Goal: Task Accomplishment & Management: Manage account settings

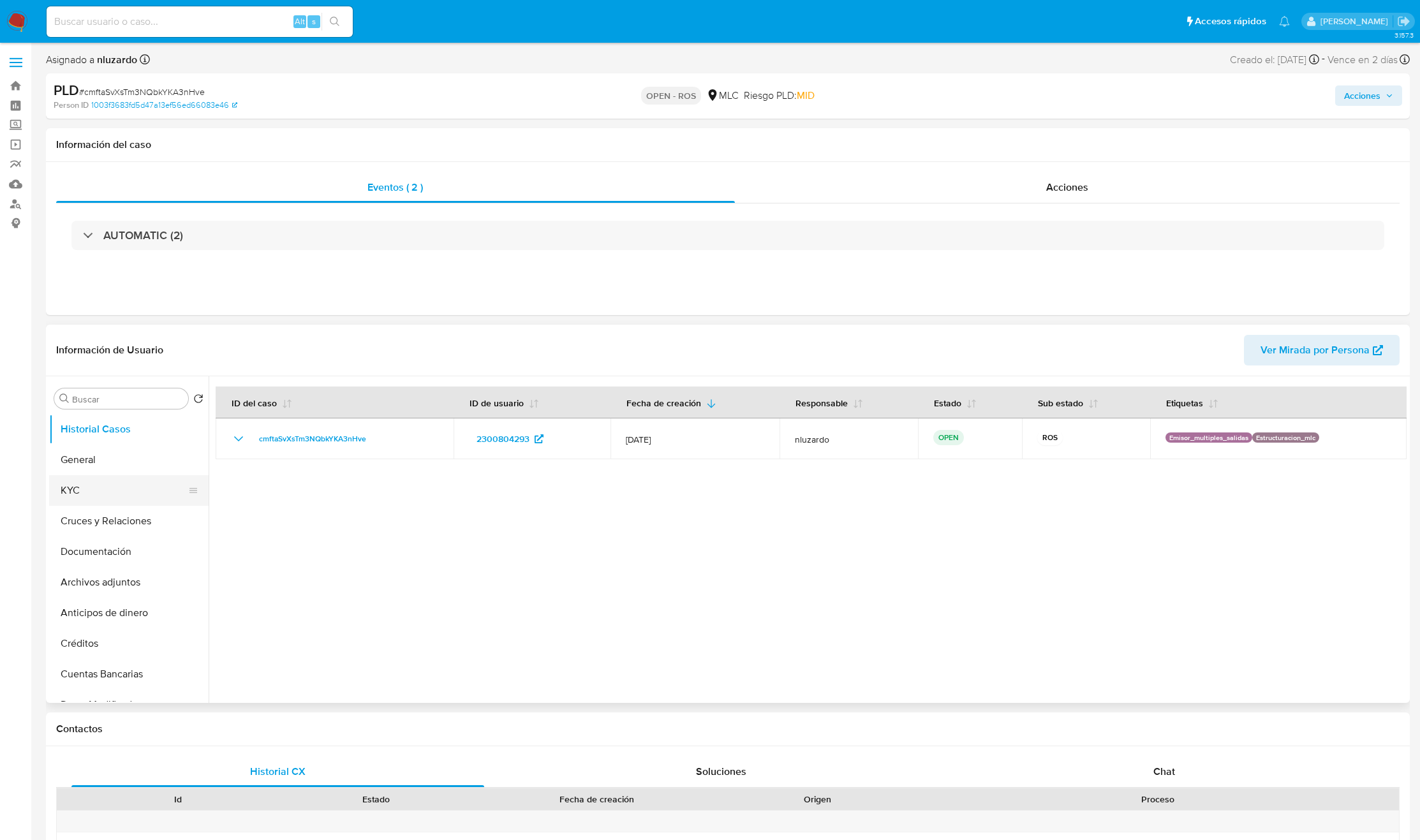
select select "10"
click at [98, 497] on button "KYC" at bounding box center [124, 490] width 149 height 30
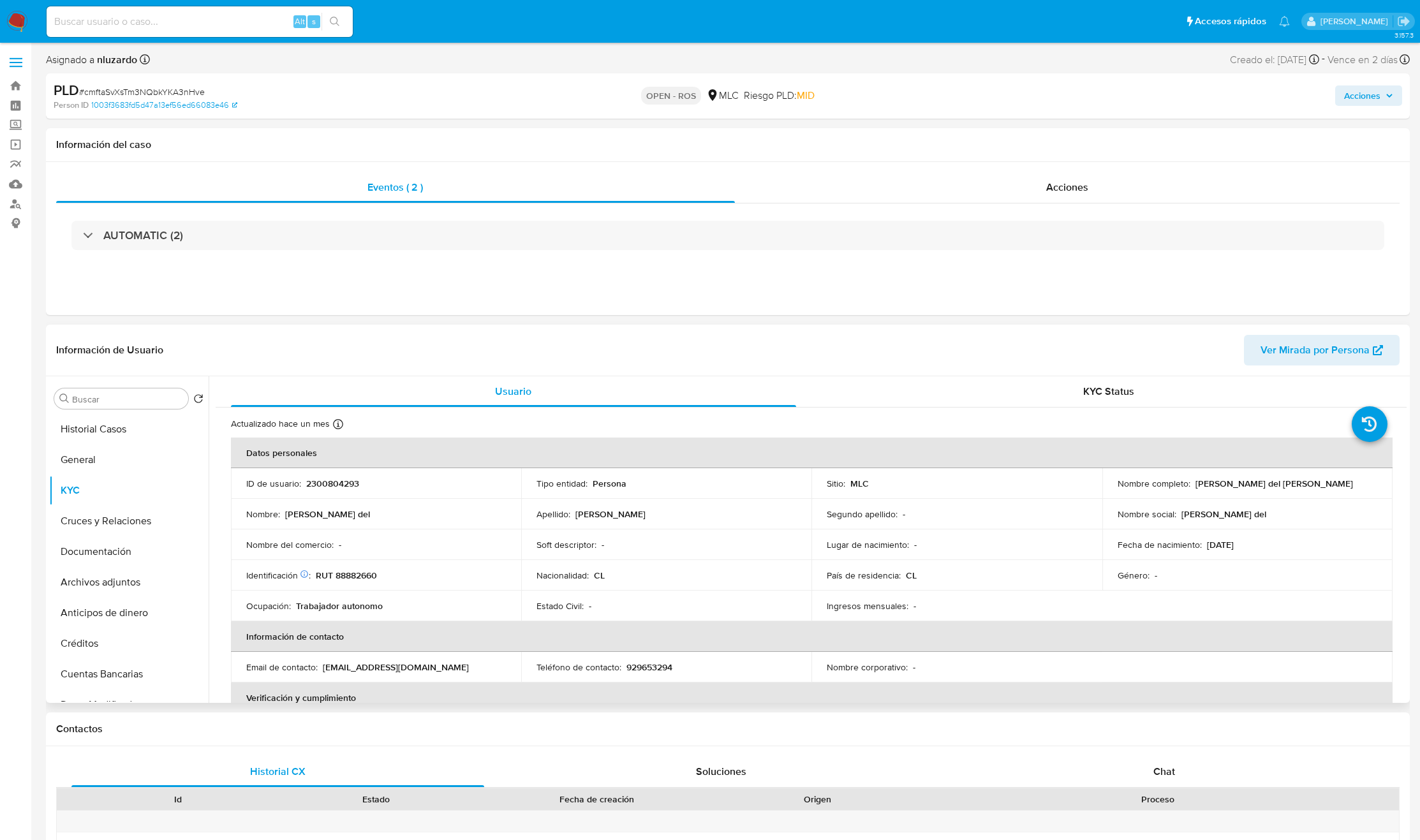
drag, startPoint x: 1267, startPoint y: 551, endPoint x: 1200, endPoint y: 544, distance: 67.4
click at [1200, 544] on td "Fecha de nacimiento : 15/08/1962" at bounding box center [1247, 544] width 290 height 30
copy div "15/08/1962"
click at [1229, 289] on div "Eventos ( 2 ) Acciones AUTOMATIC (2)" at bounding box center [728, 238] width 1363 height 153
click at [278, 253] on div "AUTOMATIC (2)" at bounding box center [727, 235] width 1343 height 64
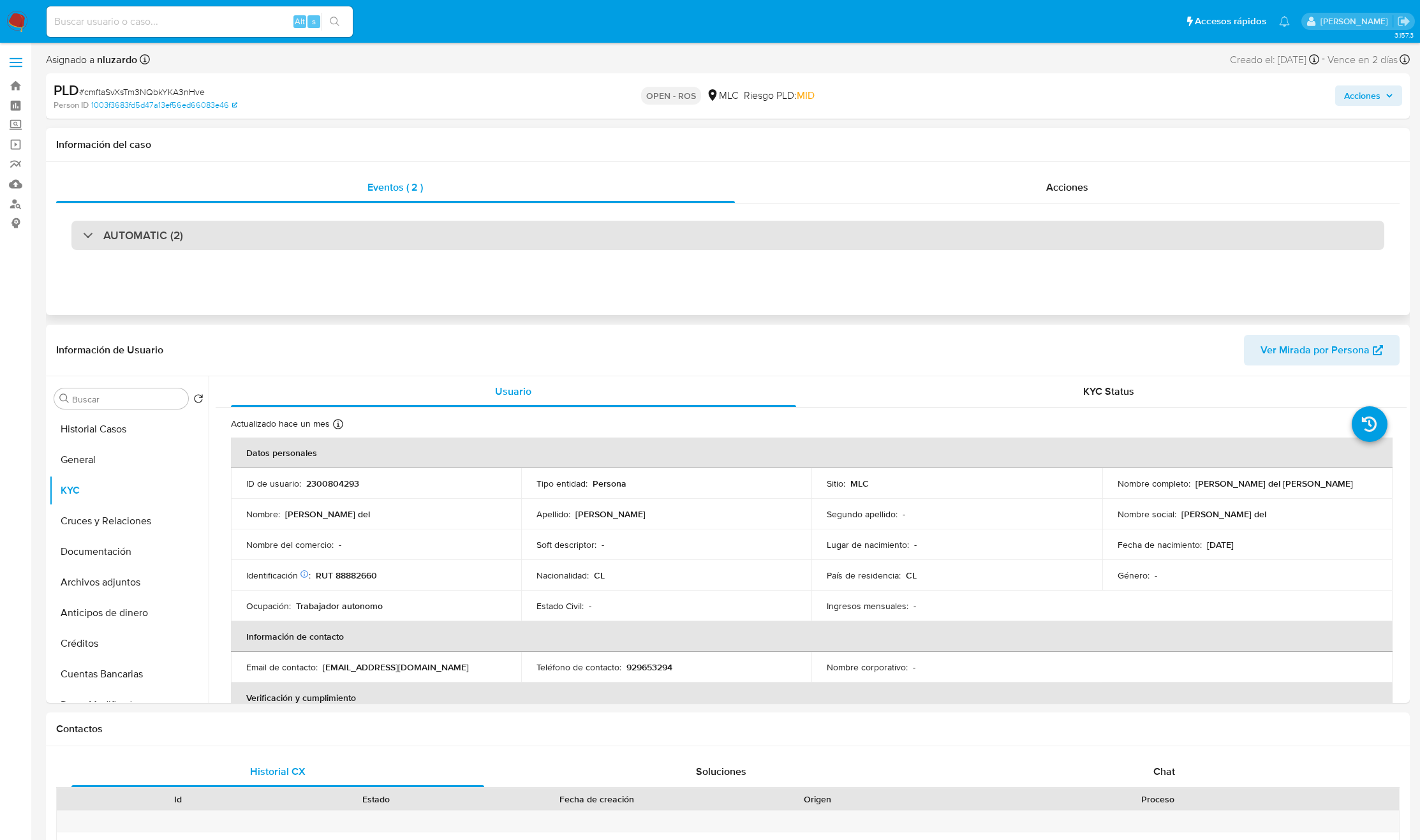
click at [280, 241] on div "AUTOMATIC (2)" at bounding box center [728, 235] width 1312 height 29
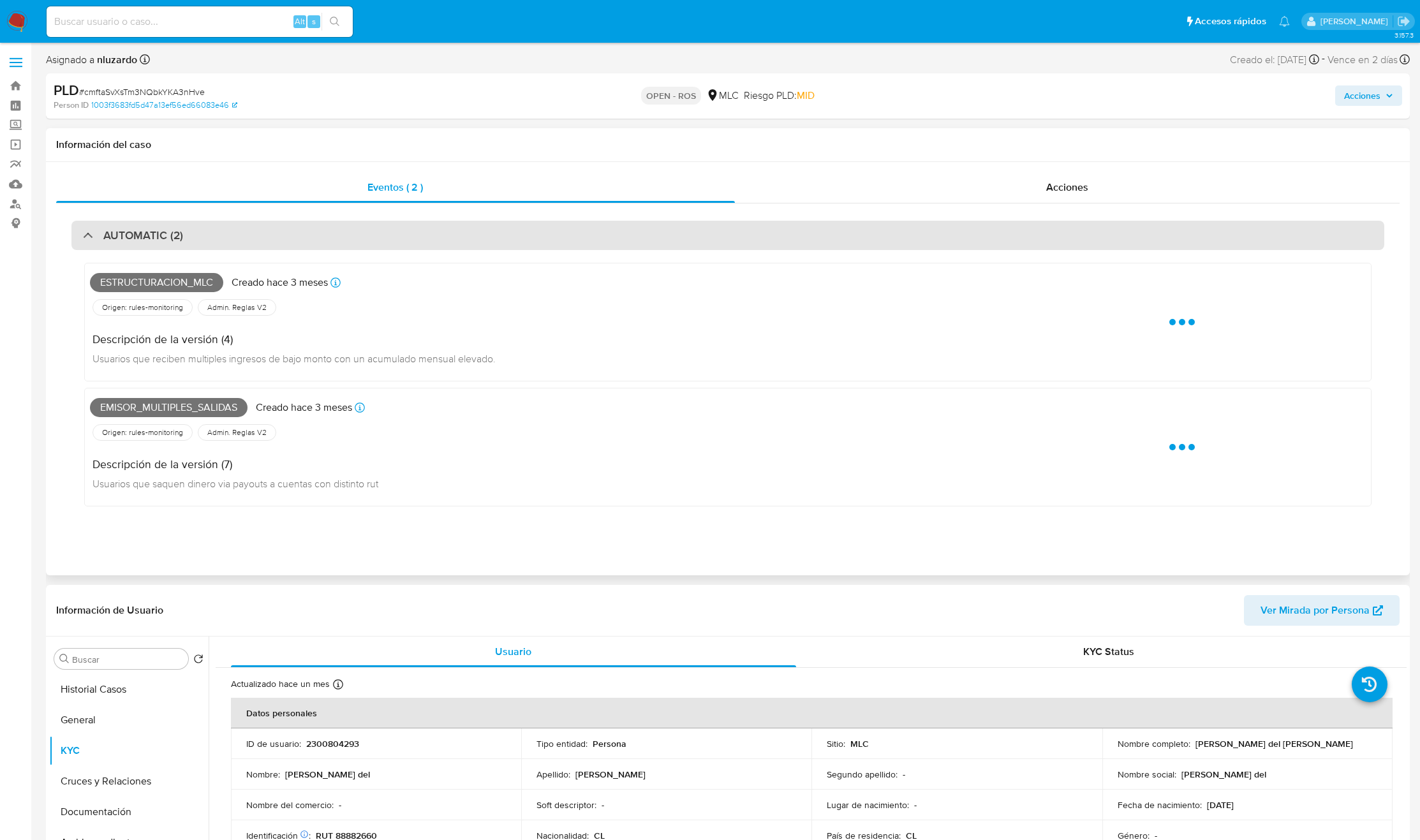
click at [281, 241] on div "AUTOMATIC (2)" at bounding box center [728, 235] width 1312 height 29
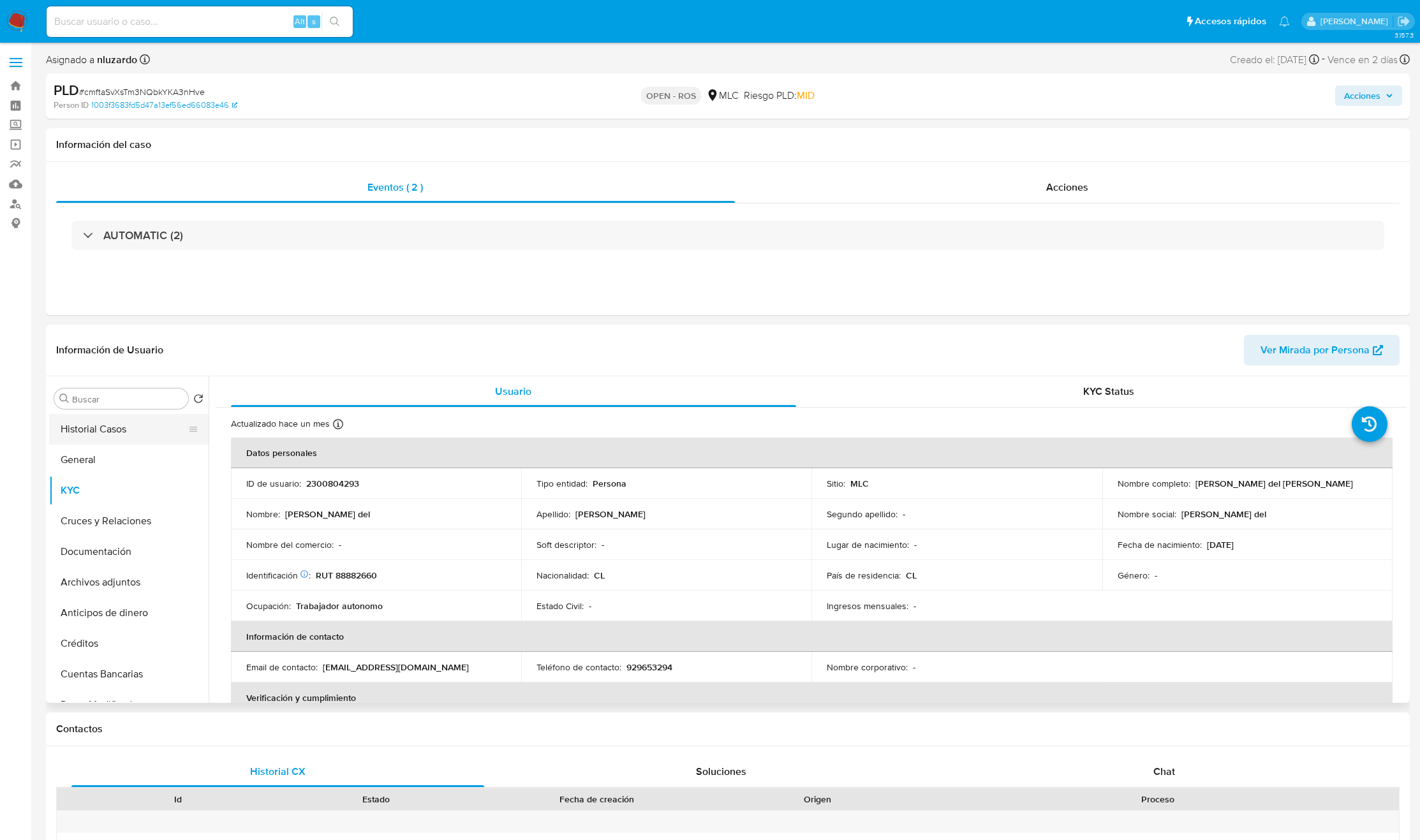
click at [158, 427] on button "Historial Casos" at bounding box center [124, 429] width 149 height 30
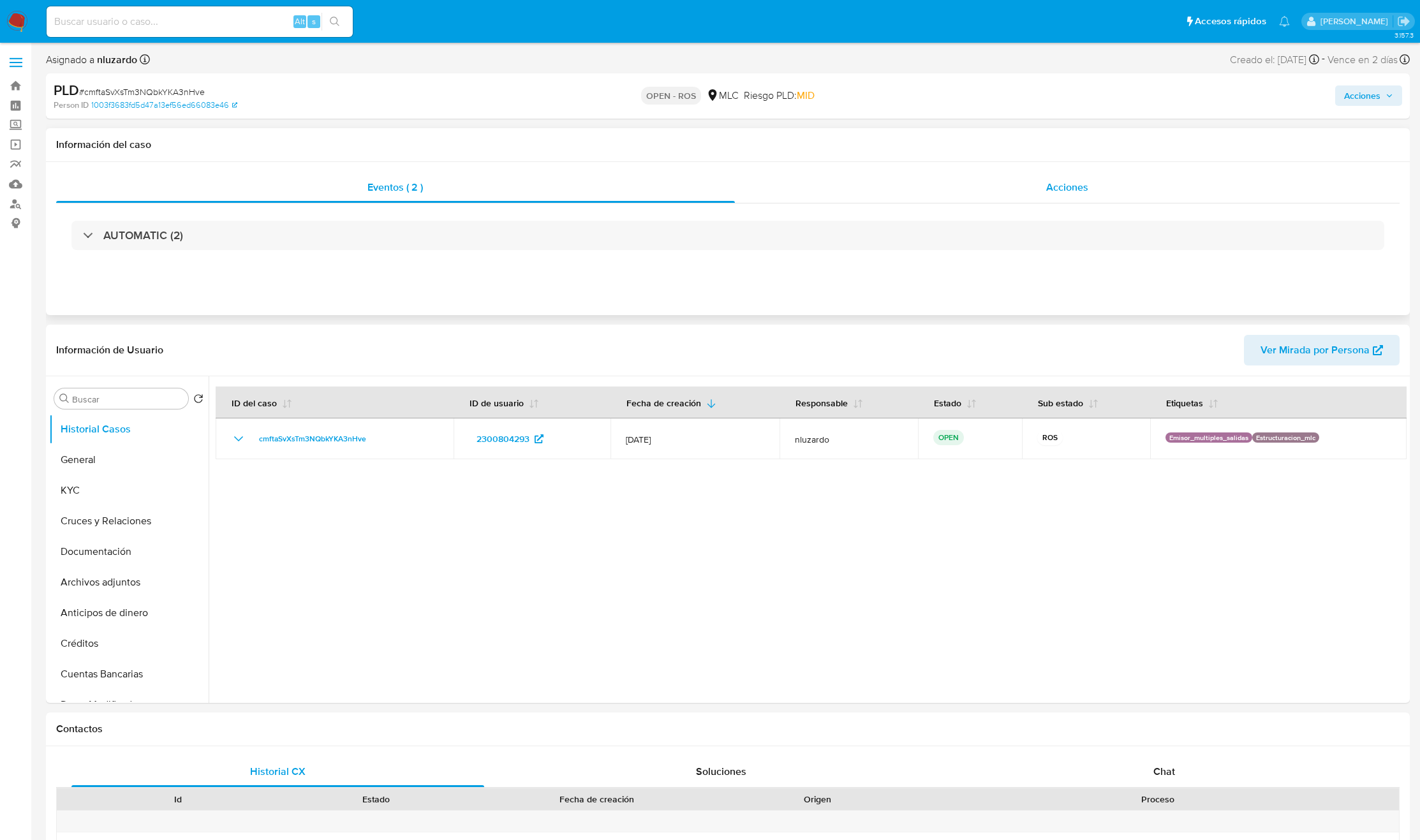
click at [1013, 191] on div "Acciones" at bounding box center [1068, 187] width 665 height 30
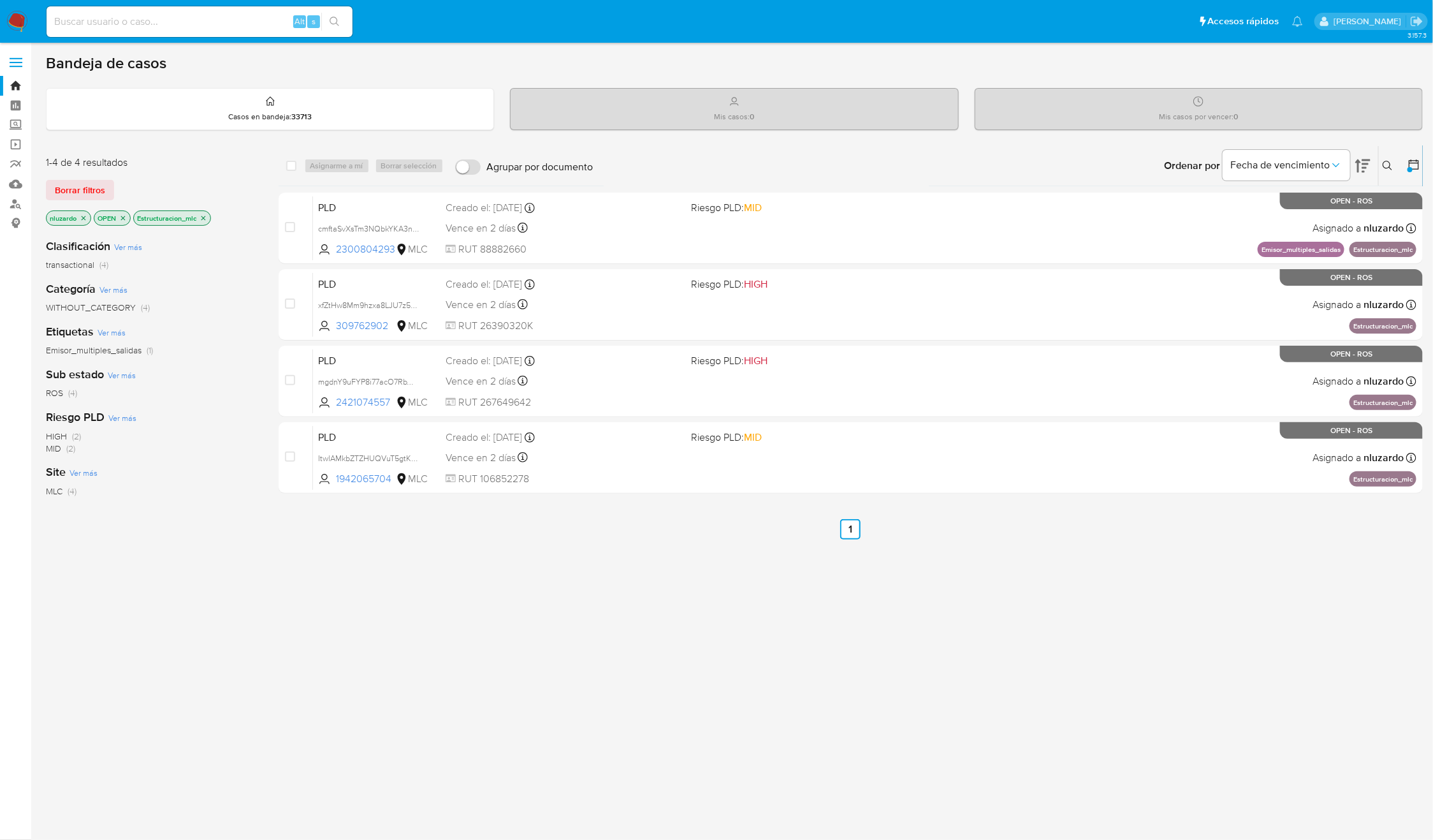
drag, startPoint x: 394, startPoint y: 330, endPoint x: 253, endPoint y: 680, distance: 377.3
click at [241, 661] on div "1-4 de 4 resultados Borrar filtros nluzardo OPEN Estructuracion_mlc Clasificaci…" at bounding box center [735, 434] width 1377 height 578
drag, startPoint x: 253, startPoint y: 680, endPoint x: 287, endPoint y: 779, distance: 104.7
click at [254, 681] on div "1-4 de 4 resultados Borrar filtros nluzardo OPEN Estructuracion_mlc Clasificaci…" at bounding box center [152, 434] width 212 height 578
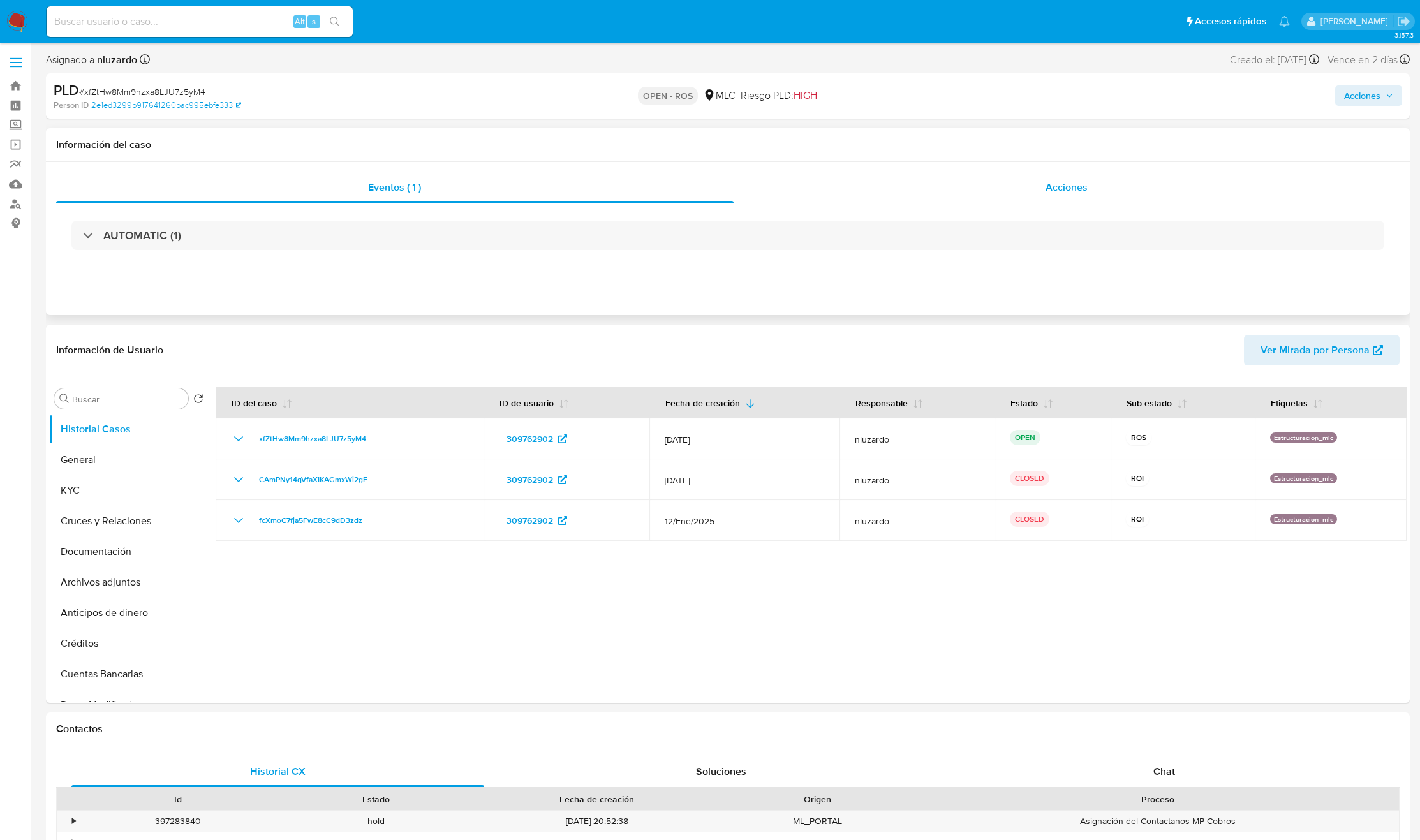
select select "10"
click at [115, 489] on button "KYC" at bounding box center [124, 490] width 149 height 30
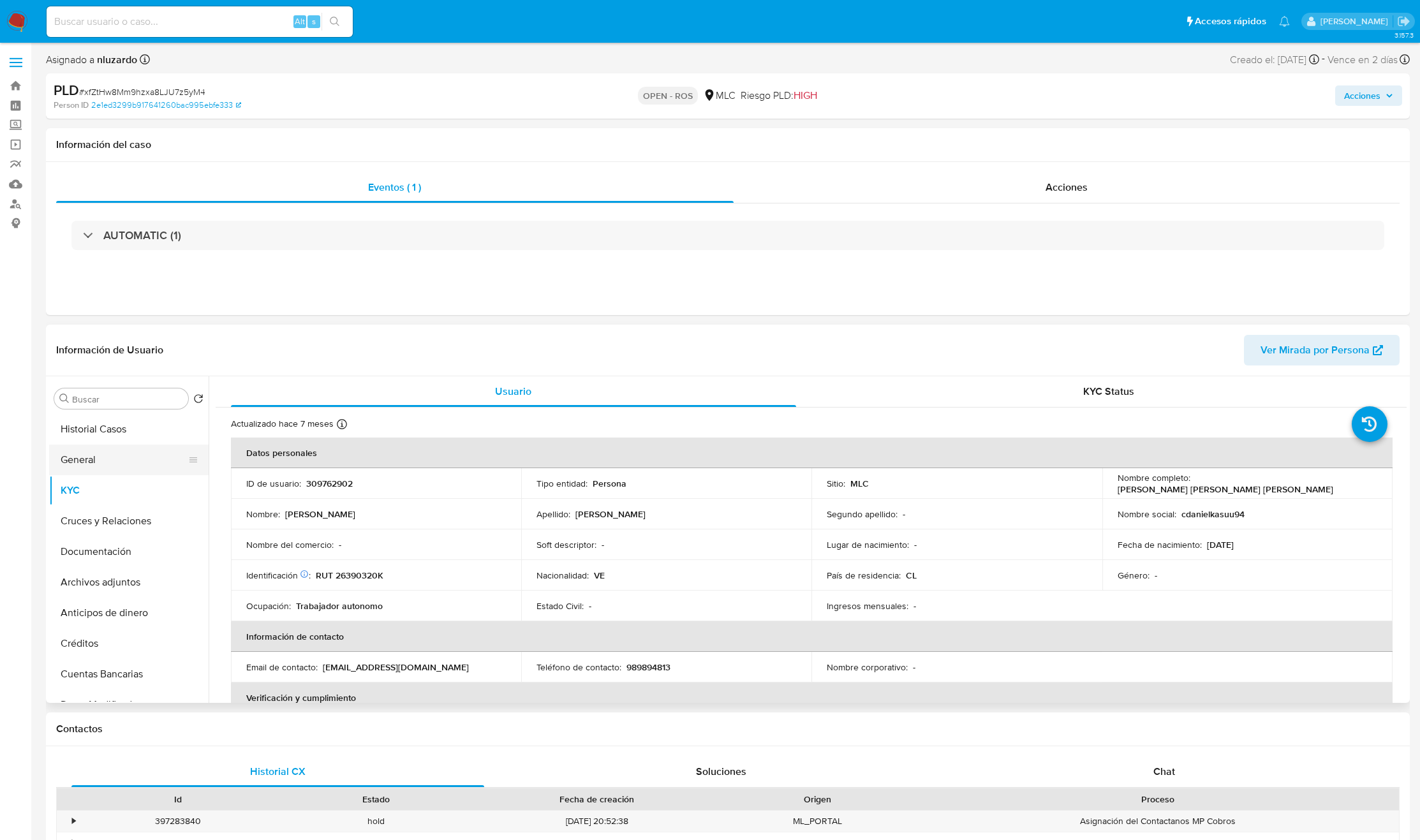
click at [126, 464] on button "General" at bounding box center [124, 460] width 149 height 30
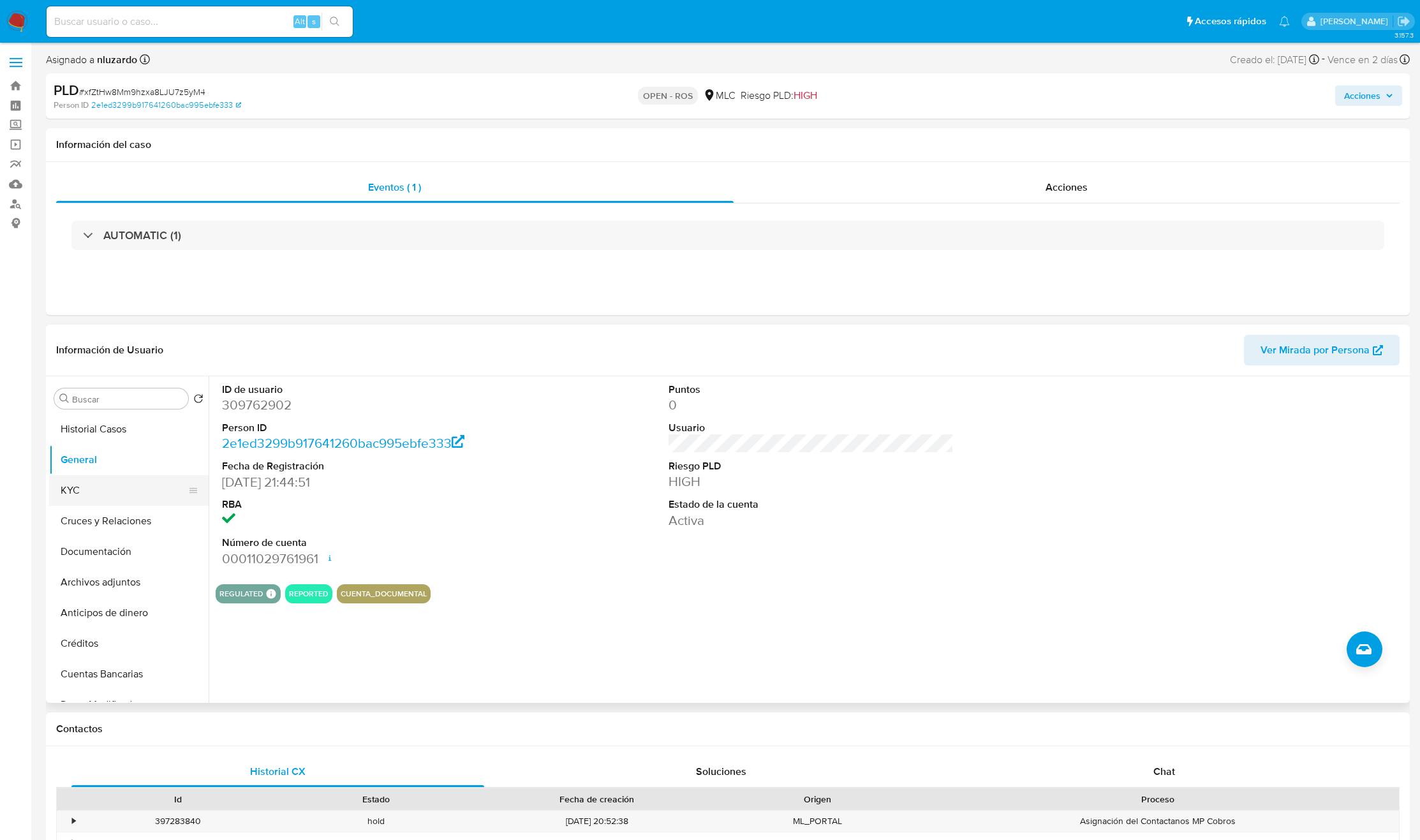
click at [105, 494] on button "KYC" at bounding box center [124, 490] width 149 height 30
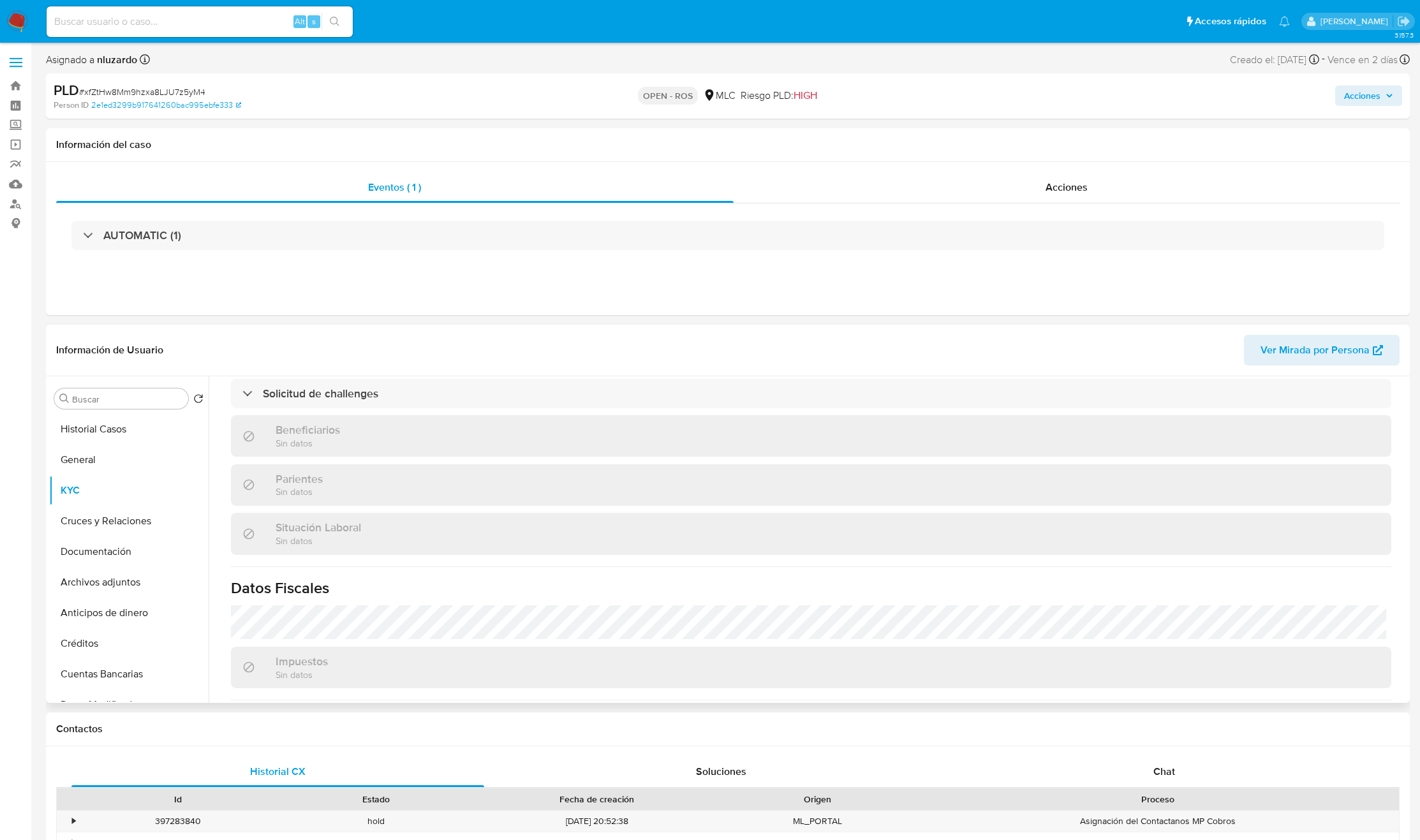
scroll to position [691, 0]
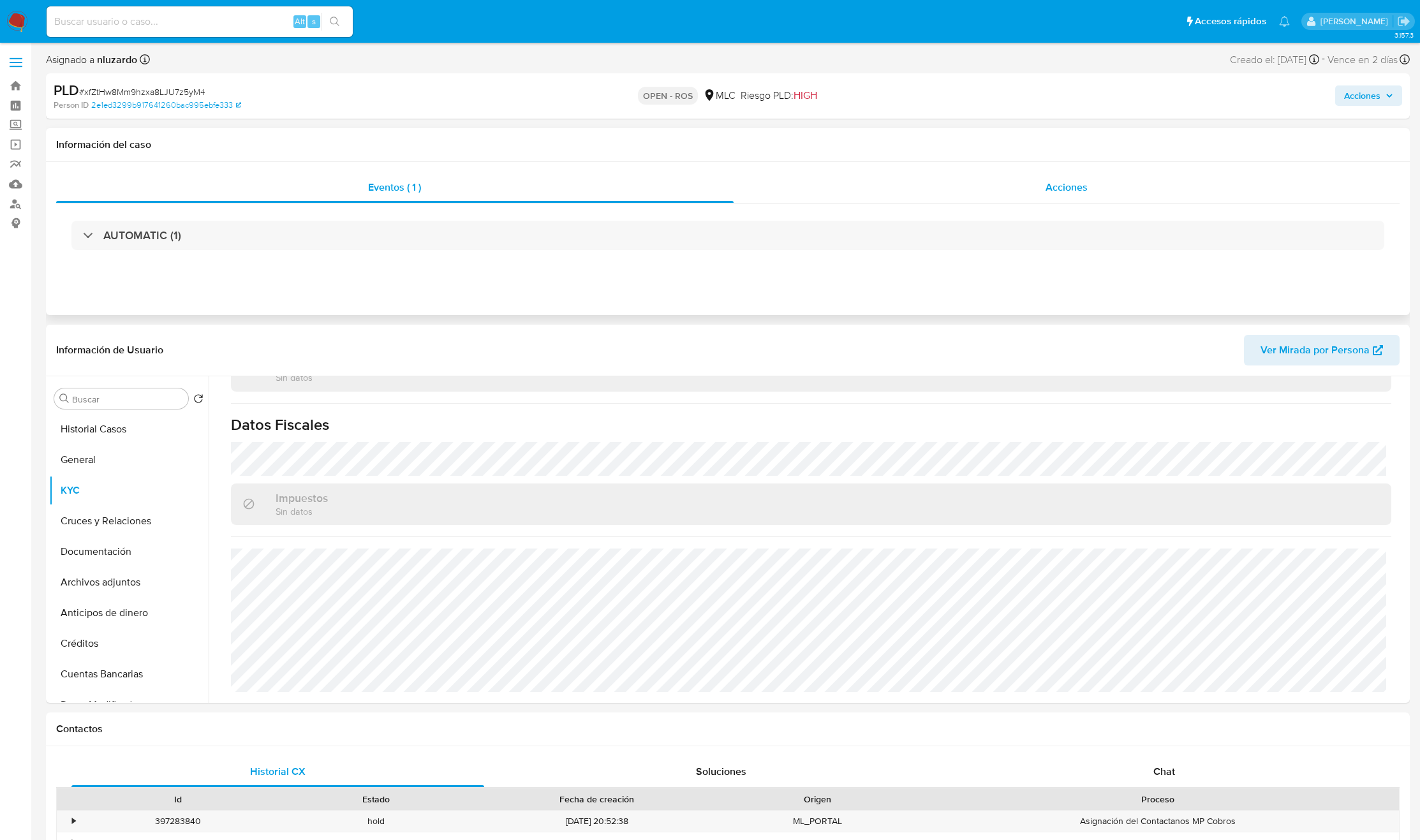
click at [1084, 195] on div "Acciones" at bounding box center [1067, 187] width 667 height 30
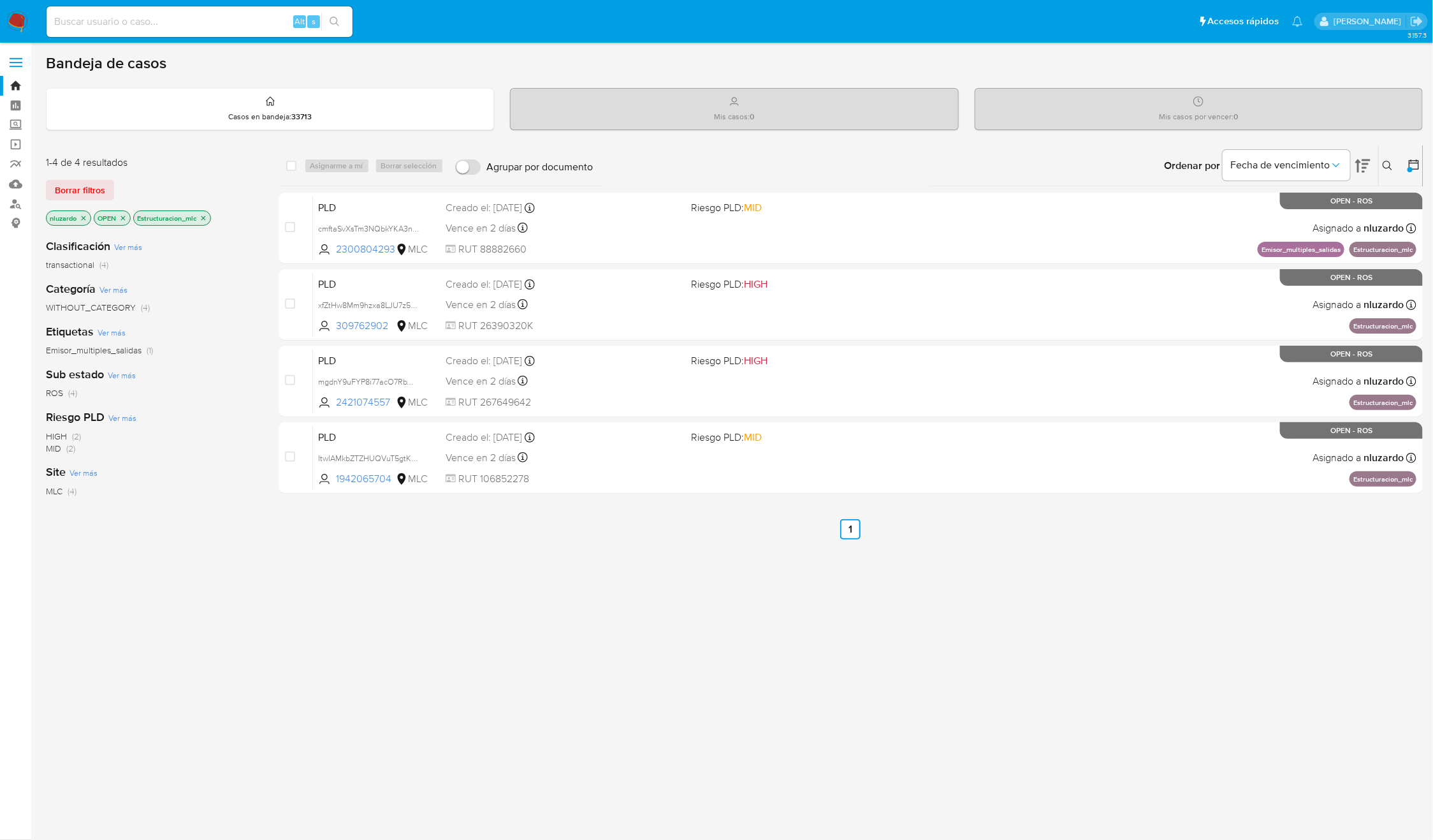
click at [579, 569] on div "select-all-cases-checkbox Asignarme a mí Borrar selección Agrupar por documento…" at bounding box center [851, 434] width 1145 height 578
drag, startPoint x: 395, startPoint y: 406, endPoint x: 396, endPoint y: 750, distance: 344.0
click at [379, 639] on div "select-all-cases-checkbox Asignarme a mí Borrar selección Agrupar por documento…" at bounding box center [851, 434] width 1145 height 578
click at [1067, 657] on div "select-all-cases-checkbox Asignarme a mí Borrar selección Agrupar por documento…" at bounding box center [851, 434] width 1145 height 578
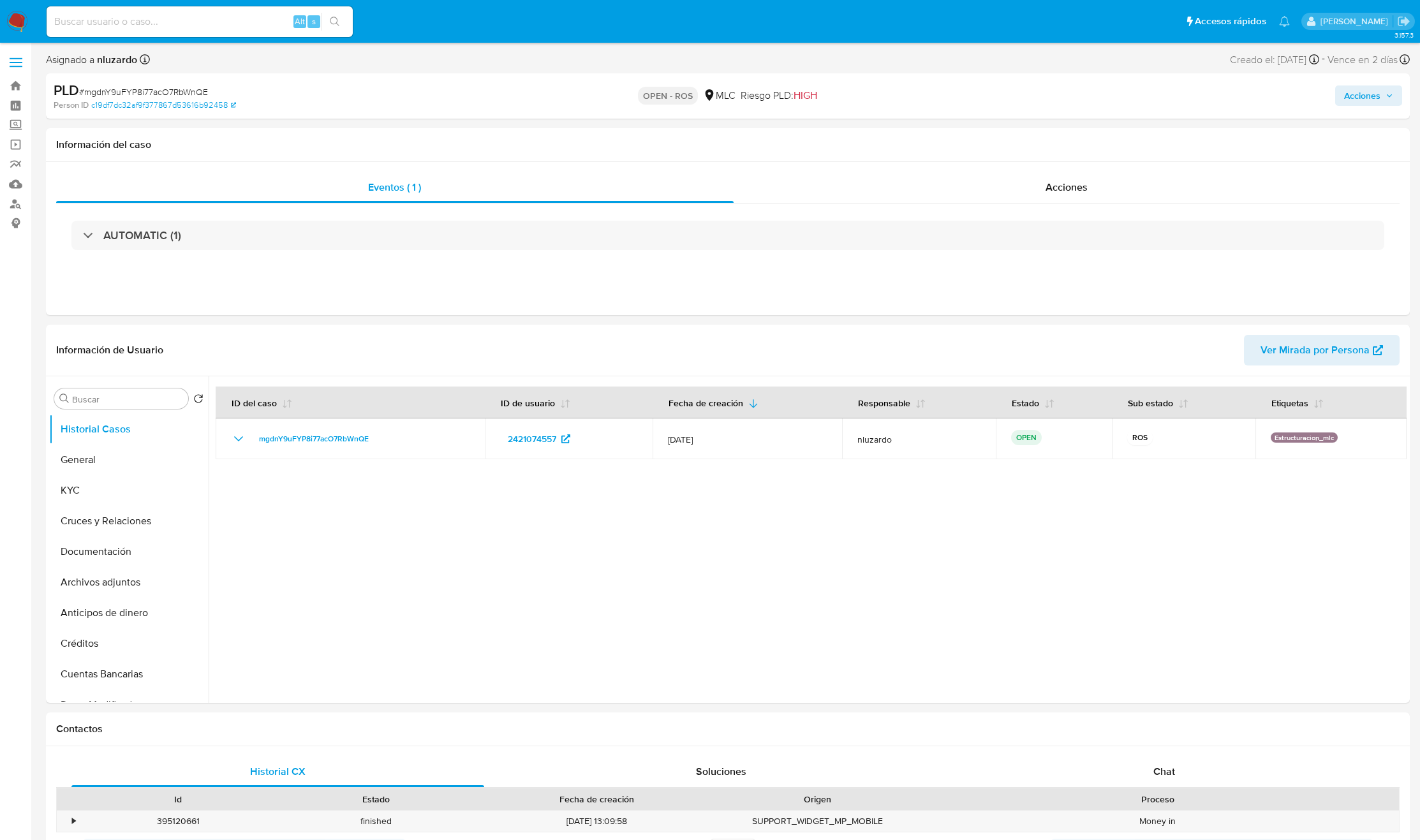
select select "10"
click at [987, 180] on div "Acciones" at bounding box center [1067, 187] width 667 height 30
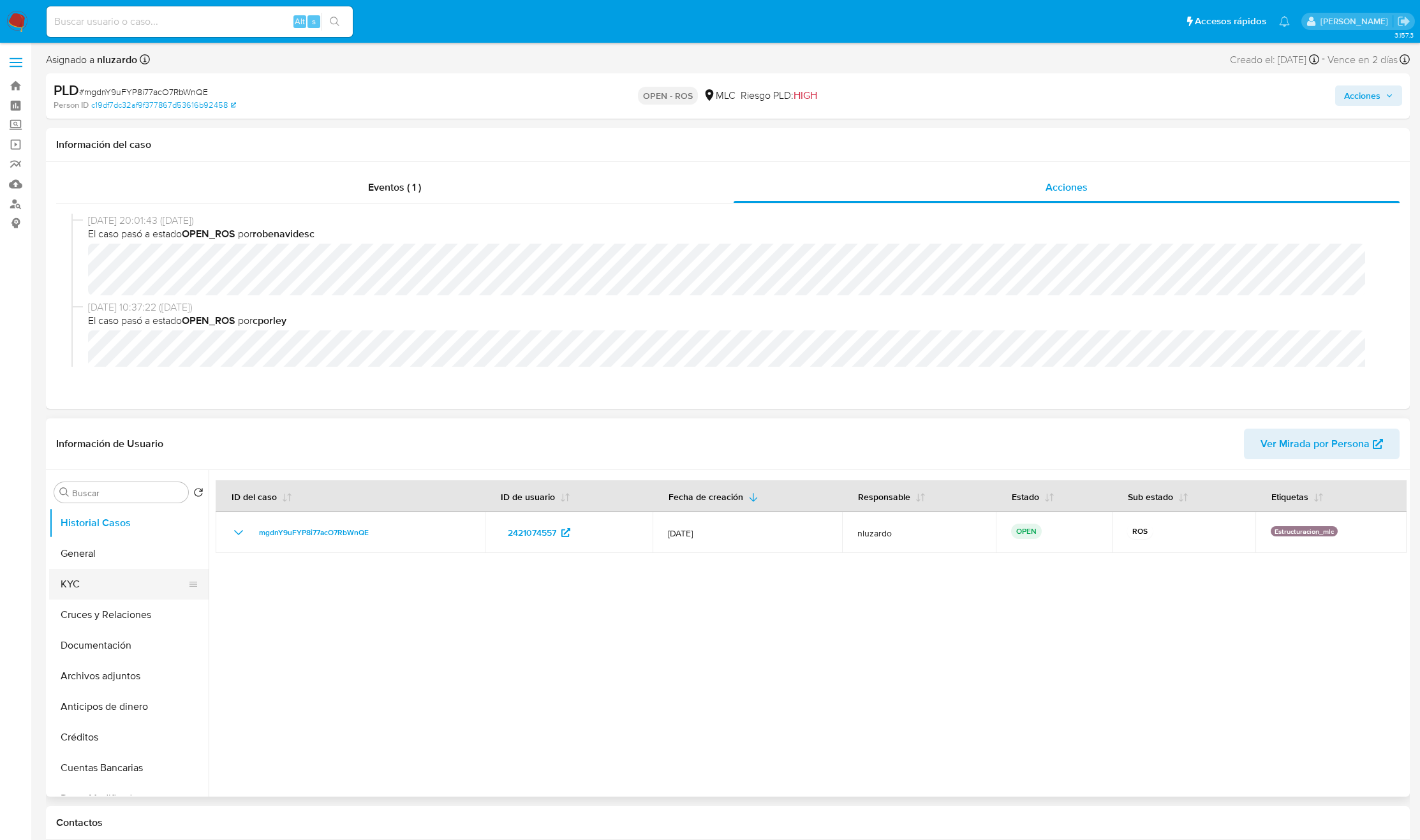
click at [85, 584] on button "KYC" at bounding box center [124, 584] width 149 height 30
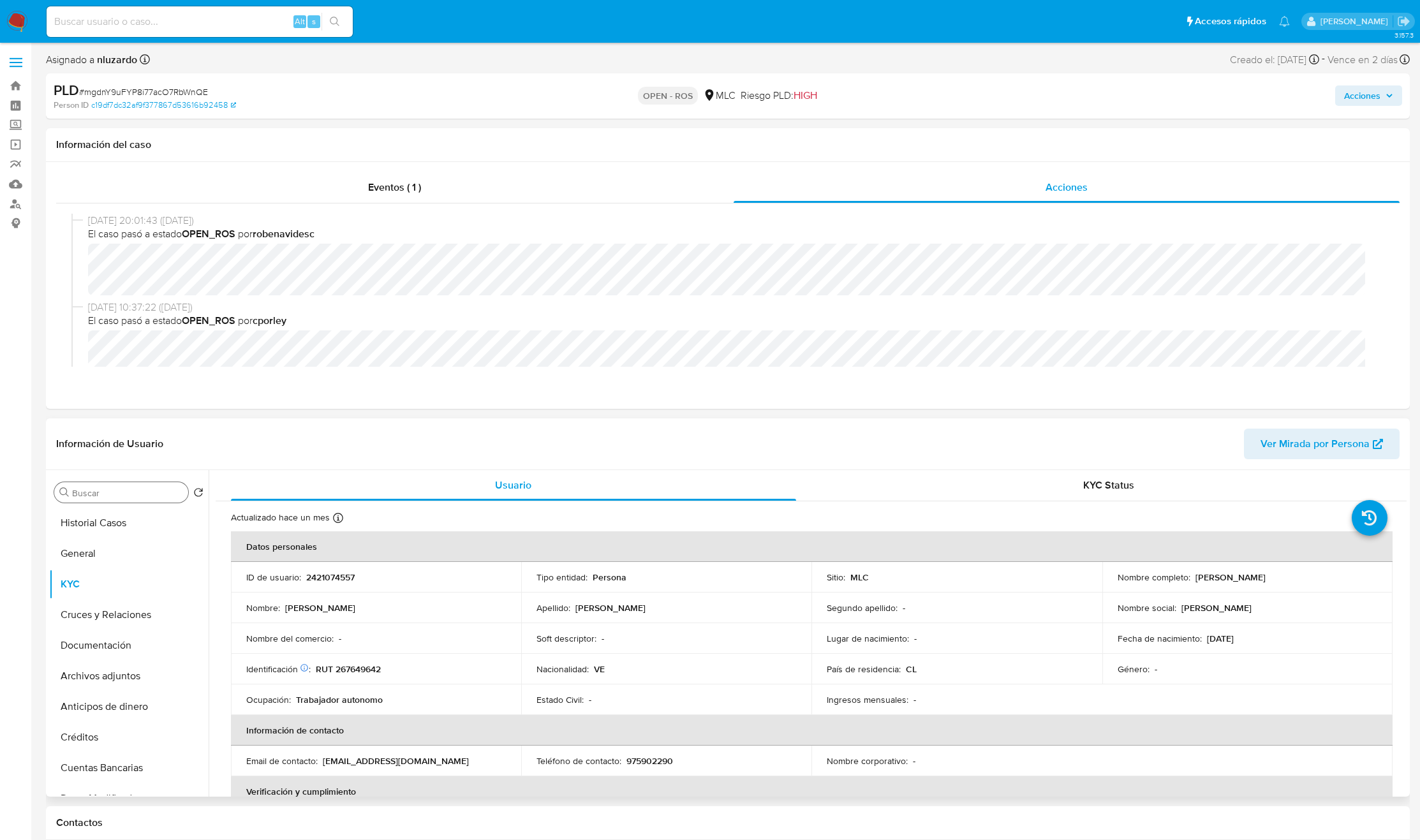
click at [113, 493] on input "Buscar" at bounding box center [127, 493] width 111 height 11
click at [120, 546] on button "Restricciones Nuevo Mundo" at bounding box center [124, 553] width 149 height 30
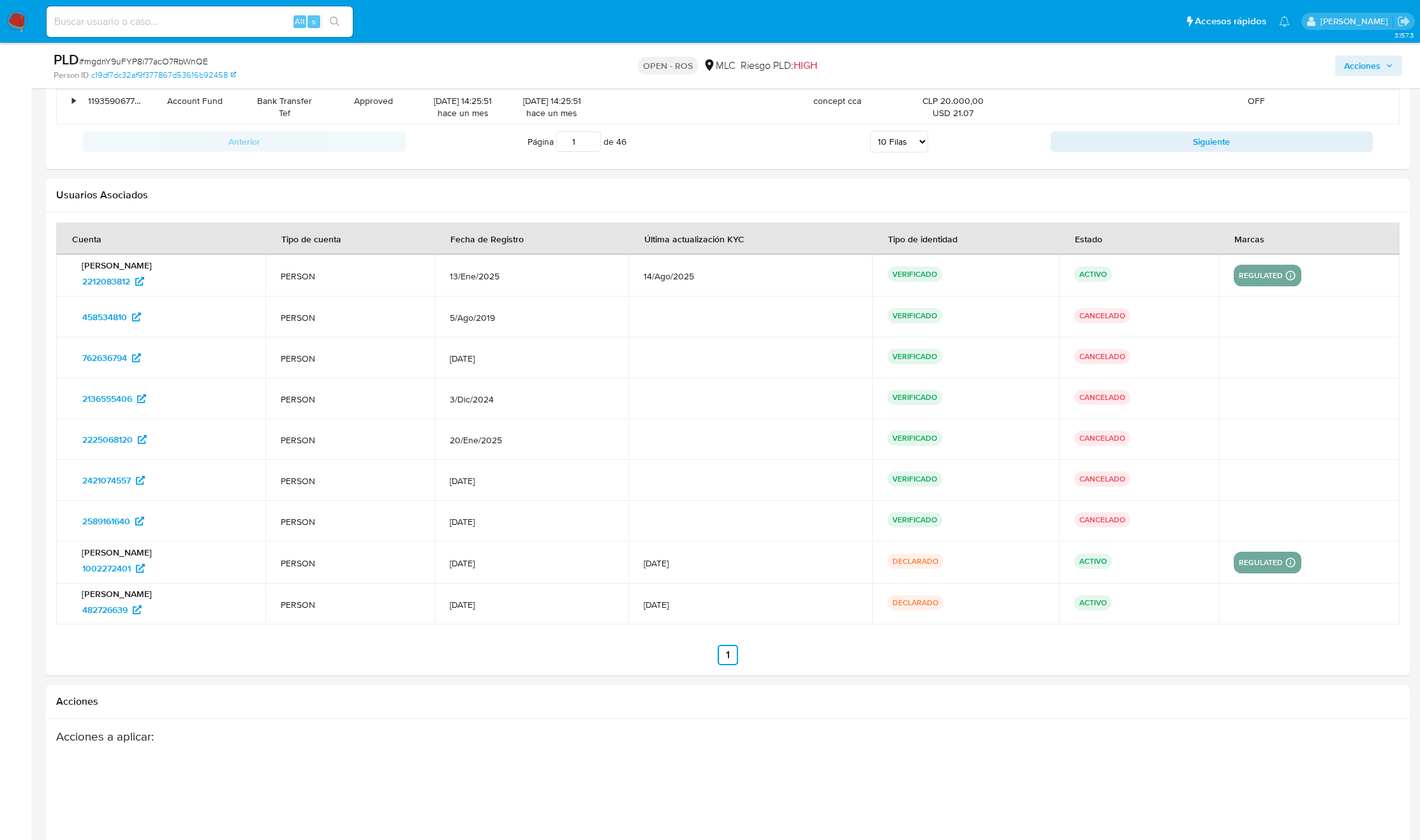
scroll to position [1815, 0]
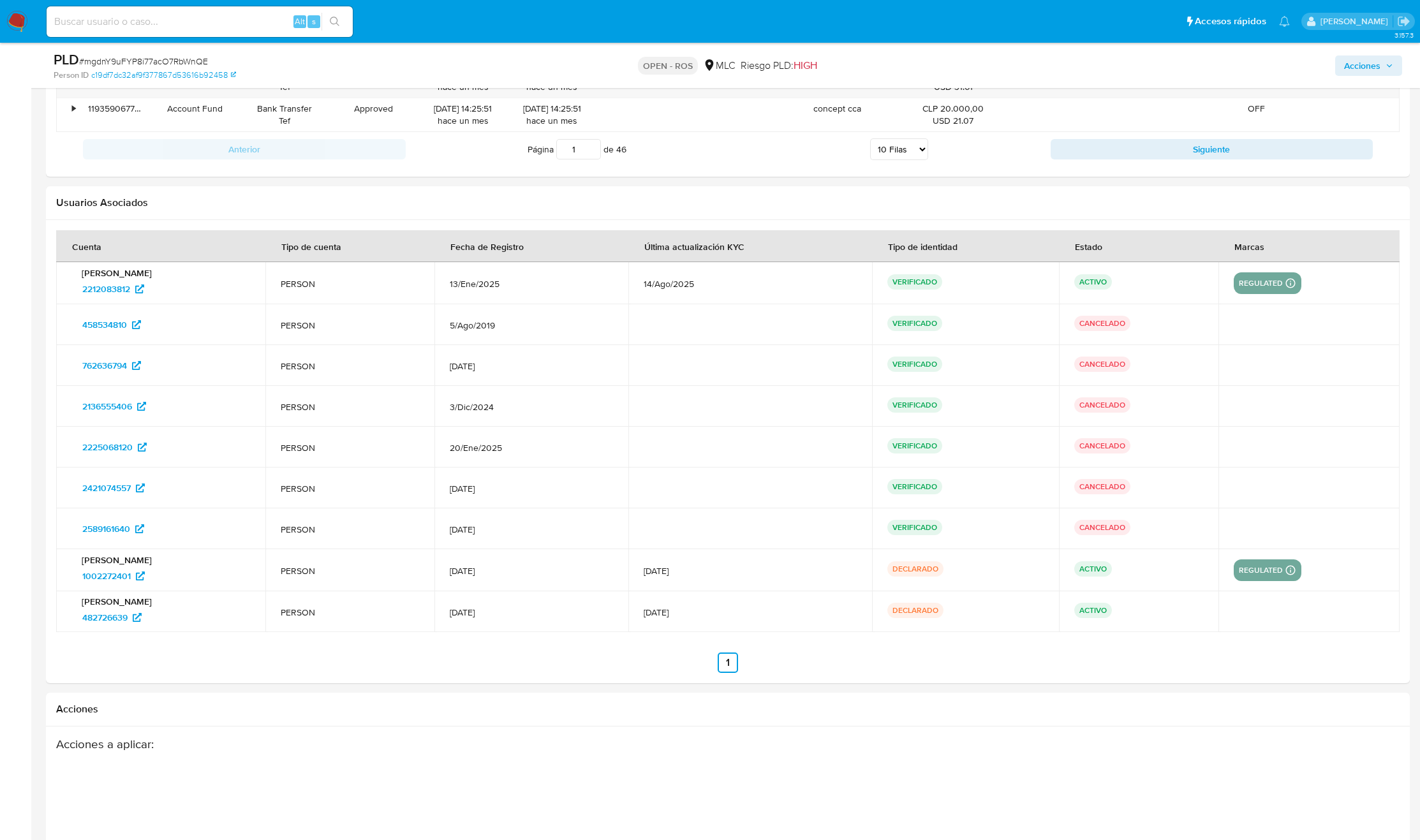
drag, startPoint x: 132, startPoint y: 493, endPoint x: 1163, endPoint y: 493, distance: 1031.0
click at [1163, 493] on tr "2421074557 PERSON 5/May/2025 VERIFICADO CANCELADO" at bounding box center [727, 487] width 1343 height 41
click at [570, 523] on td "28/Jul/2025" at bounding box center [531, 528] width 194 height 41
drag, startPoint x: 556, startPoint y: 370, endPoint x: 949, endPoint y: 365, distance: 393.0
click at [949, 365] on tr "762636794 PERSON 20/May/2021 VERIFICADO CANCELADO" at bounding box center [727, 365] width 1343 height 41
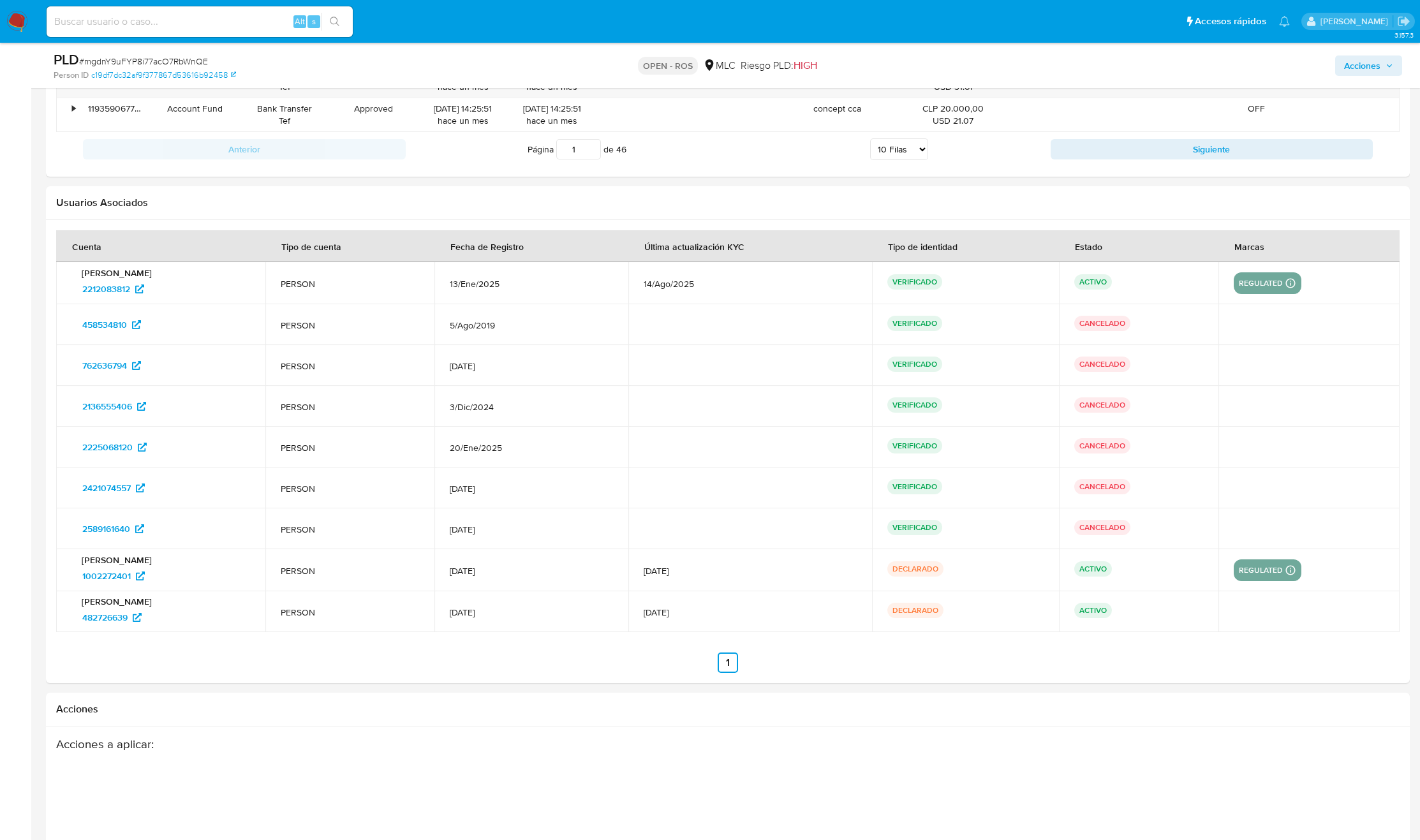
click at [942, 365] on p "VERIFICADO" at bounding box center [915, 363] width 55 height 15
click at [537, 803] on div "Acciones a aplicar :" at bounding box center [653, 838] width 1195 height 204
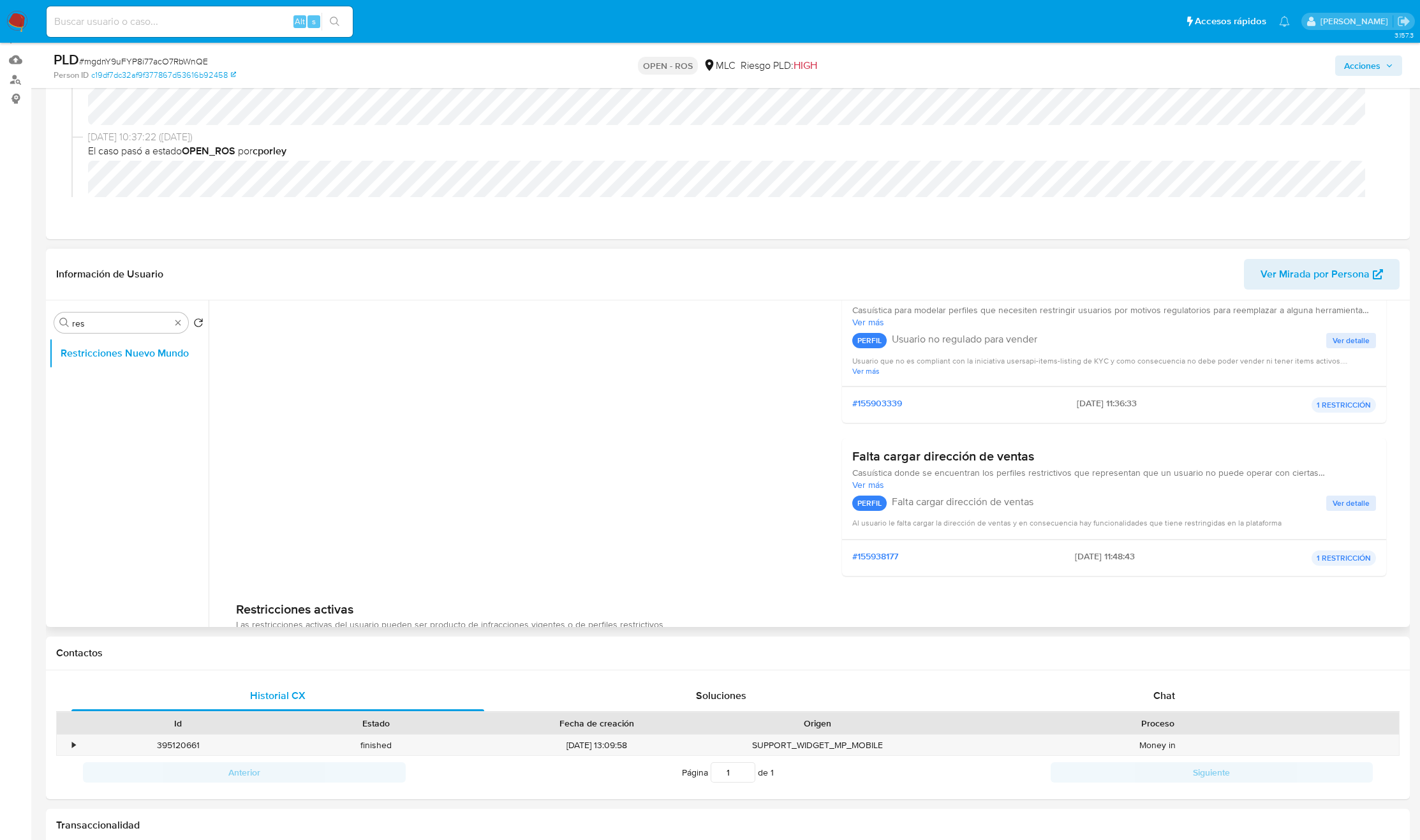
scroll to position [0, 0]
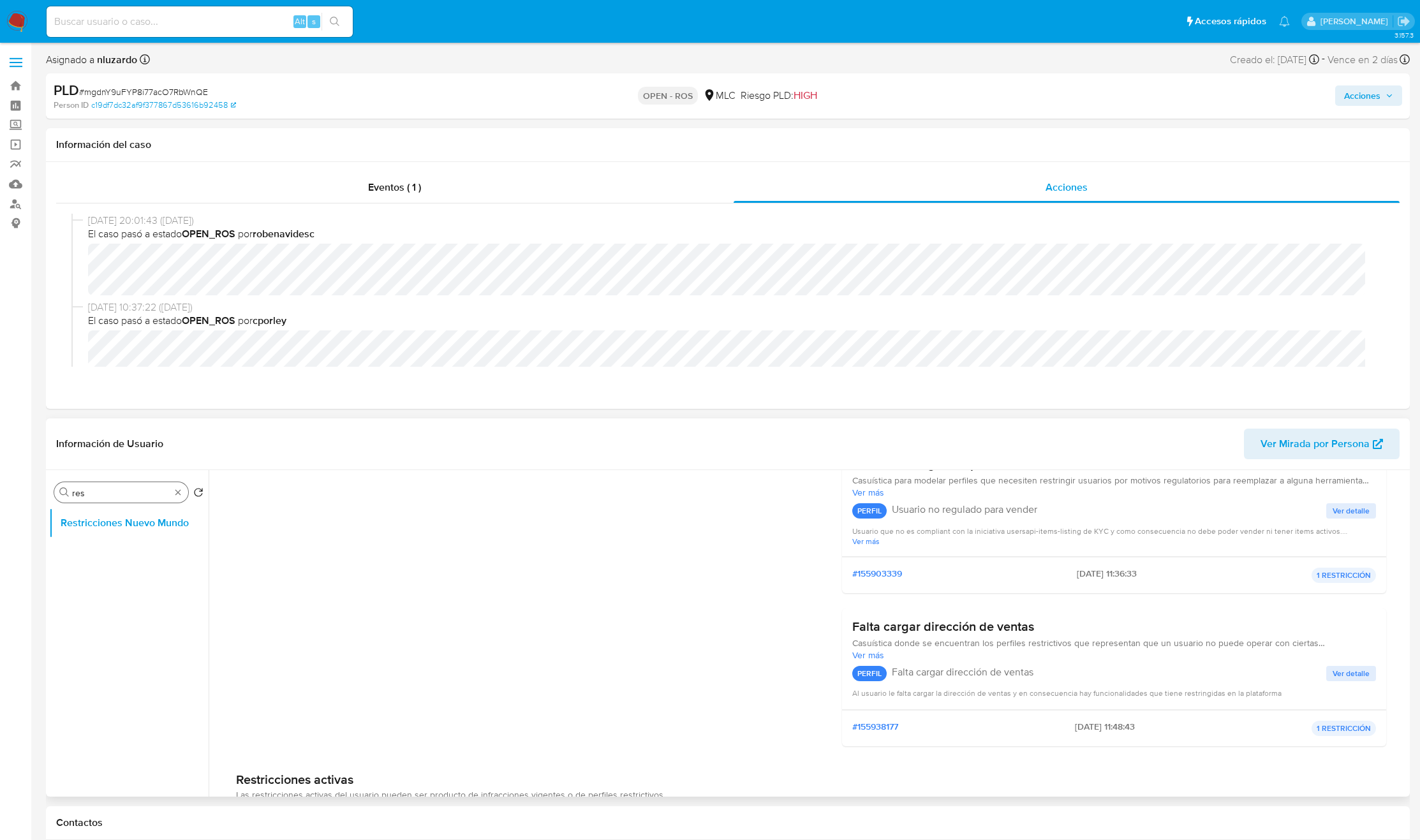
click at [130, 489] on input "res" at bounding box center [120, 493] width 98 height 11
type input "doc"
click at [108, 536] on button "Documentación" at bounding box center [124, 523] width 149 height 30
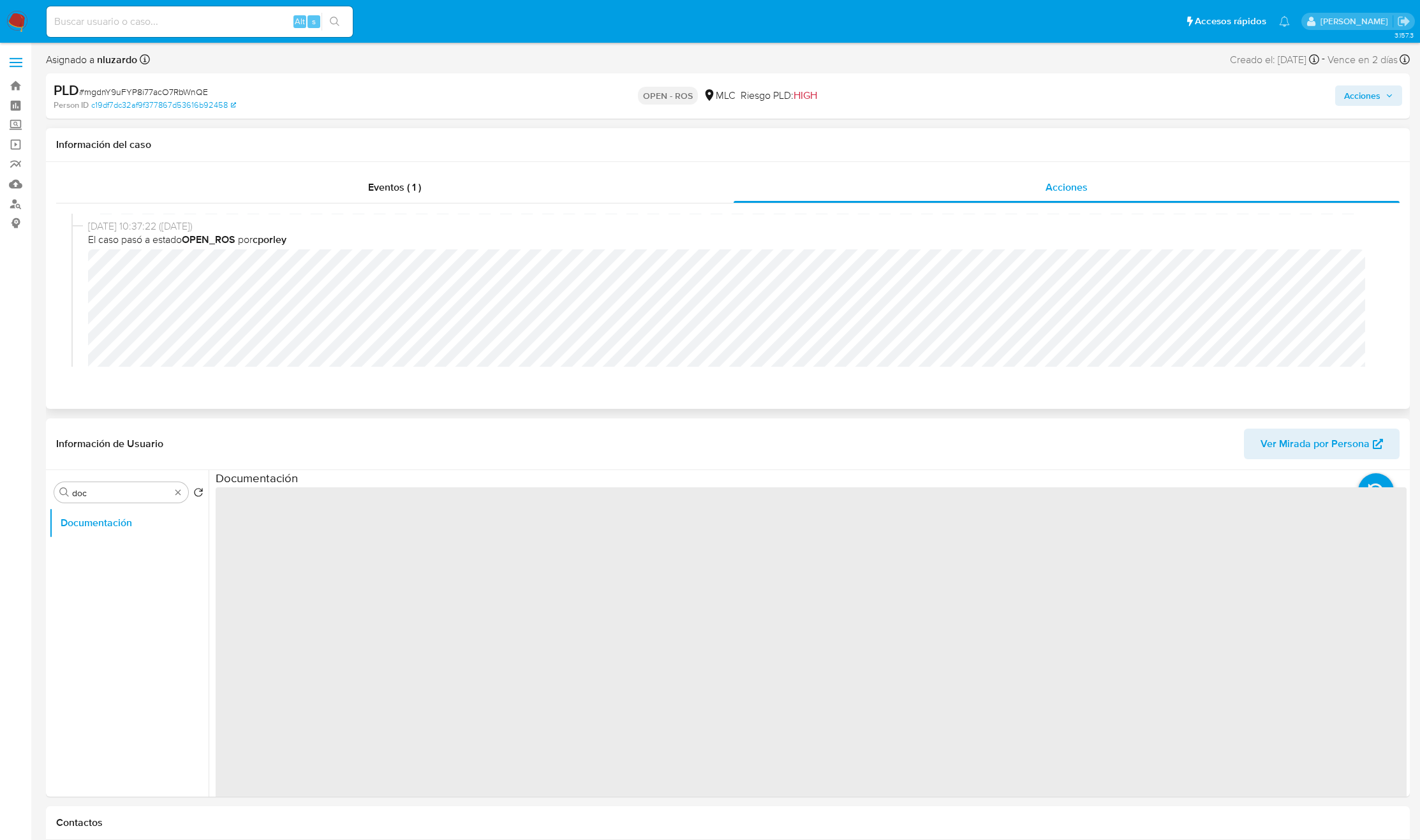
scroll to position [191, 0]
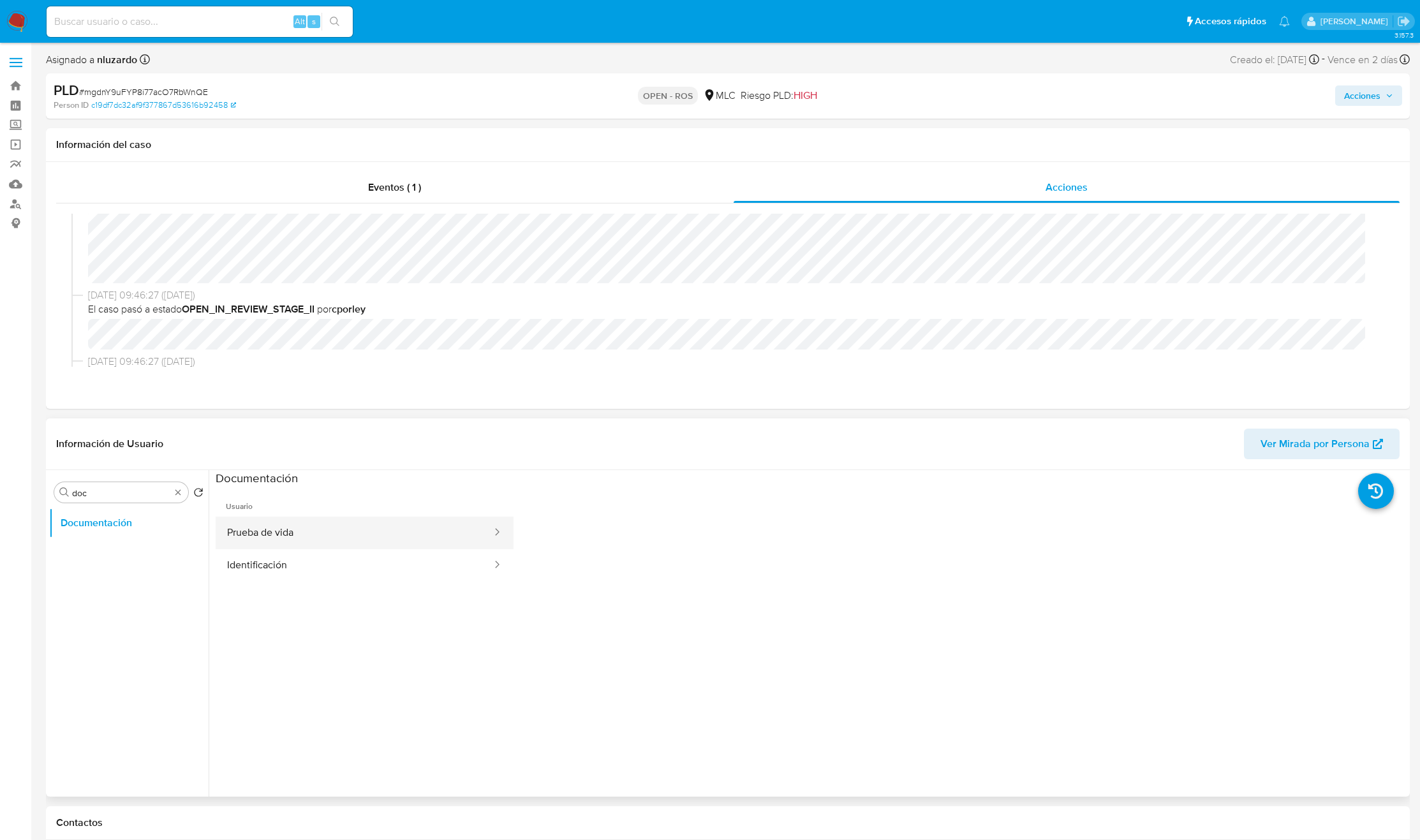
click at [270, 536] on button "Prueba de vida" at bounding box center [354, 532] width 277 height 33
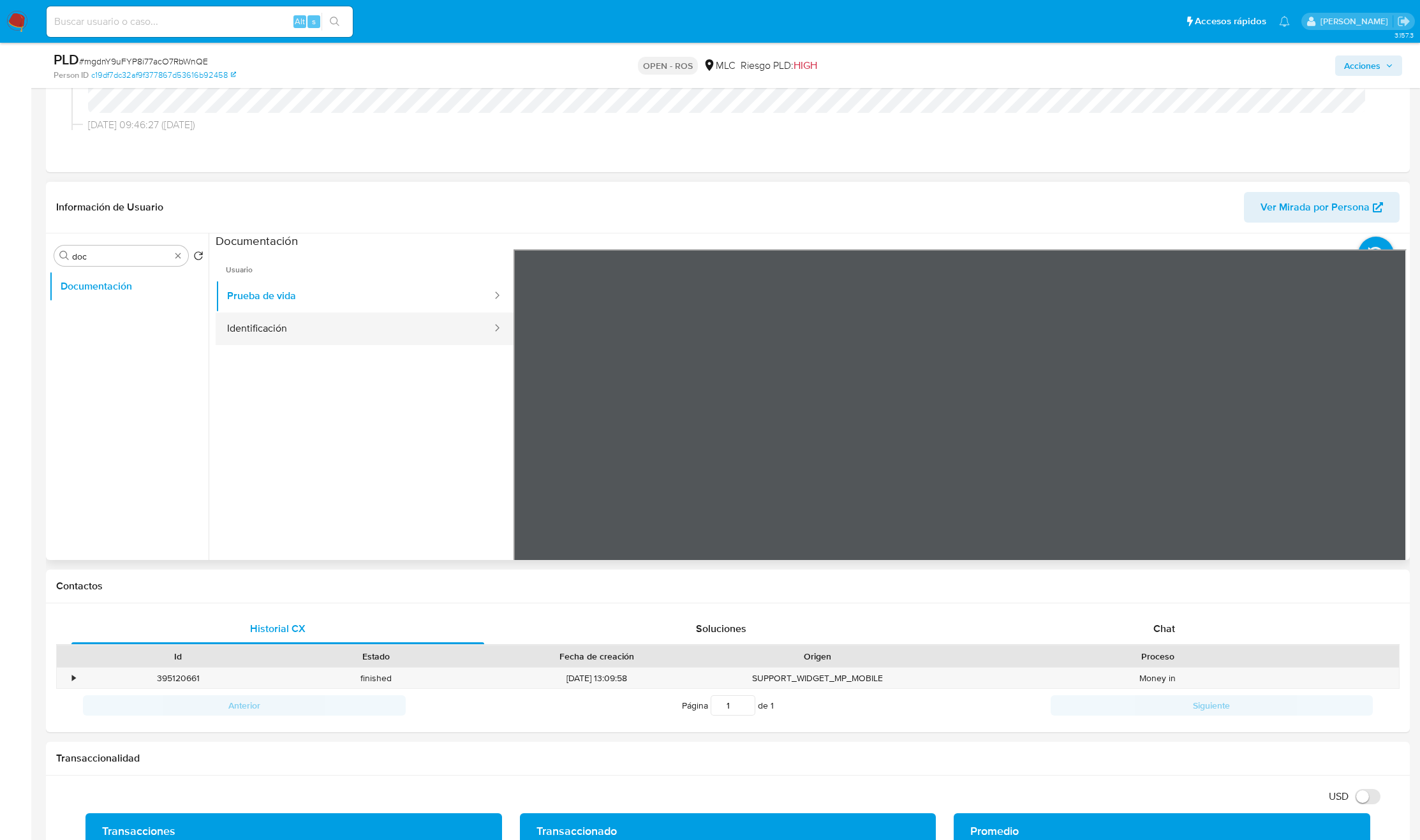
drag, startPoint x: 251, startPoint y: 327, endPoint x: 263, endPoint y: 330, distance: 12.4
click at [253, 327] on button "Identificación" at bounding box center [354, 328] width 277 height 33
click at [1386, 456] on icon at bounding box center [1390, 457] width 26 height 26
click at [534, 459] on icon at bounding box center [529, 457] width 26 height 26
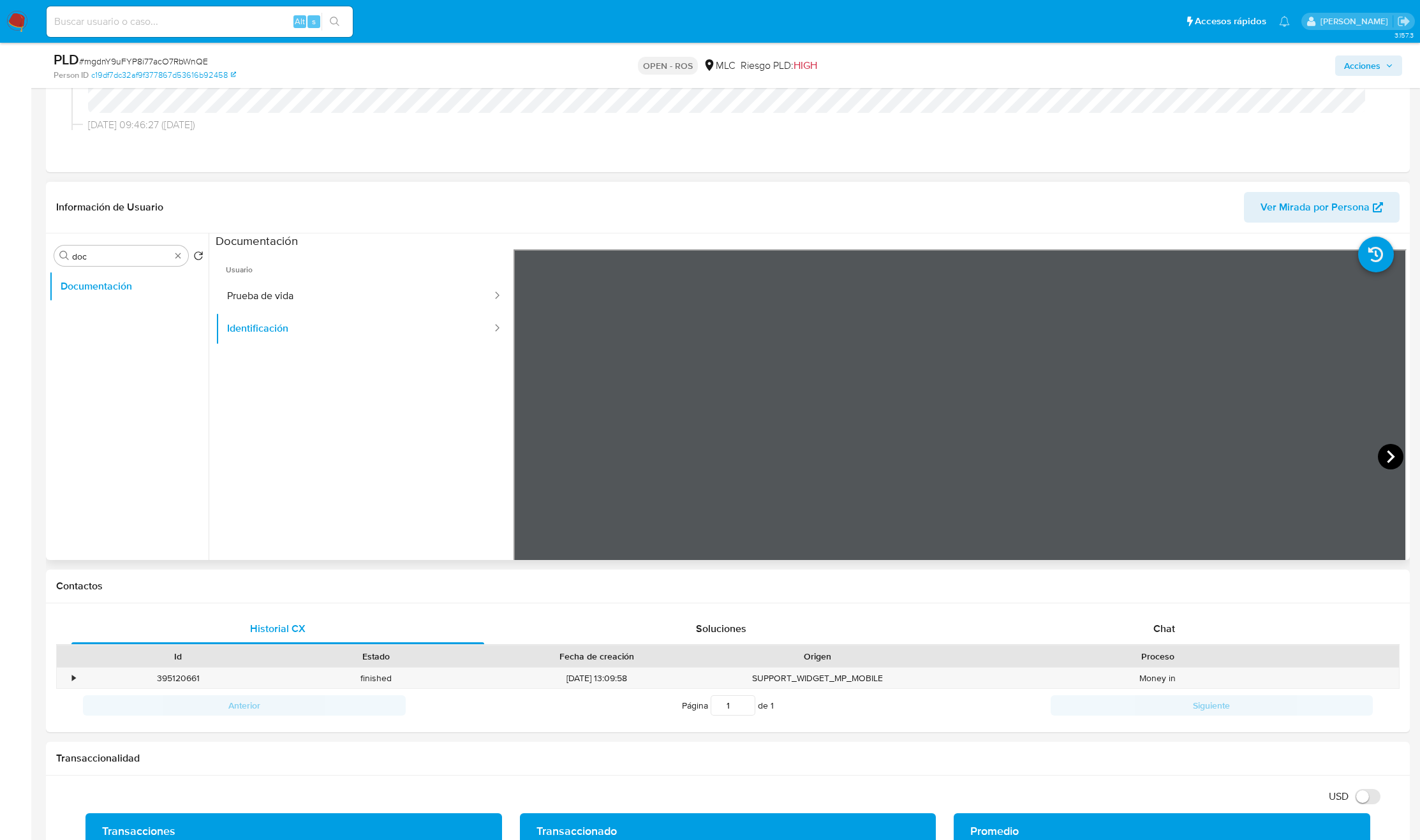
click at [1383, 459] on icon at bounding box center [1390, 457] width 26 height 26
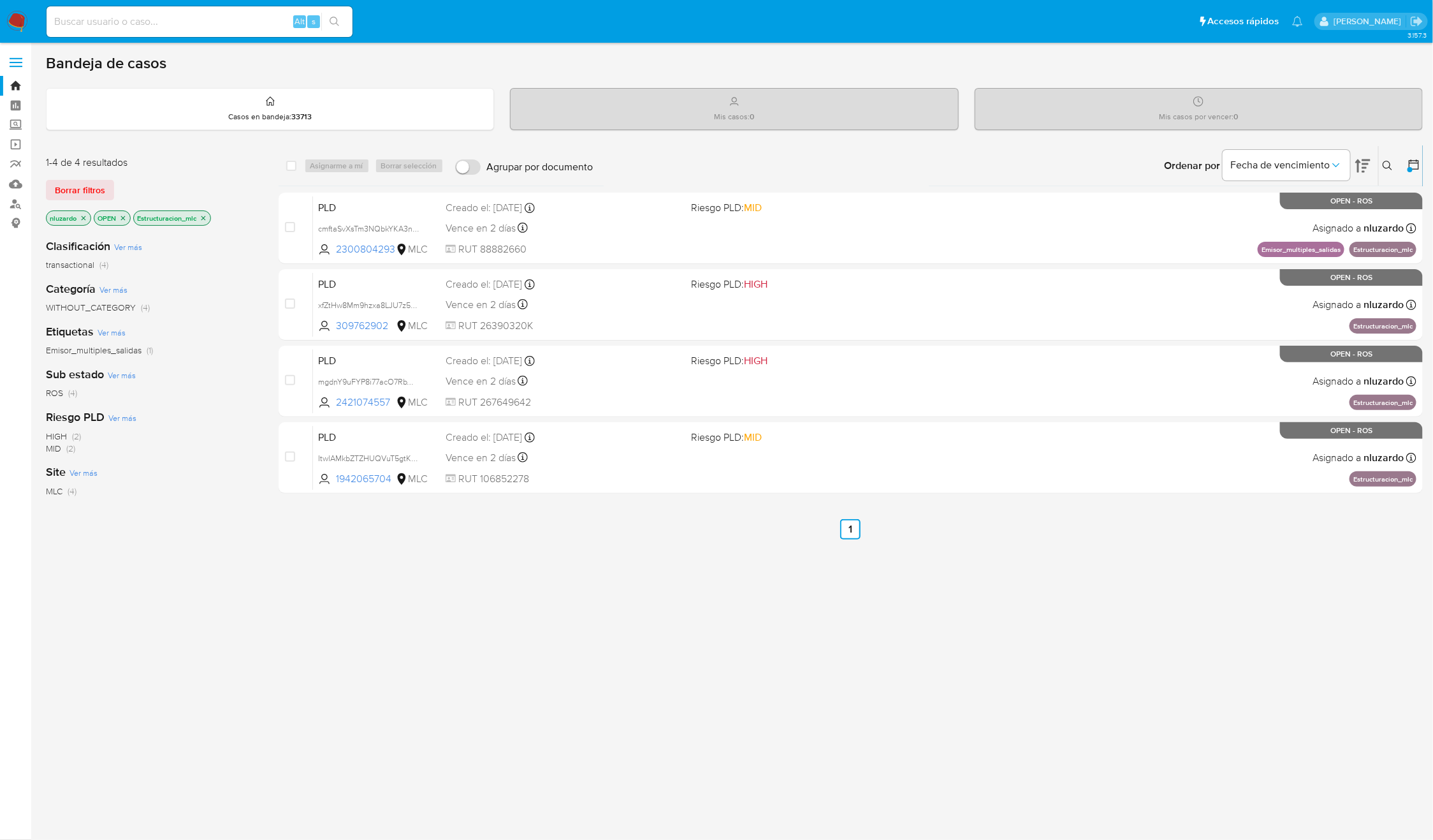
drag, startPoint x: 402, startPoint y: 477, endPoint x: 416, endPoint y: 709, distance: 232.4
click at [416, 709] on div "select-all-cases-checkbox Asignarme a mí Borrar selección Agrupar por documento…" at bounding box center [851, 434] width 1145 height 578
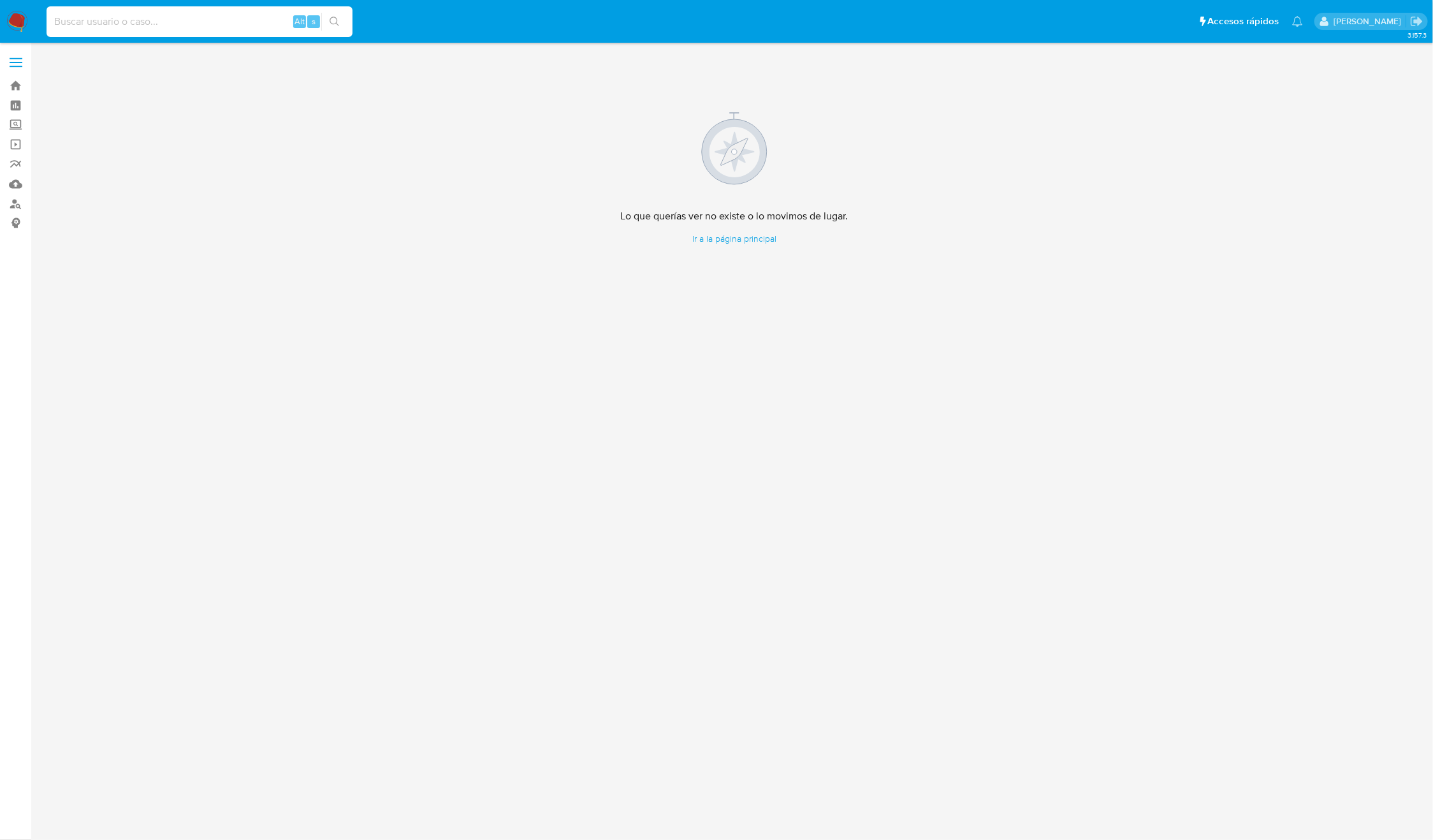
click at [257, 21] on input at bounding box center [199, 22] width 306 height 17
paste input "ItwlAMkbZTZHUQVuT5gtKd0C"
type input "ItwlAMkbZTZHUQVuT5gtKd0C"
click at [359, 33] on ul "Pausado Ver notificaciones ItwlAMkbZTZHUQVuT5gtKd0C Alt s Accesos rápidos Presi…" at bounding box center [674, 21] width 1270 height 32
click at [347, 21] on button "search-icon" at bounding box center [334, 22] width 26 height 18
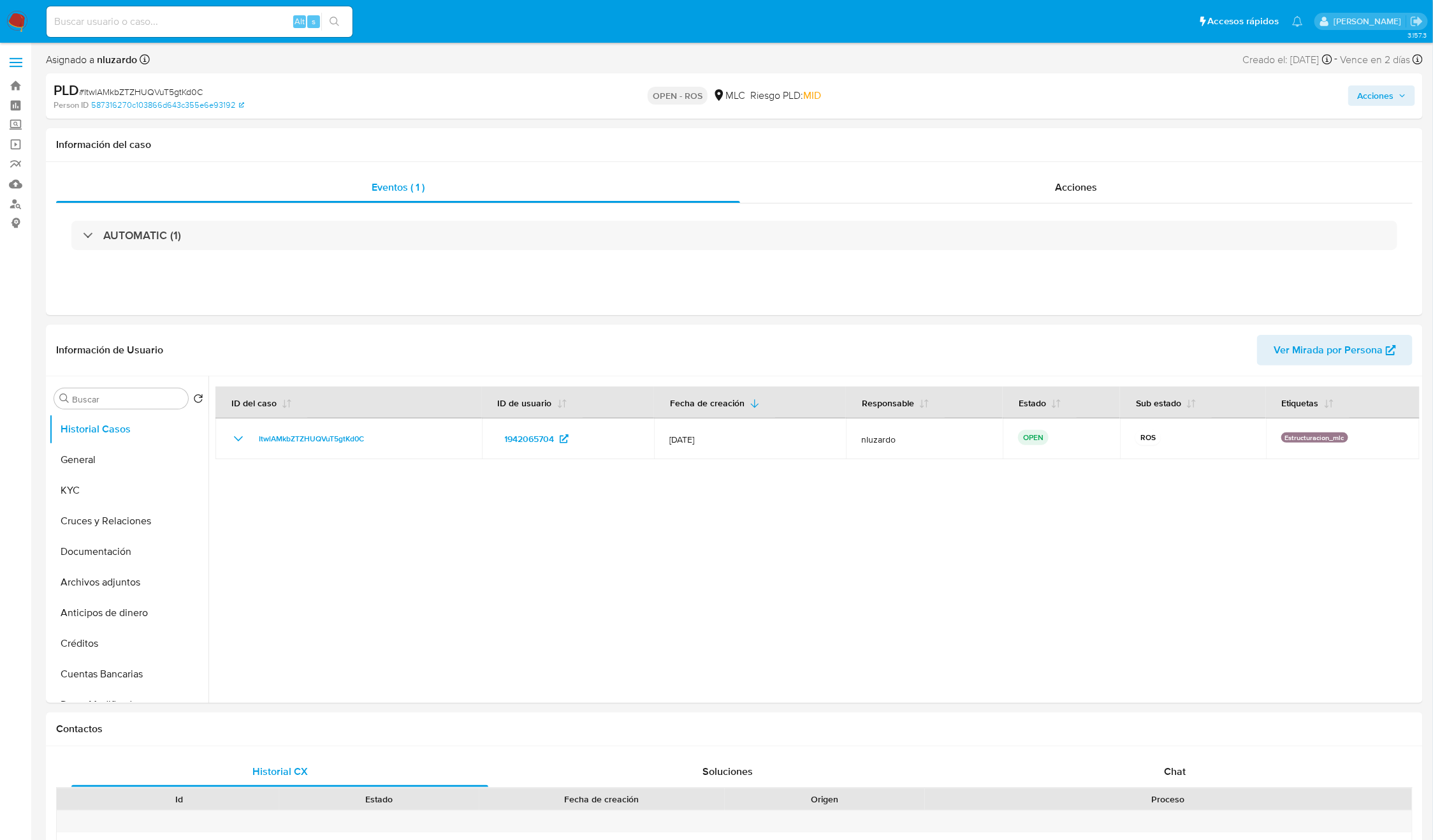
select select "10"
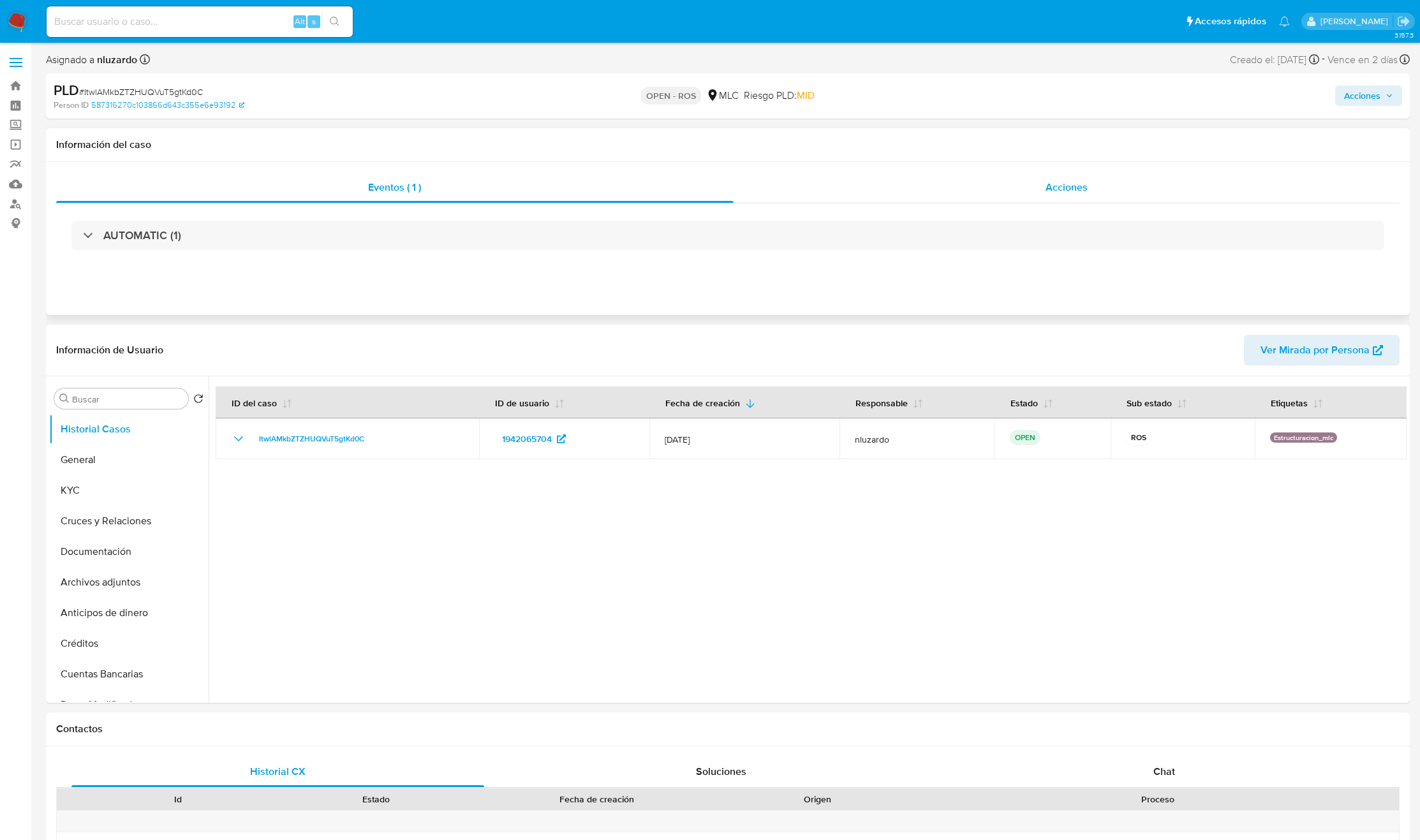
click at [1092, 197] on div "Acciones" at bounding box center [1067, 187] width 667 height 30
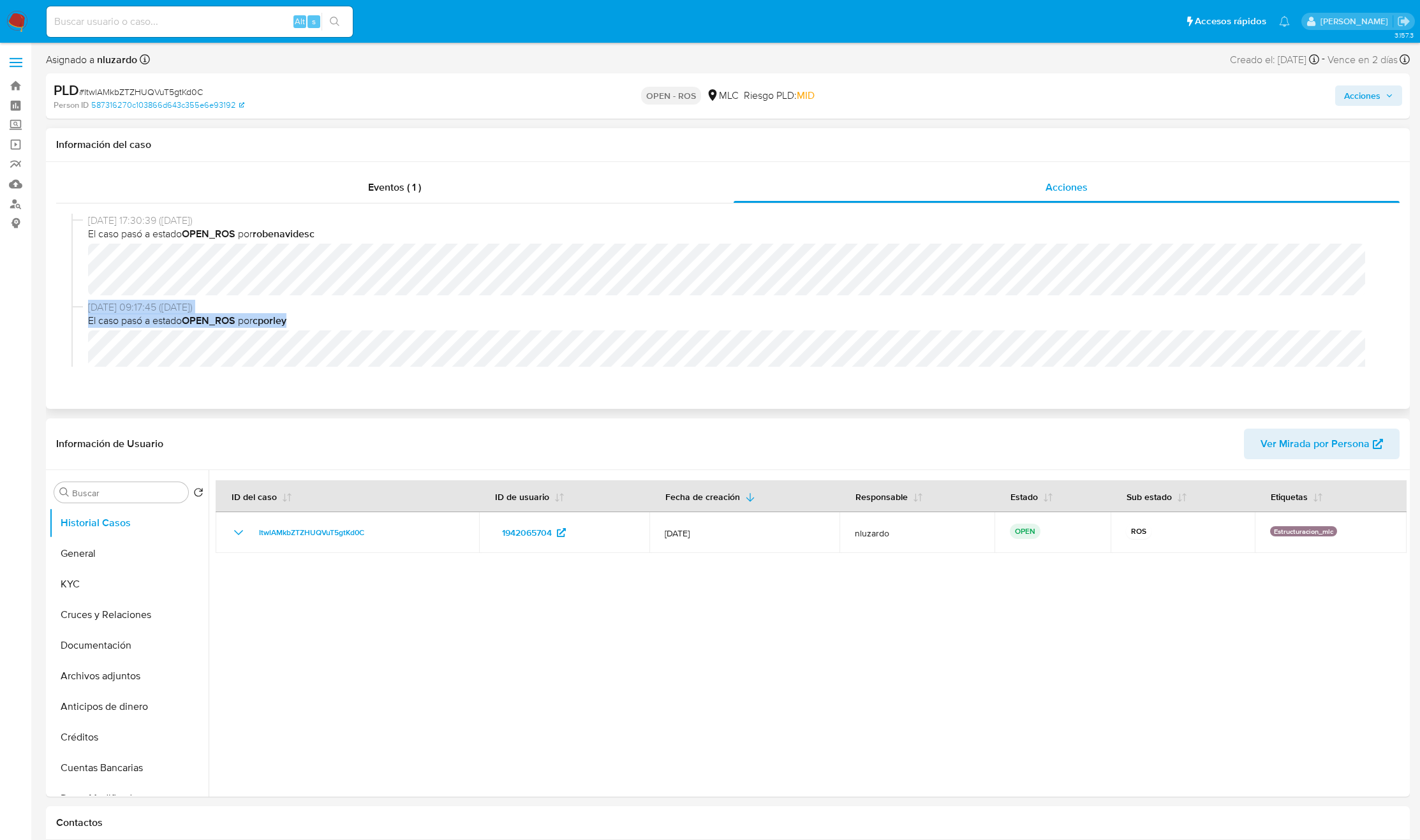
click at [1252, 247] on div "29/08/2025 17:30:39 (hace 10 días) El caso pasó a estado OPEN_ROS por robenavid…" at bounding box center [728, 290] width 1312 height 153
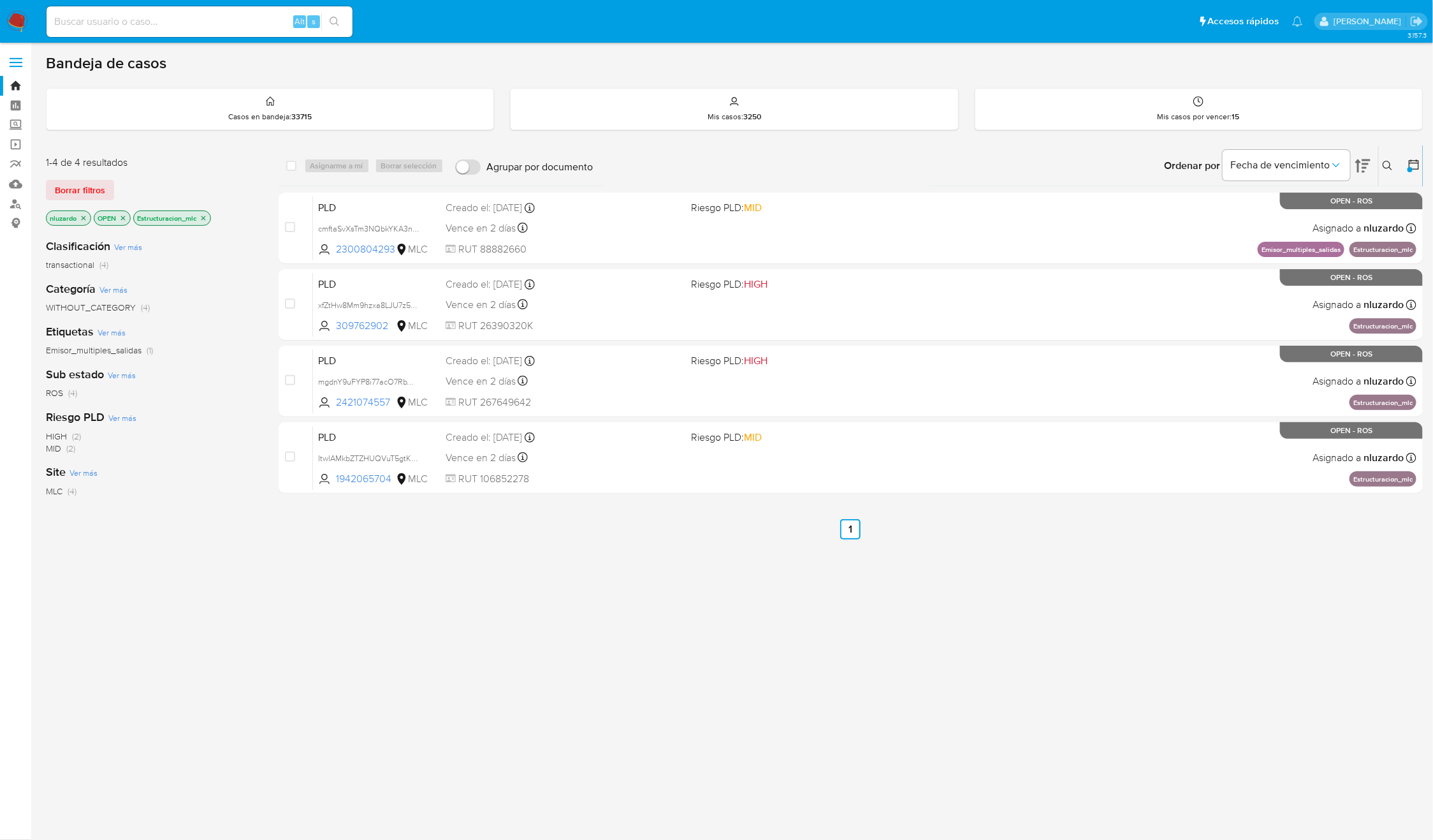
click at [207, 218] on icon "close-filter" at bounding box center [203, 218] width 8 height 8
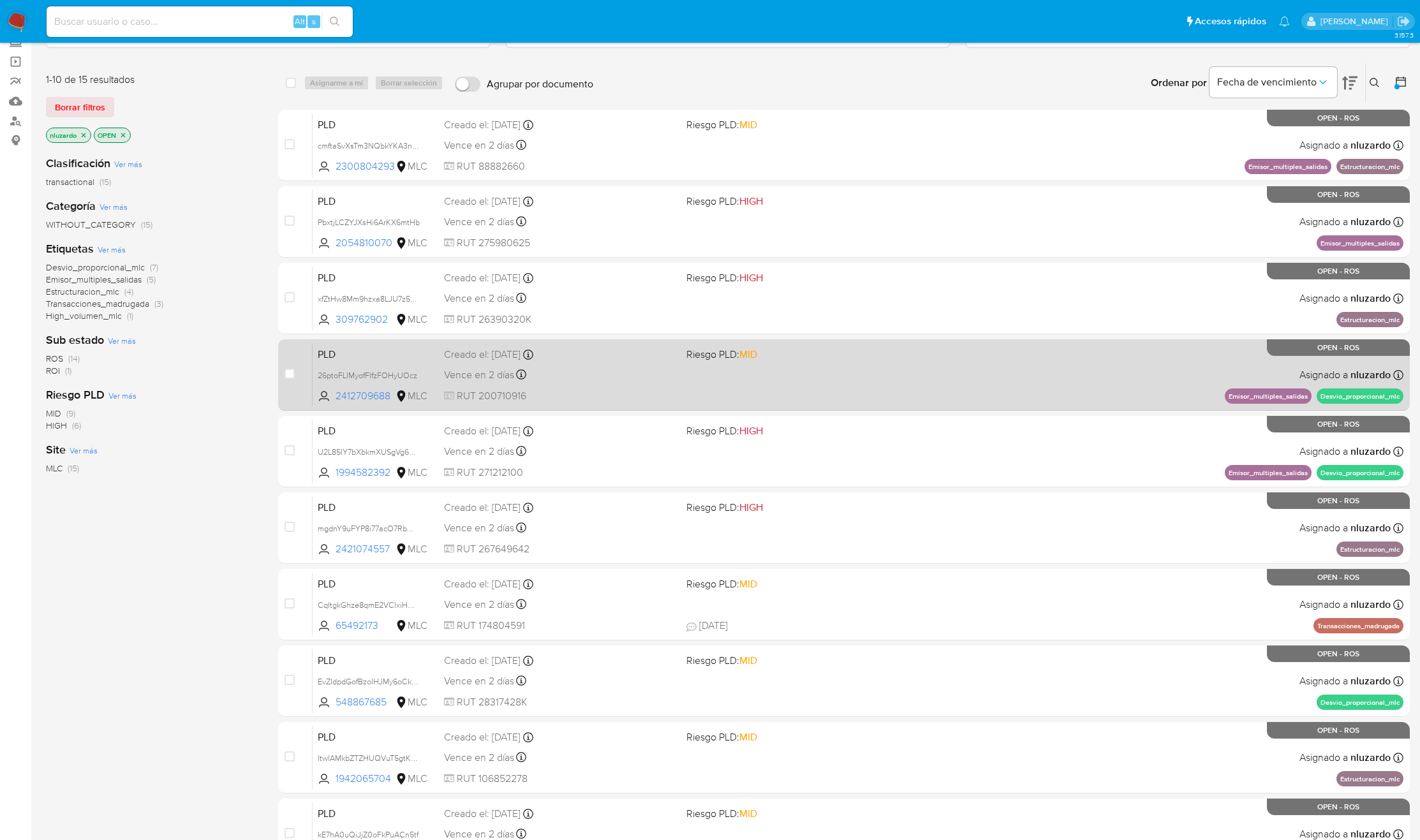
scroll to position [167, 0]
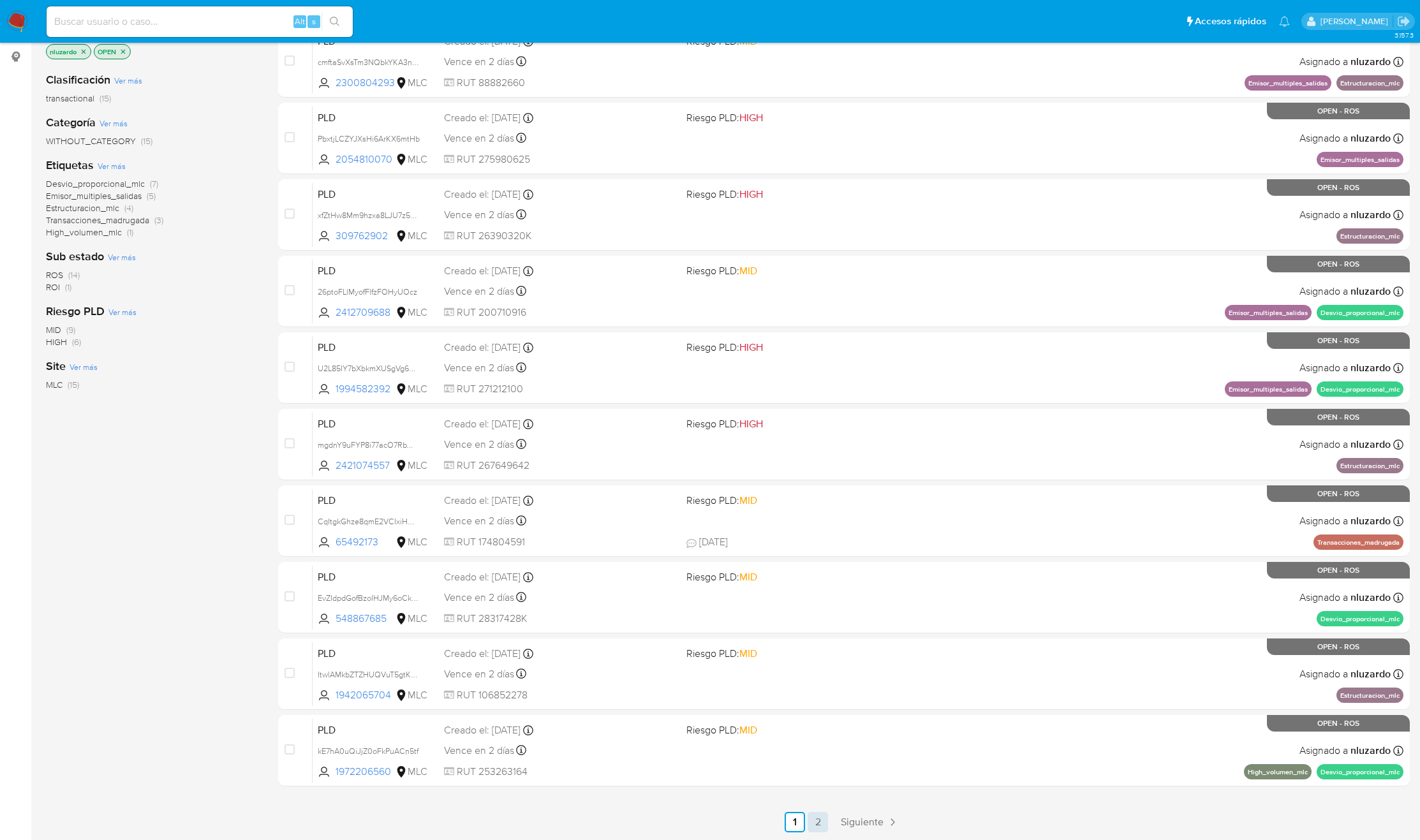
click at [818, 830] on link "2" at bounding box center [818, 822] width 21 height 21
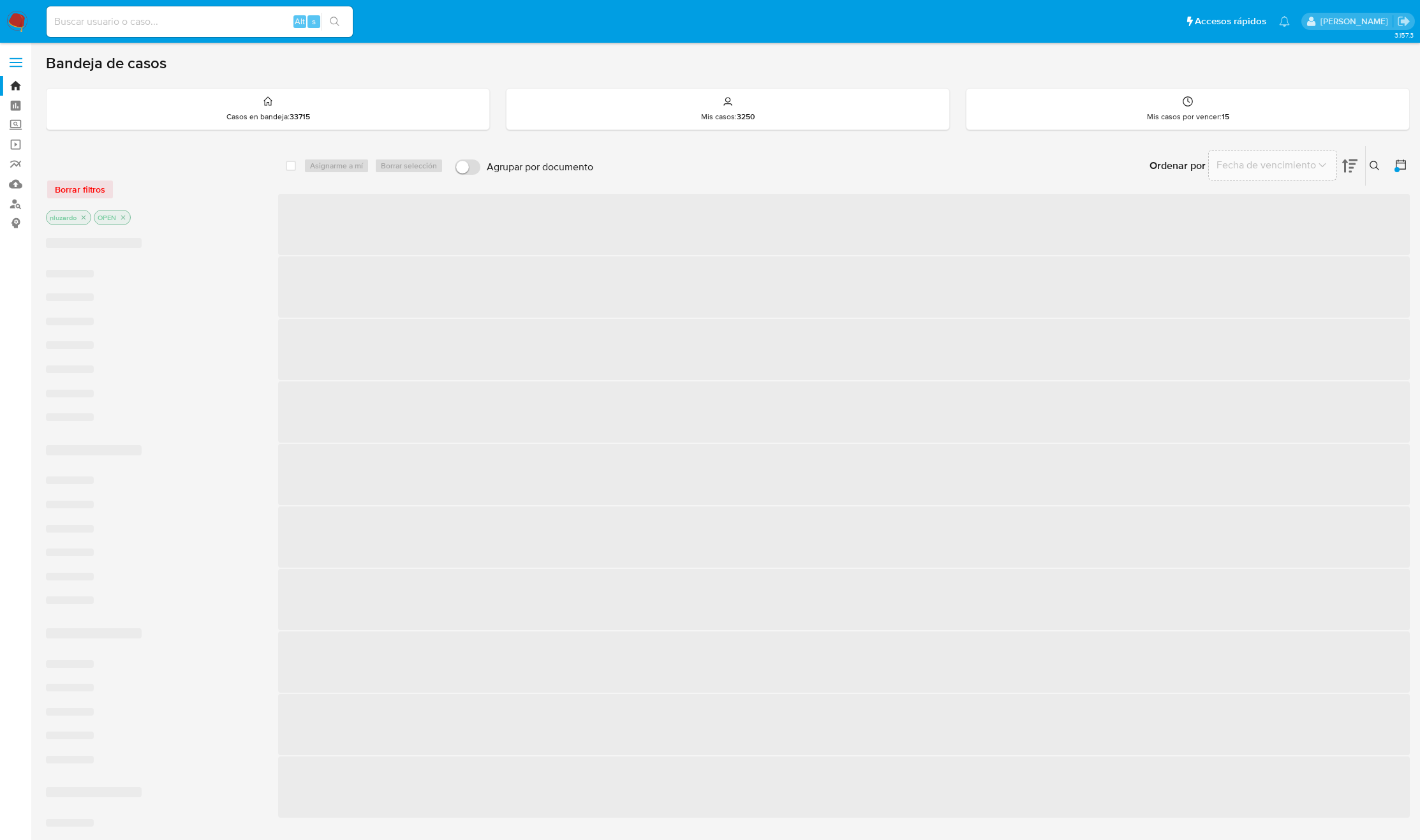
click at [819, 825] on div "3.157.3" at bounding box center [728, 567] width 1363 height 1034
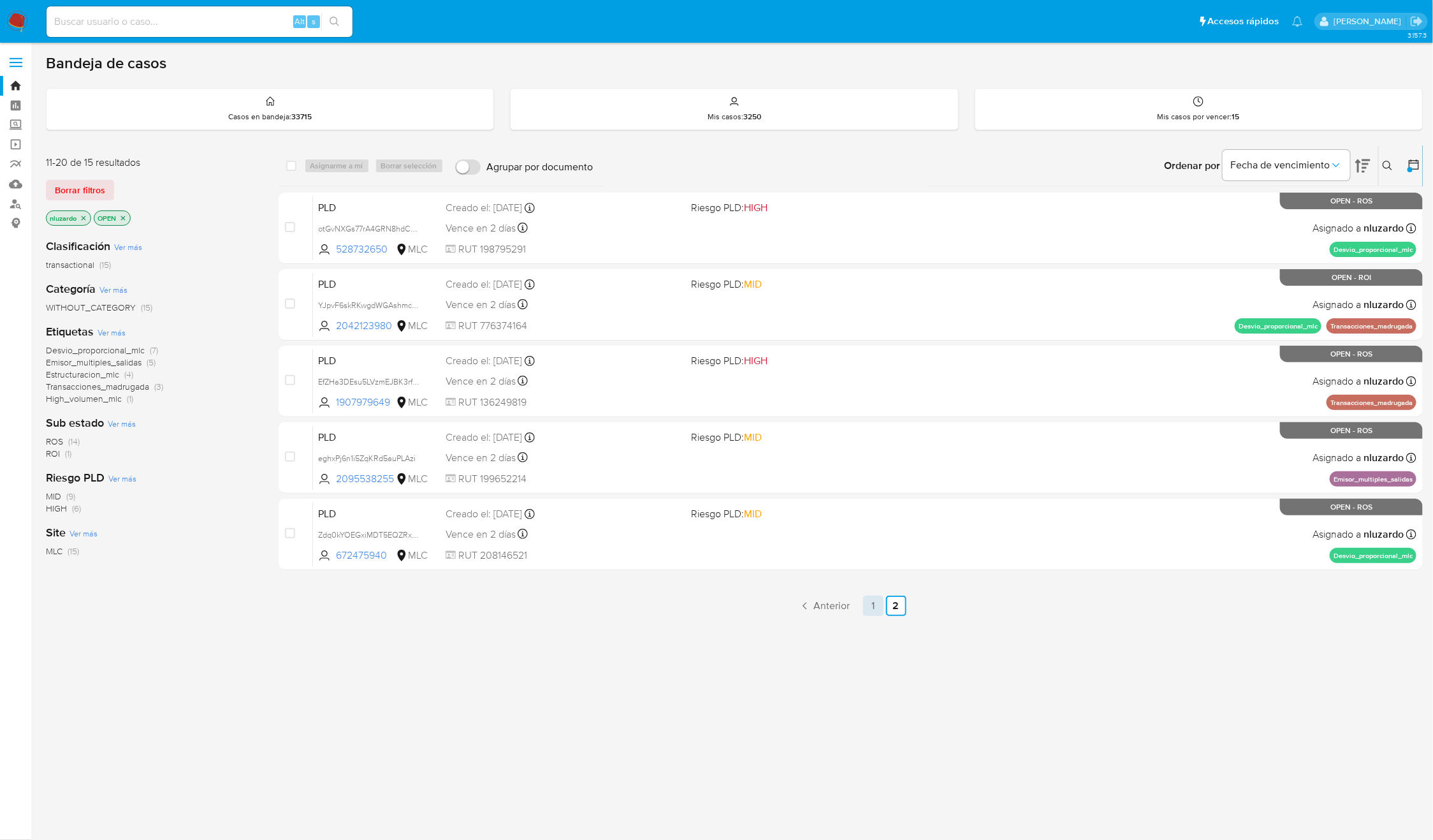
click at [876, 606] on link "1" at bounding box center [874, 606] width 21 height 21
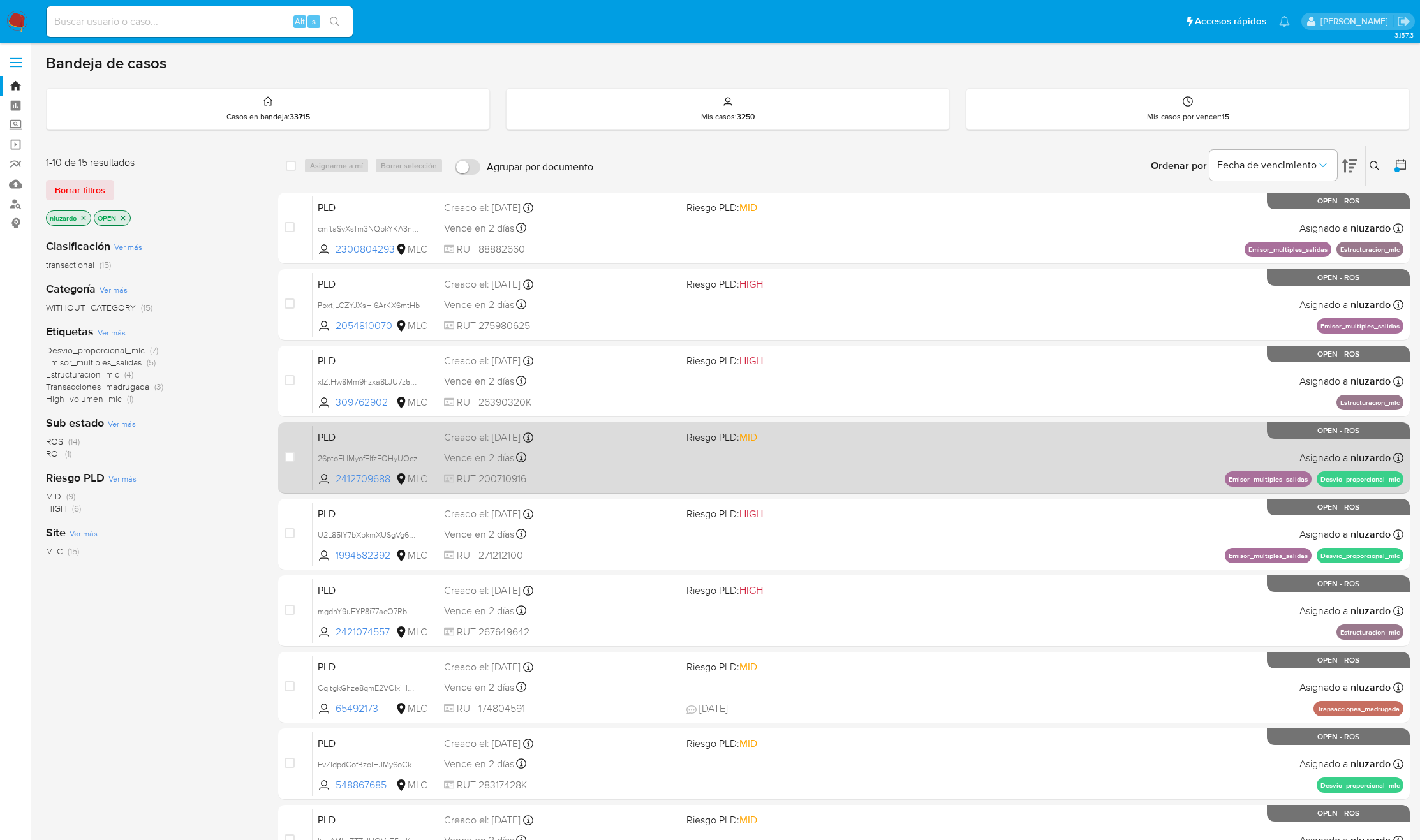
drag, startPoint x: 598, startPoint y: 228, endPoint x: 446, endPoint y: 429, distance: 252.0
click at [163, 582] on div "Clasificación Ver más transactional (15) Categoría Ver más WITHOUT_CATEGORY (15…" at bounding box center [152, 445] width 212 height 434
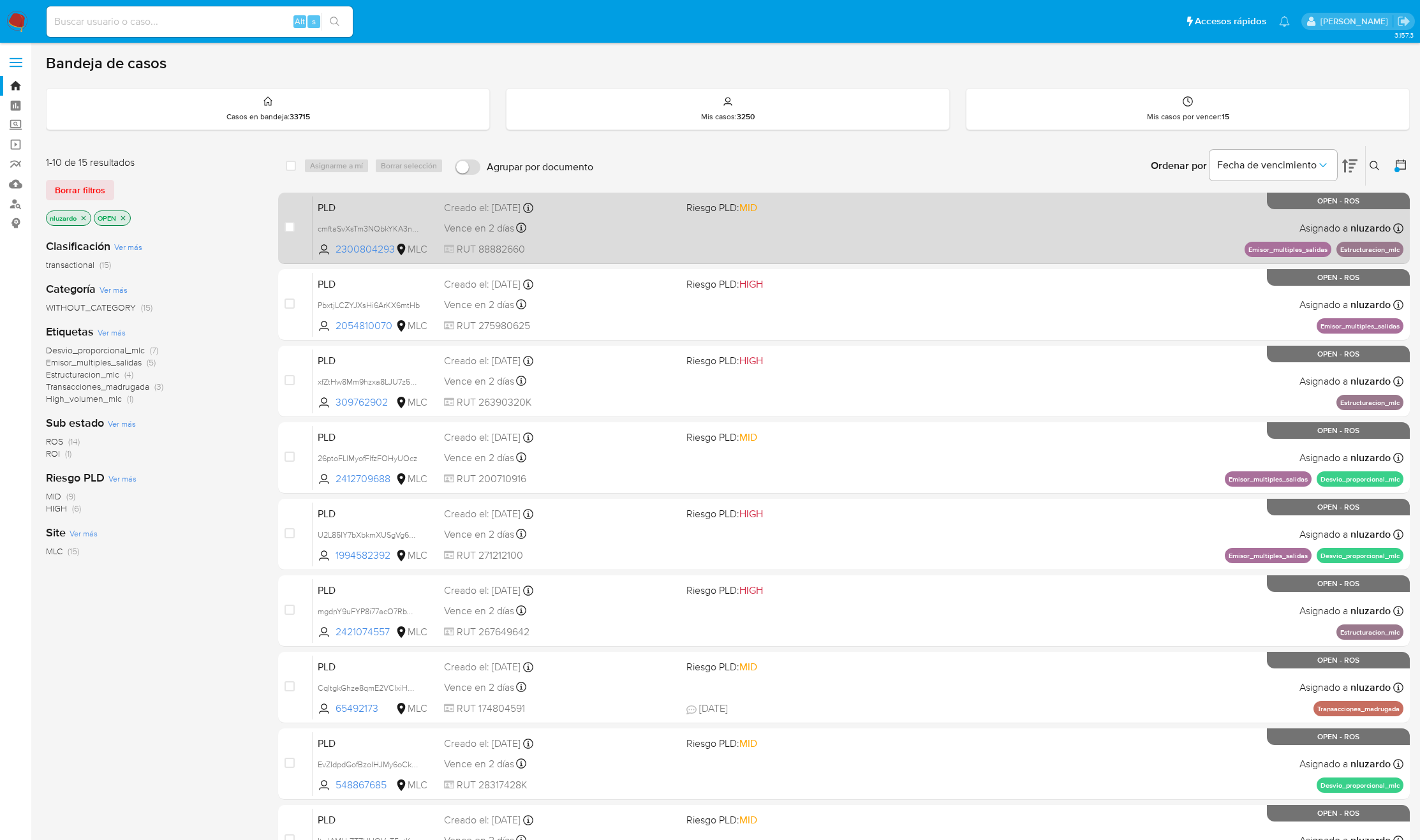
click at [739, 220] on div "PLD cmftaSvXsTm3NQbkYKA3nHve 2300804293 MLC Riesgo PLD: MID Creado el: 12/06/20…" at bounding box center [858, 228] width 1091 height 65
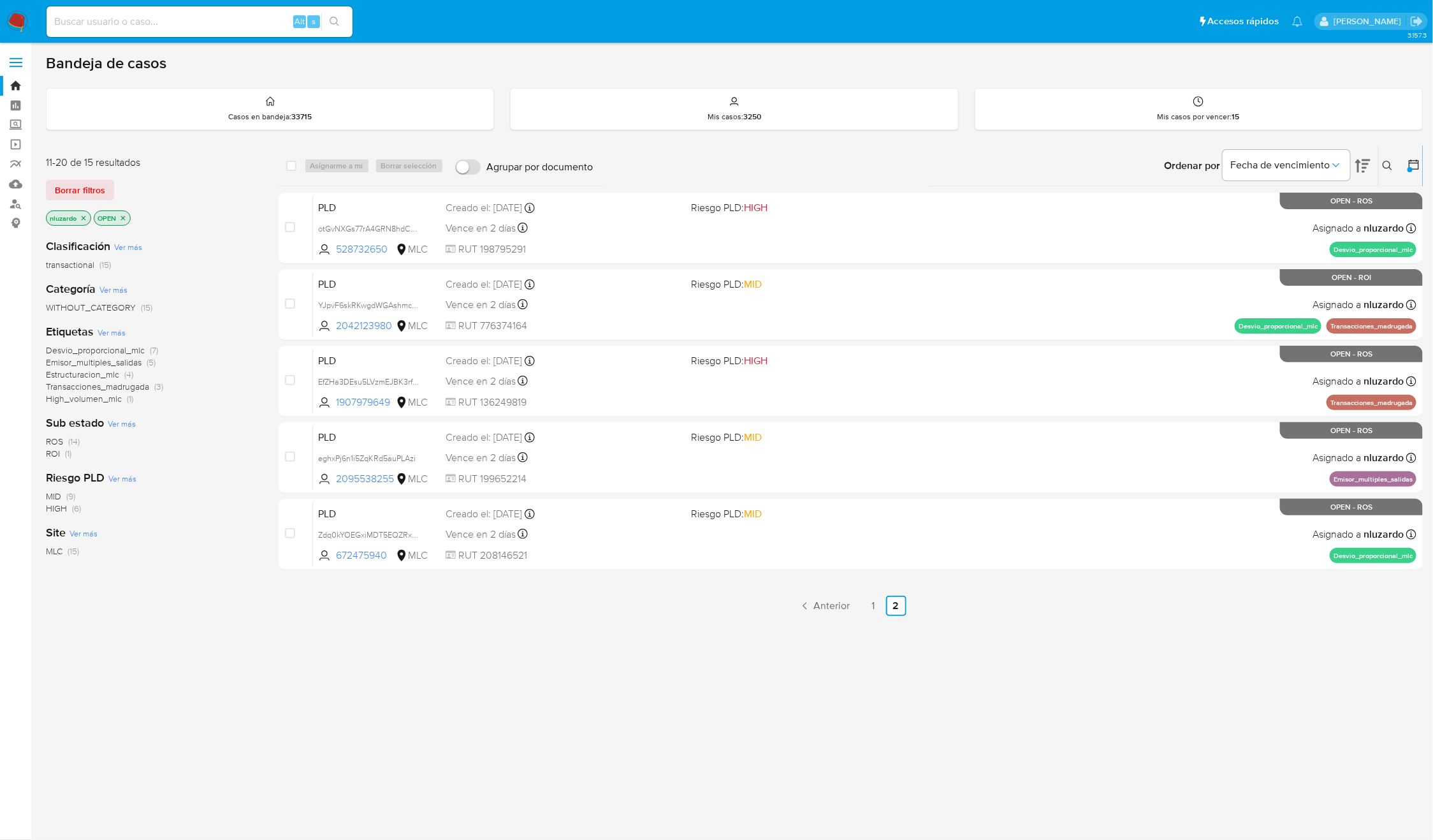
click at [534, 680] on div "select-all-cases-checkbox Asignarme a mí Borrar selección Agrupar por documento…" at bounding box center [851, 434] width 1145 height 578
drag, startPoint x: 383, startPoint y: 335, endPoint x: 394, endPoint y: 341, distance: 12.5
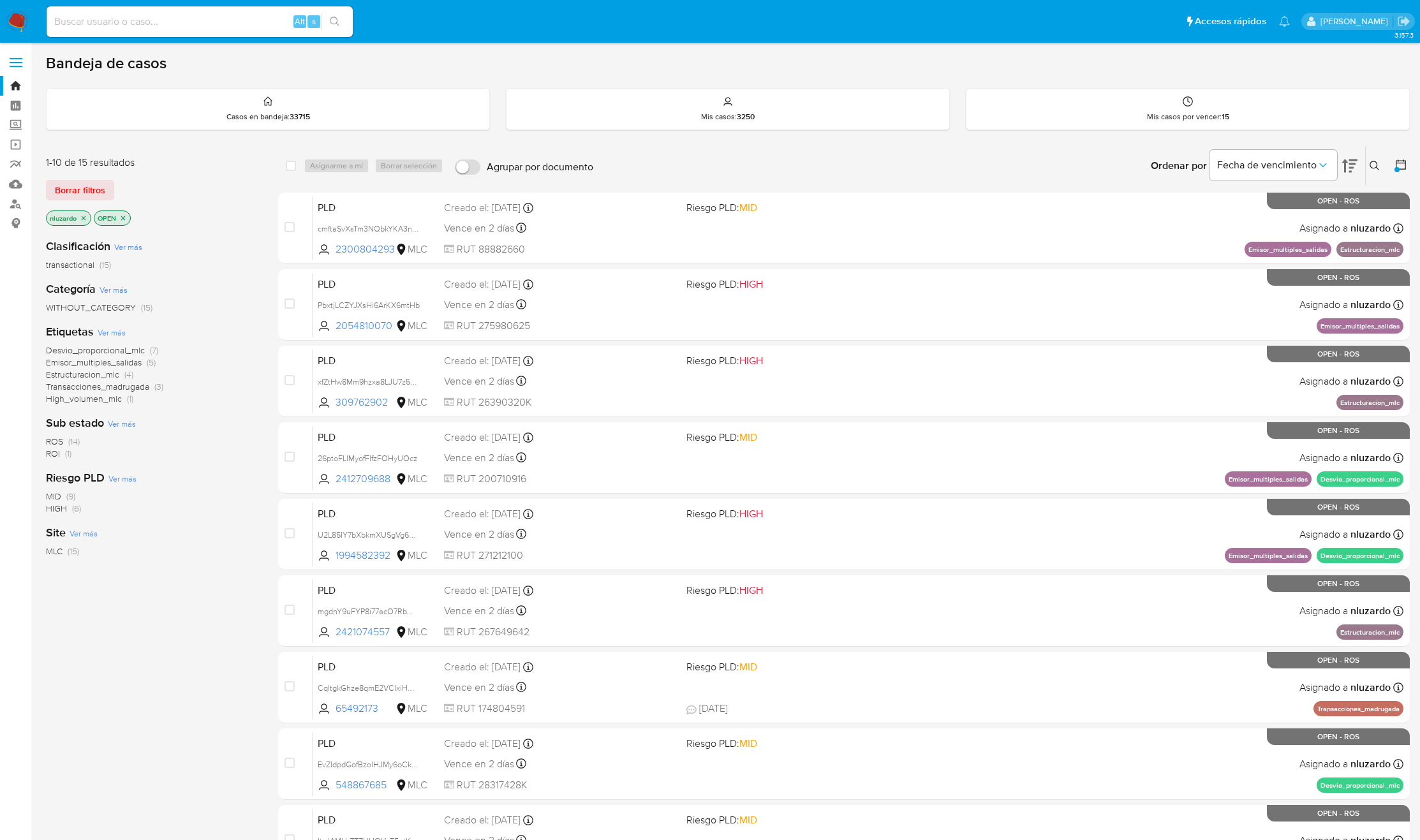
drag, startPoint x: 394, startPoint y: 341, endPoint x: 400, endPoint y: 343, distance: 6.3
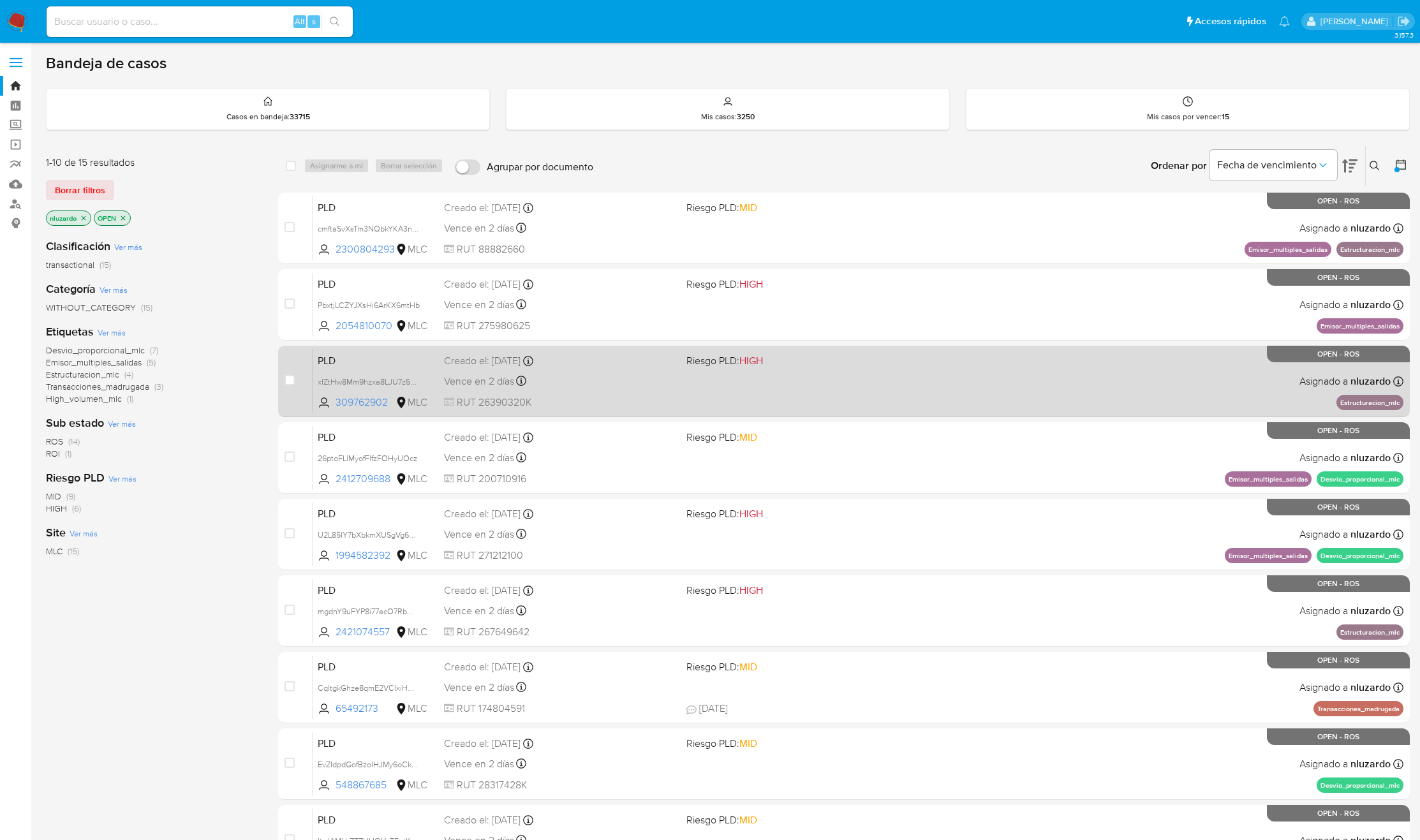
drag, startPoint x: 400, startPoint y: 343, endPoint x: 419, endPoint y: 351, distance: 20.6
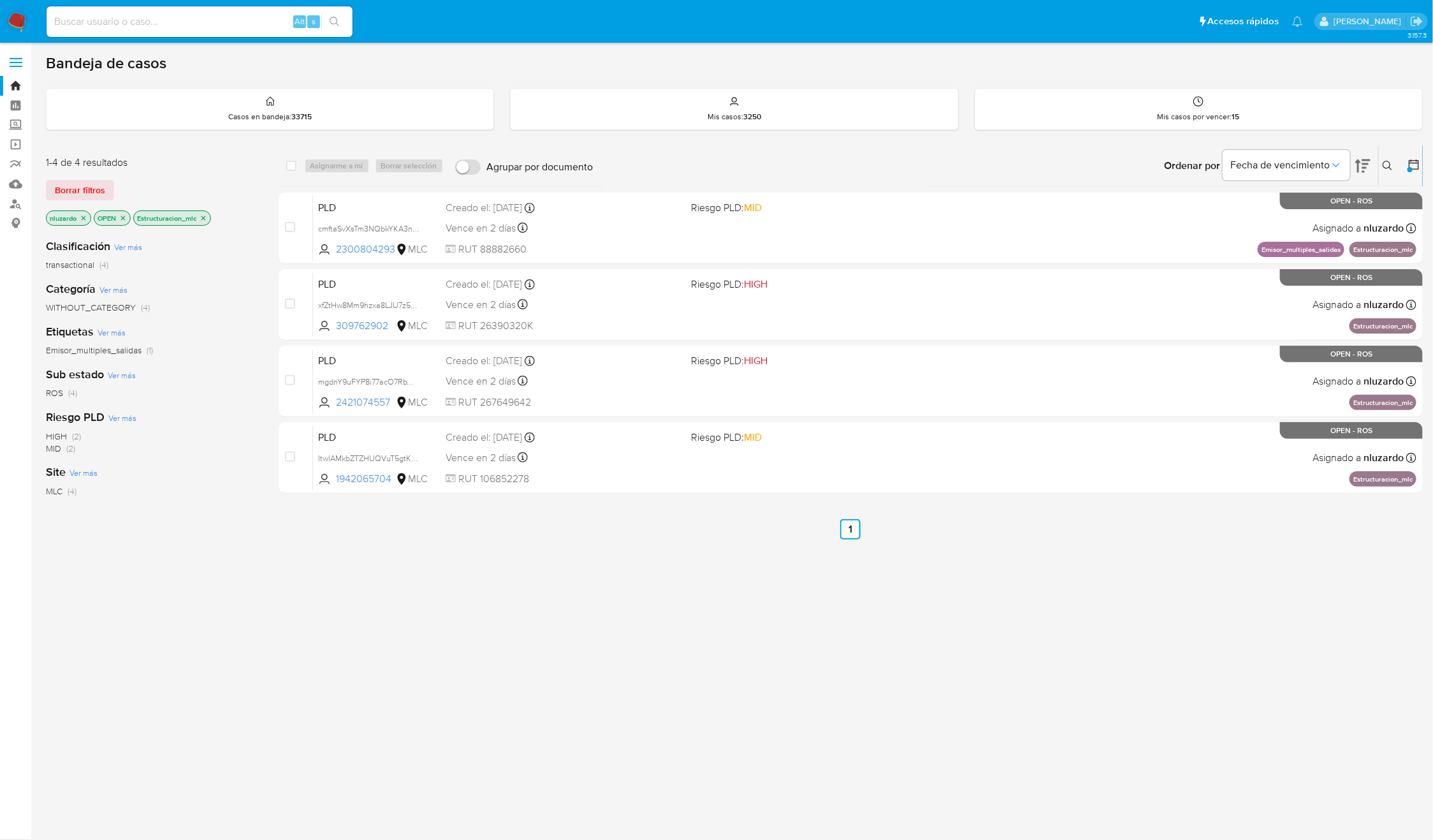
click at [473, 657] on div "select-all-cases-checkbox Asignarme a mí Borrar selección Agrupar por documento…" at bounding box center [851, 434] width 1145 height 578
drag, startPoint x: 398, startPoint y: 473, endPoint x: 352, endPoint y: 614, distance: 148.3
click at [352, 607] on div "select-all-cases-checkbox Asignarme a mí Borrar selección Agrupar por documento…" at bounding box center [851, 434] width 1145 height 578
click at [354, 616] on div "select-all-cases-checkbox Asignarme a mí Borrar selección Agrupar por documento…" at bounding box center [851, 434] width 1145 height 578
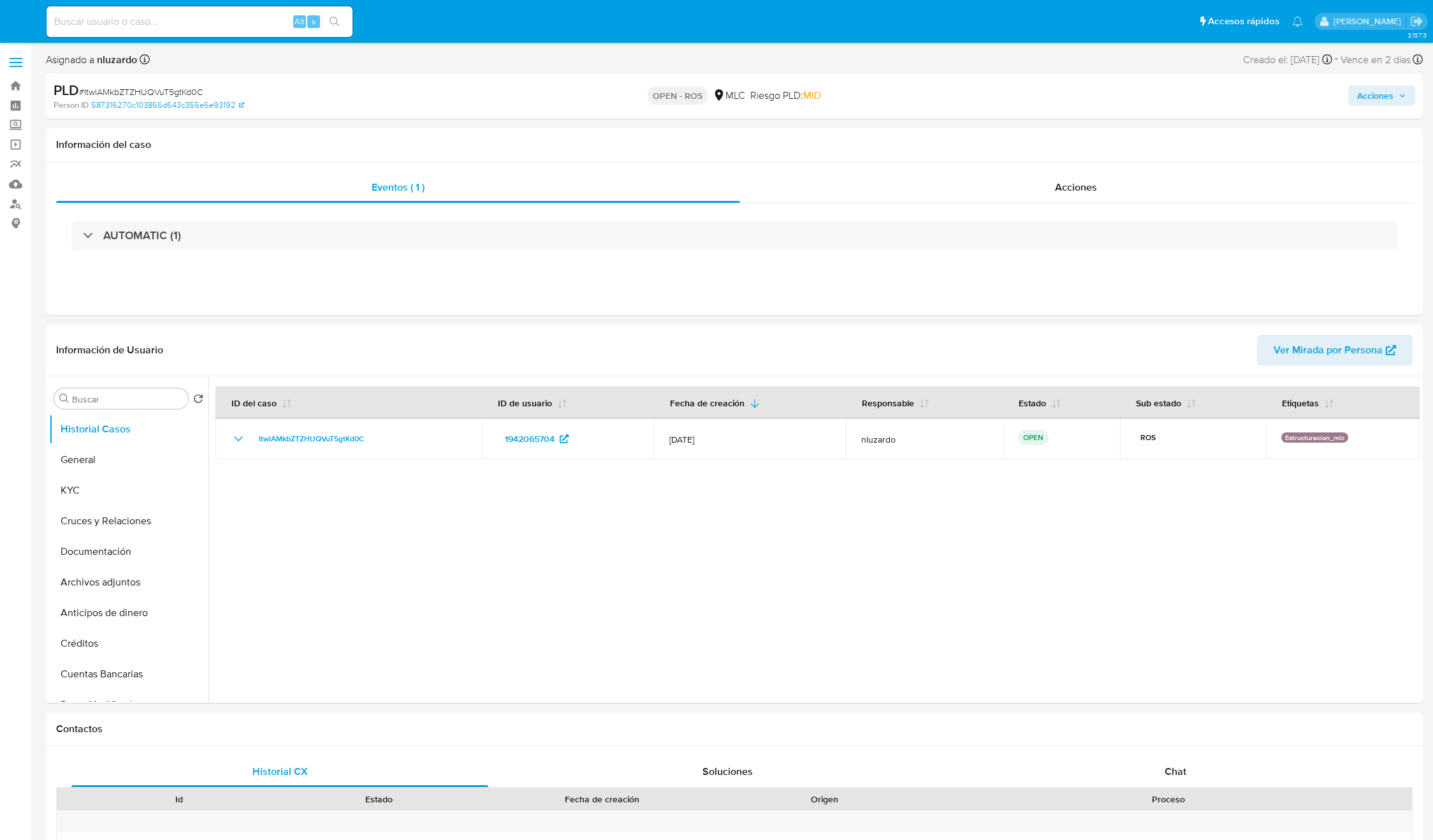
select select "10"
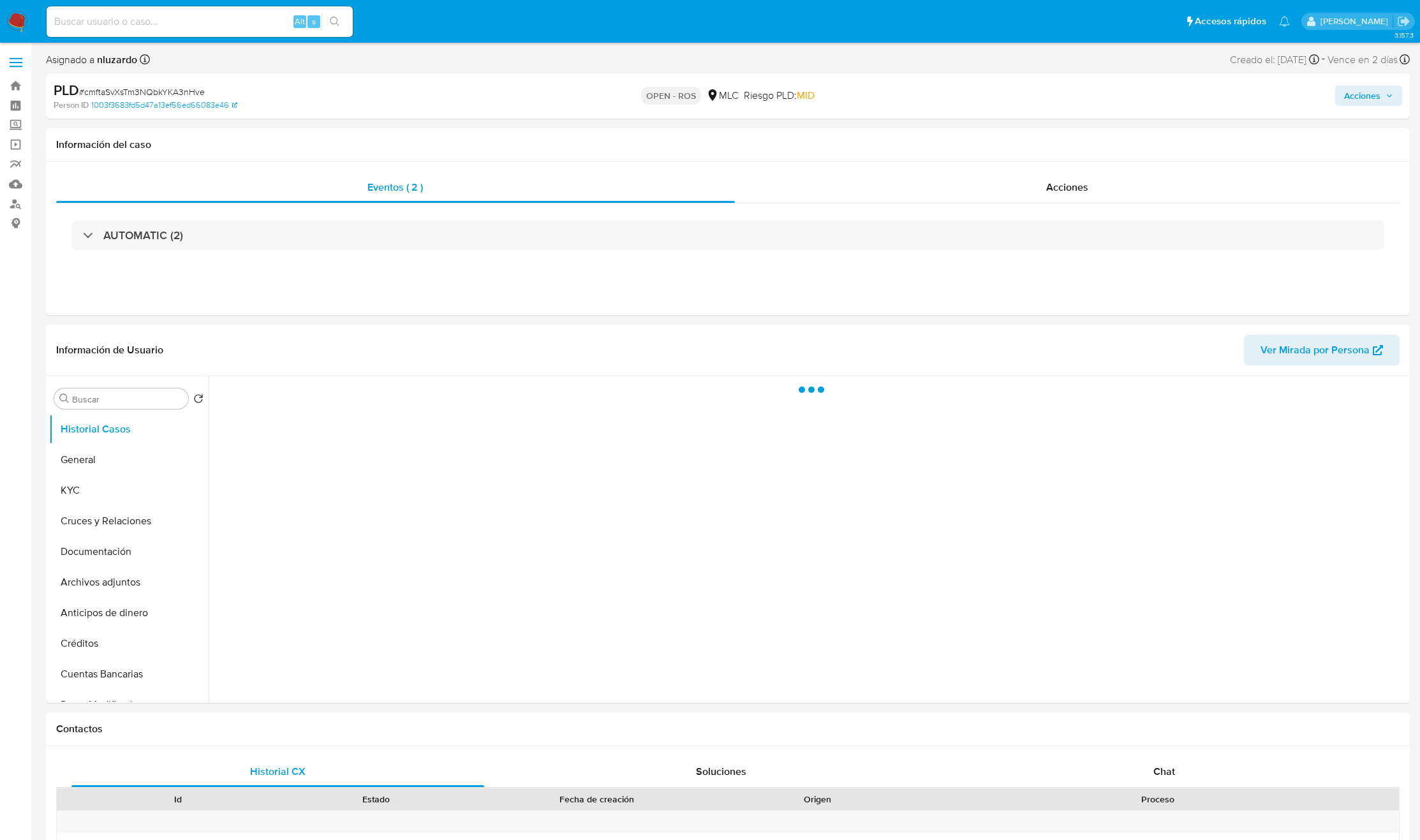
click at [20, 19] on img at bounding box center [17, 22] width 22 height 22
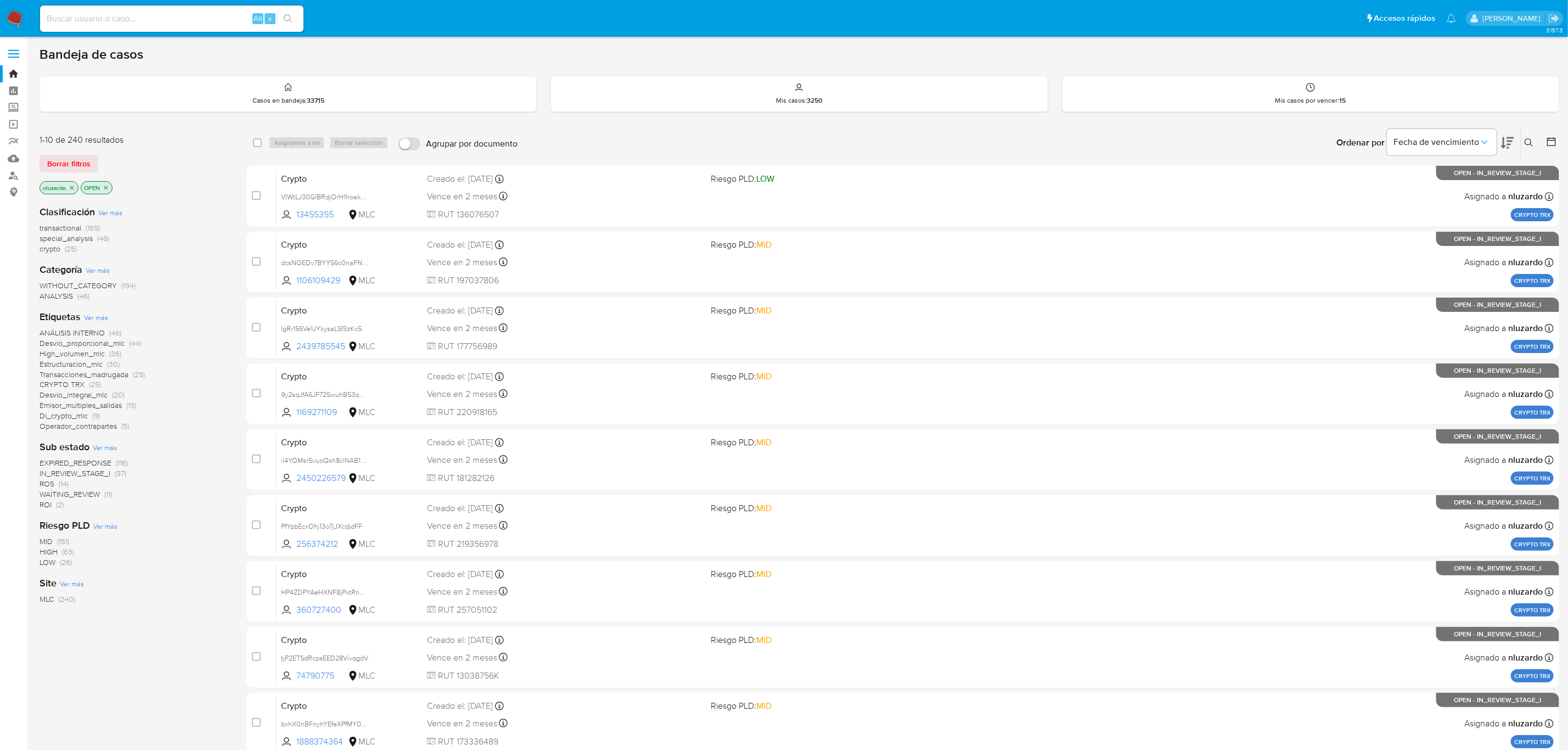
click at [43, 482] on span "ROS" at bounding box center [47, 484] width 15 height 11
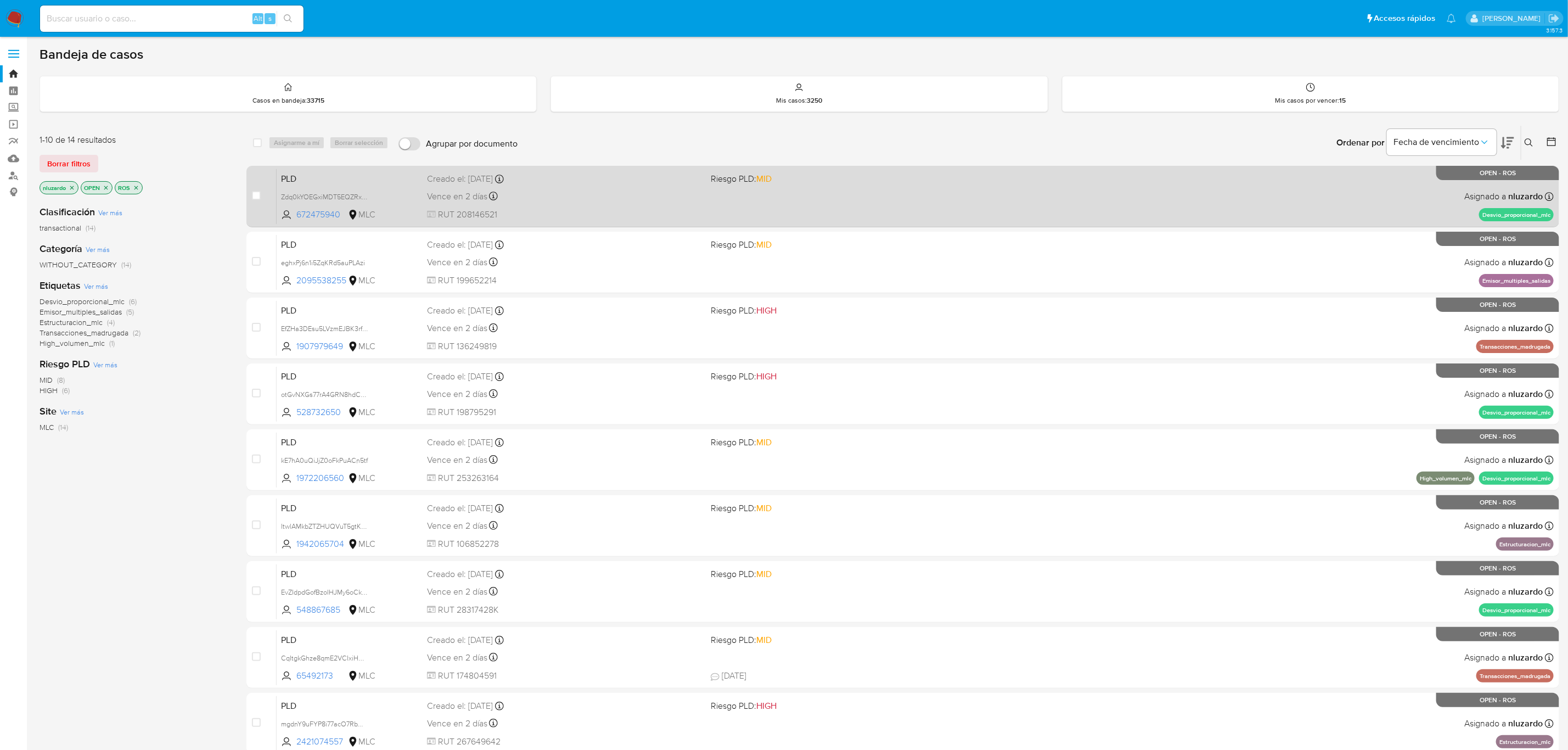
click at [708, 198] on div "PLD Zdq0kYOEGxiMDT5EQZRxPwqe 672475940 MLC Riesgo PLD: MID Creado el: 12/06/202…" at bounding box center [915, 196] width 1277 height 56
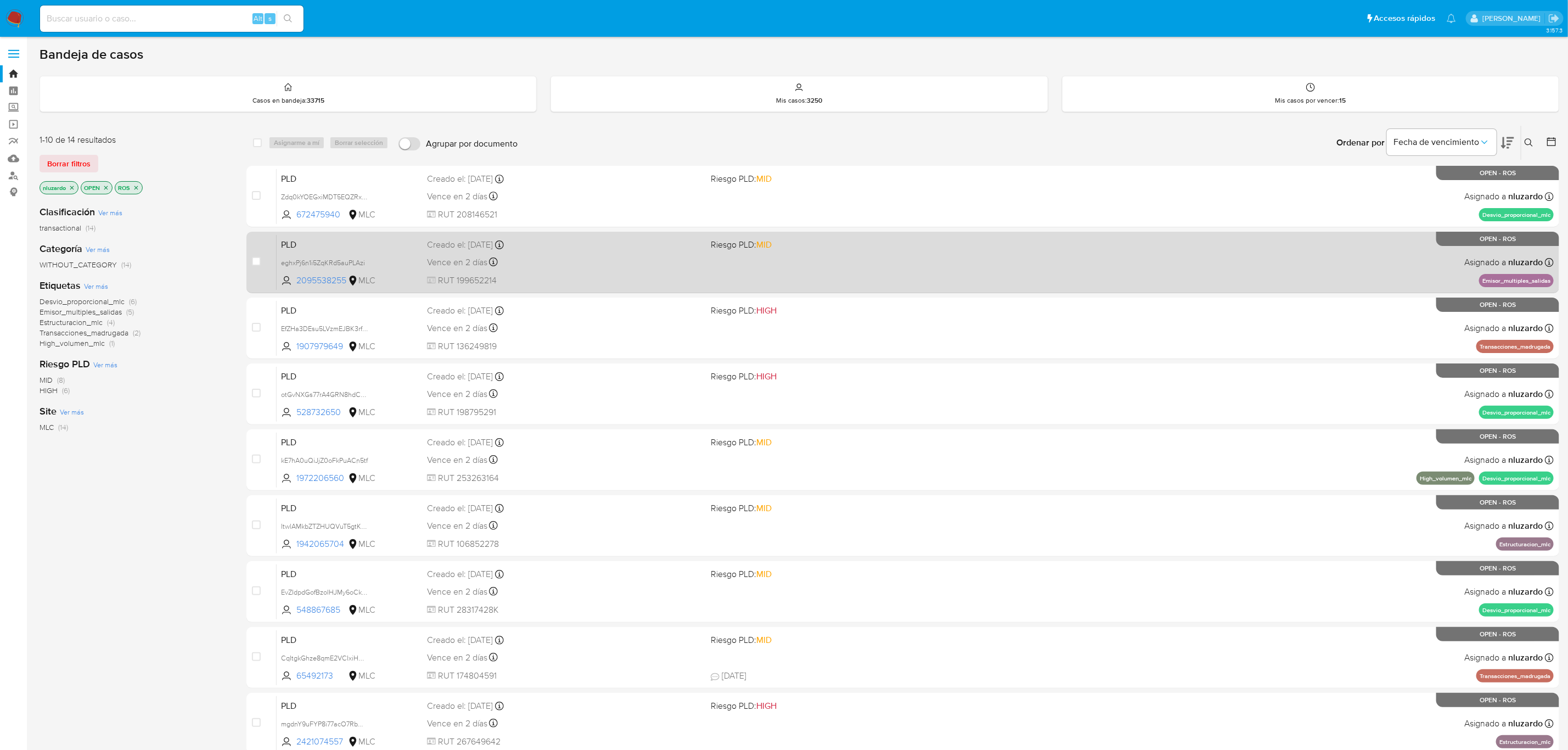
click at [698, 268] on div "Vence en 2 días Vence el 10/09/2025 06:08:59" at bounding box center [564, 262] width 275 height 15
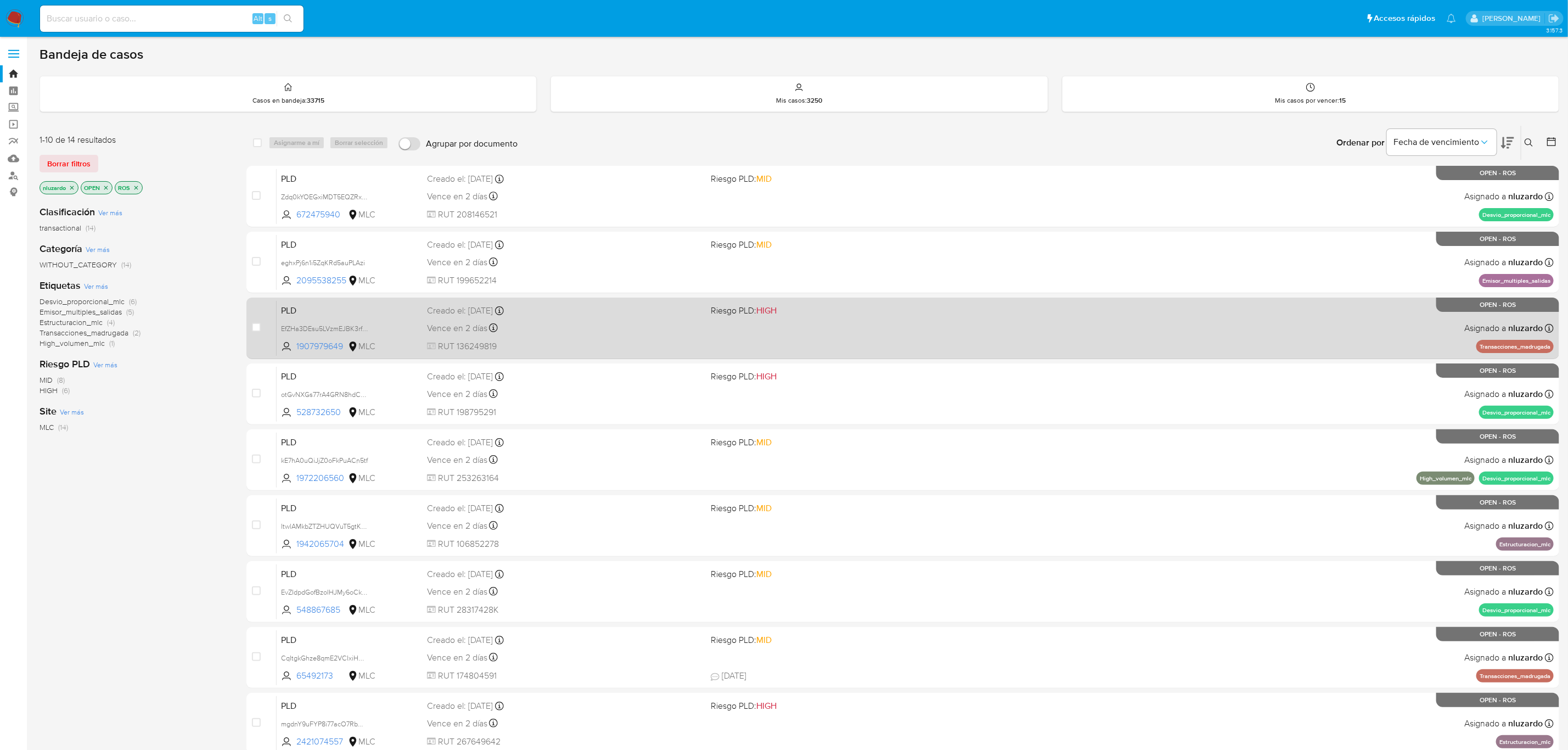
click at [669, 339] on div "PLD EfZHa3DEsu5LVzmEJBK3rfIM 1907979649 MLC Riesgo PLD: HIGH Creado el: 12/06/2…" at bounding box center [915, 328] width 1277 height 56
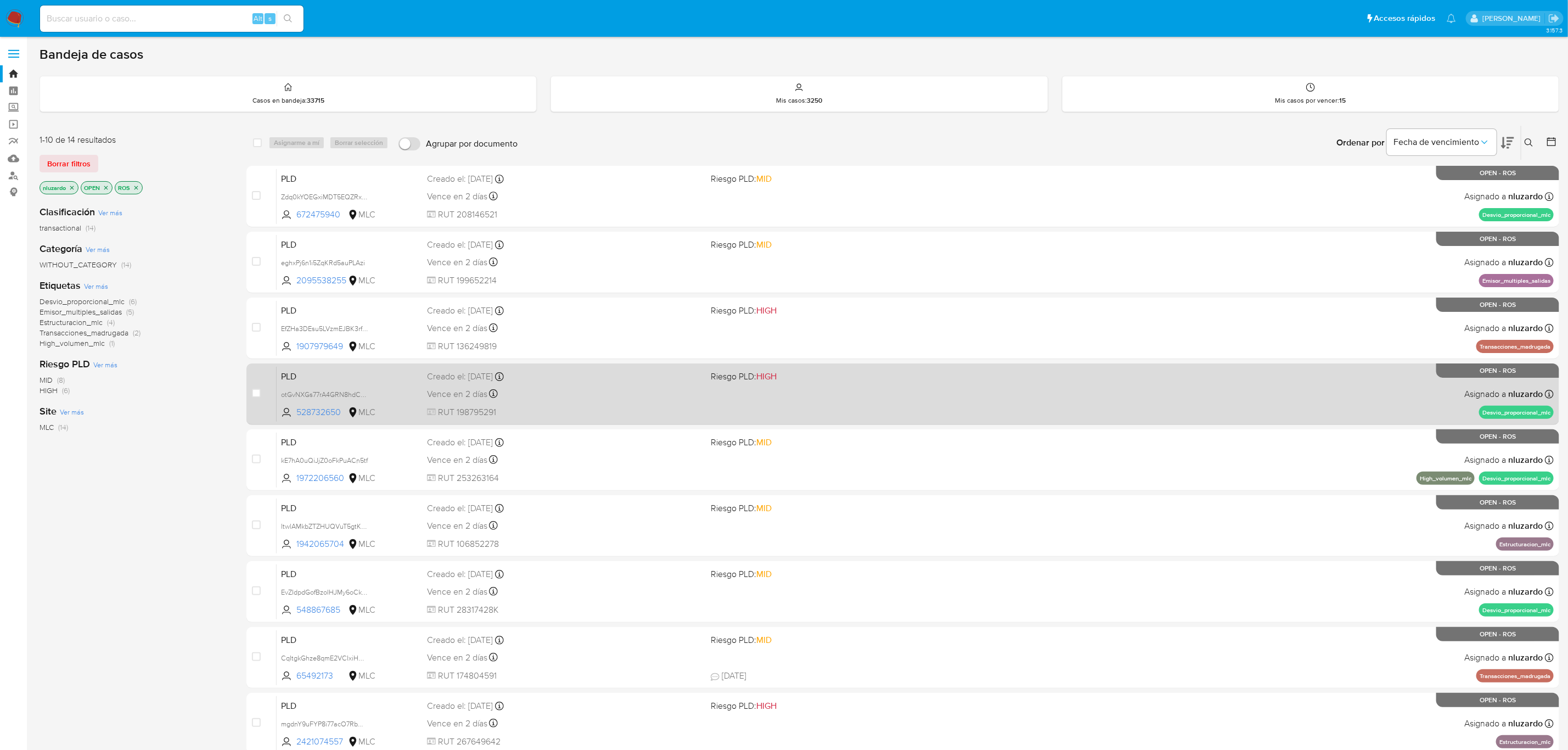
click at [658, 379] on div "Creado el: 12/06/2025 Creado el: 12/06/2025 06:08:03" at bounding box center [564, 377] width 275 height 12
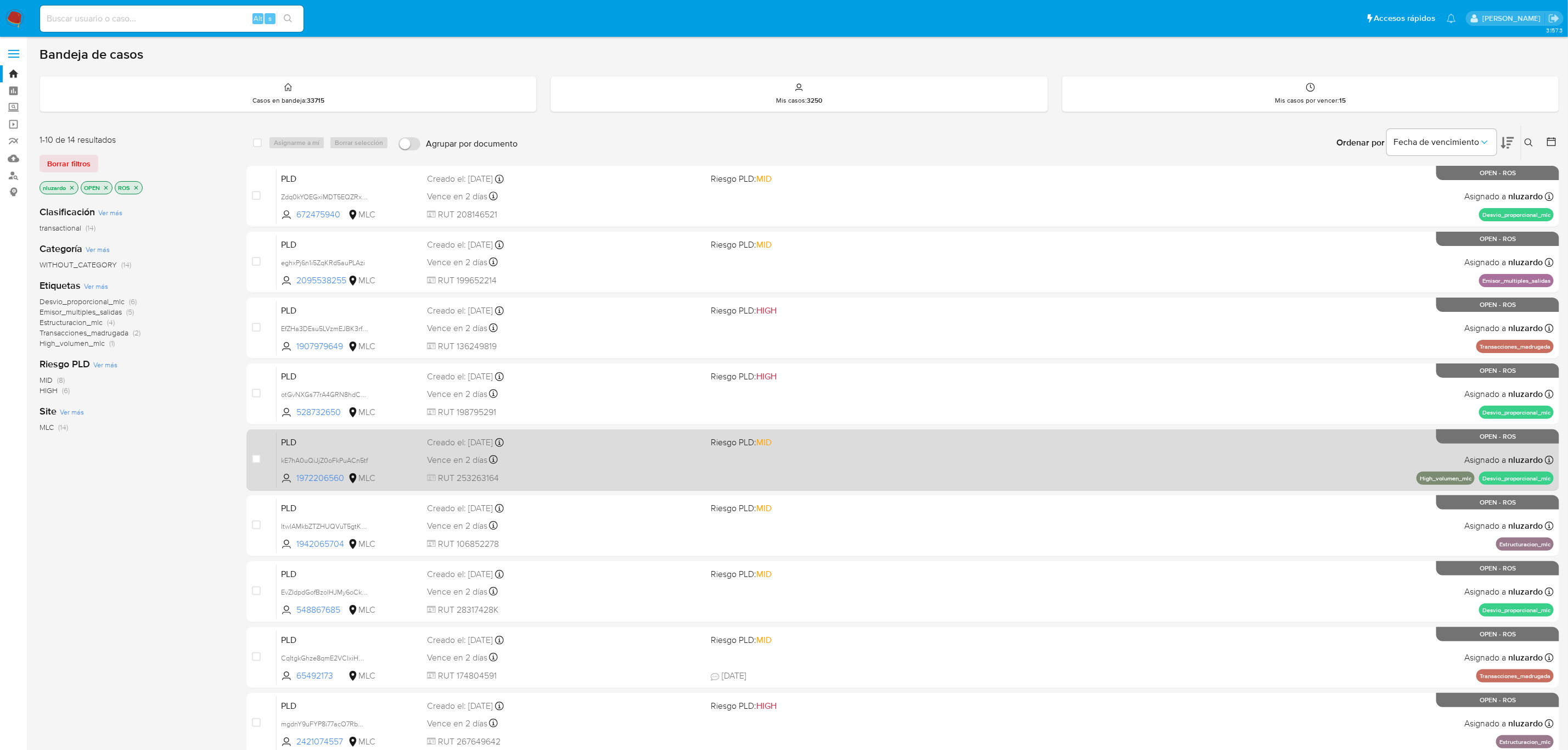
click at [670, 438] on div "Creado el: 12/06/2025 Creado el: 12/06/2025 06:07:37" at bounding box center [564, 443] width 275 height 12
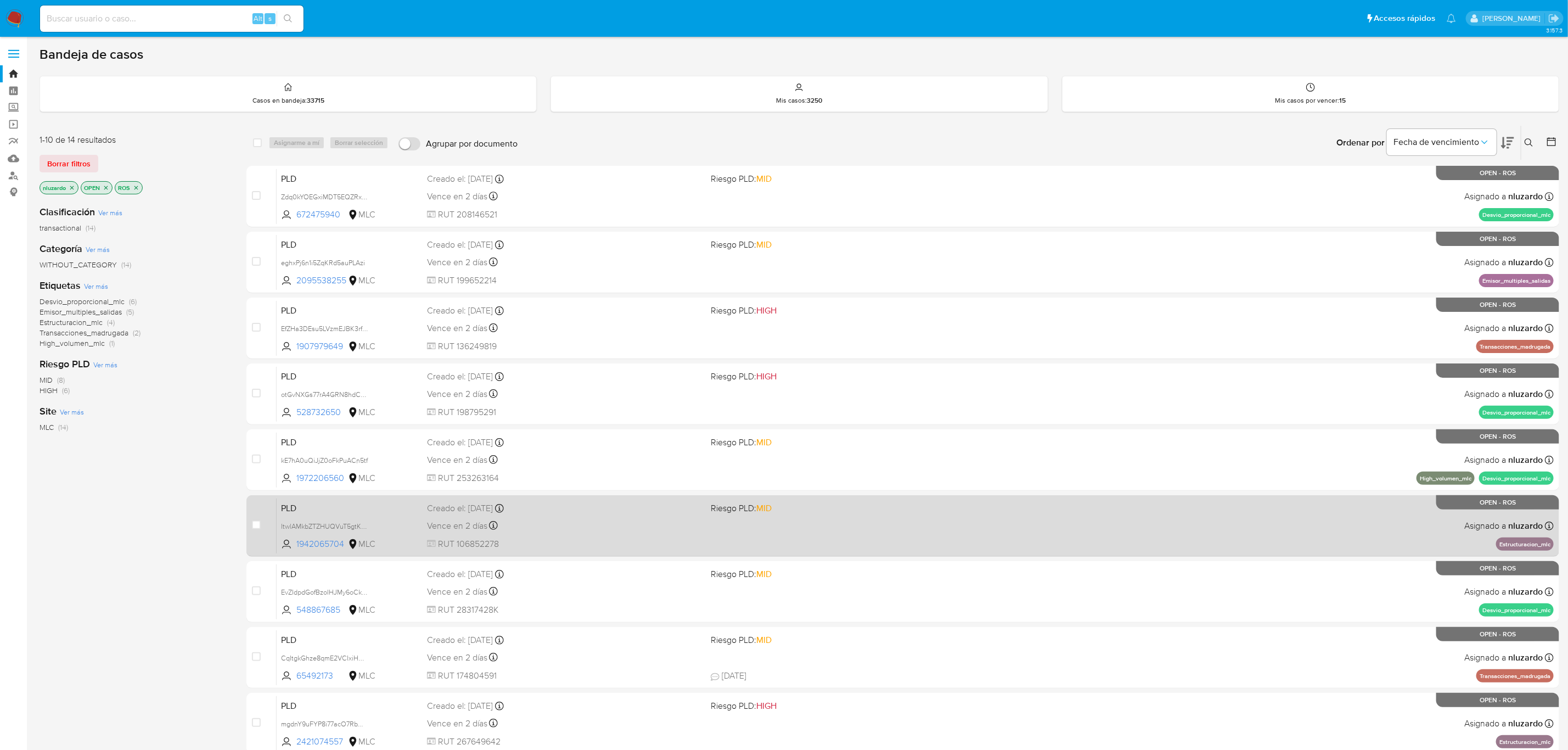
click at [687, 515] on div "PLD ItwlAMkbZTZHUQVuT5gtKd0C 1942065704 MLC Riesgo PLD: MID Creado el: 12/06/20…" at bounding box center [915, 526] width 1277 height 56
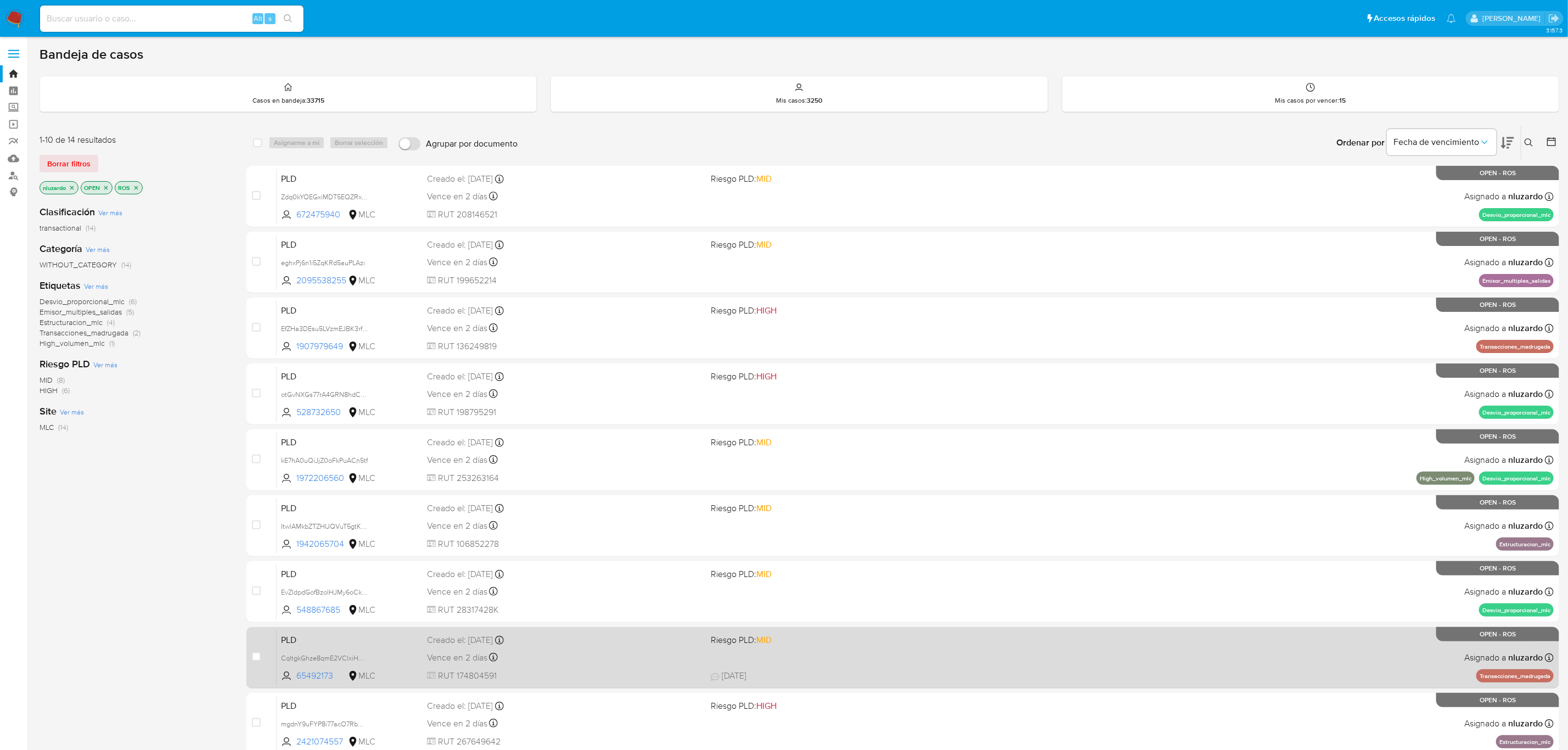
drag, startPoint x: 706, startPoint y: 598, endPoint x: 713, endPoint y: 636, distance: 38.6
click at [708, 597] on div "PLD EvZIdpdGofBzoIHJMy6oCkEo 548867685 MLC Riesgo PLD: MID Creado el: 12/06/202…" at bounding box center [915, 591] width 1277 height 56
click at [720, 670] on span "27/07/2025" at bounding box center [728, 676] width 36 height 12
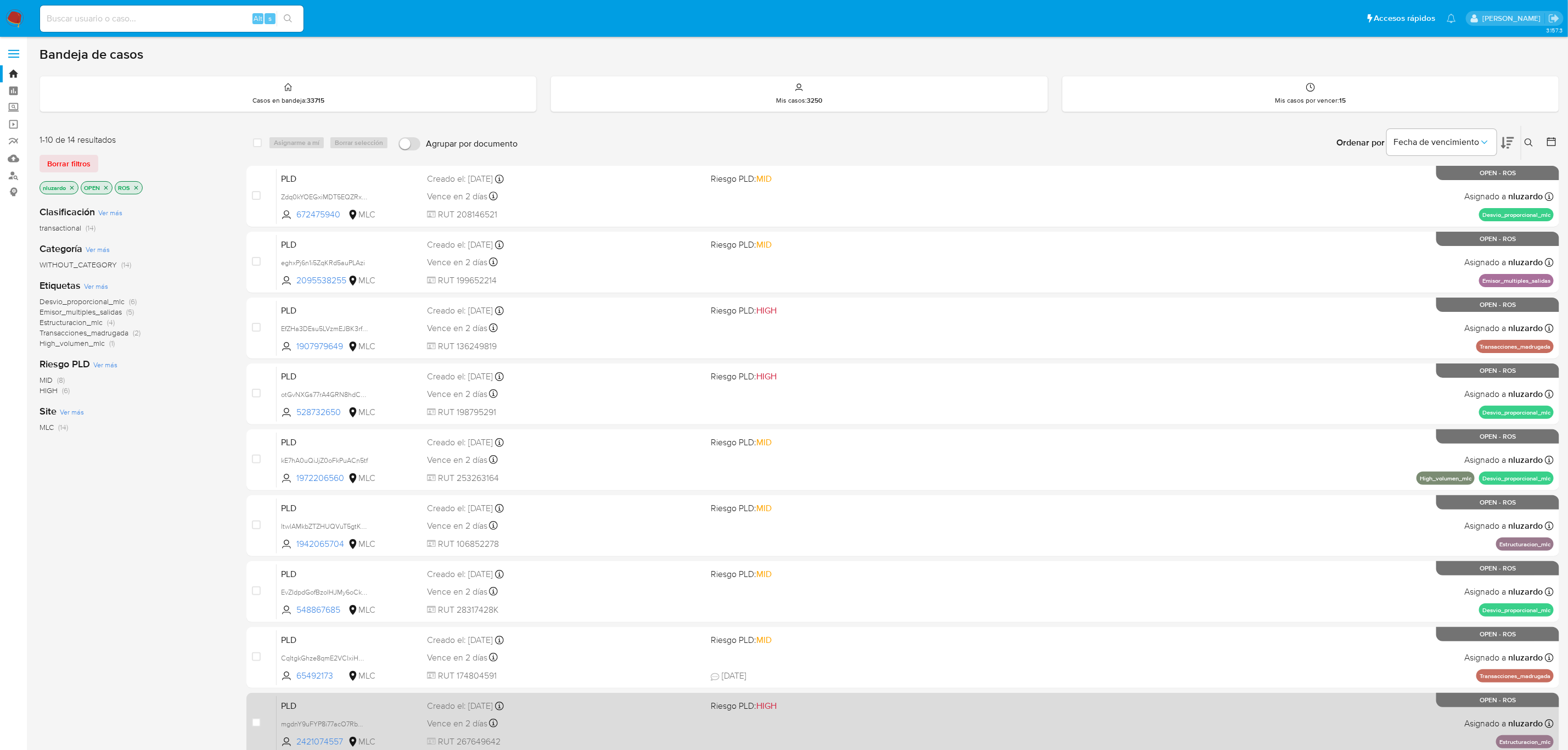
scroll to position [82, 0]
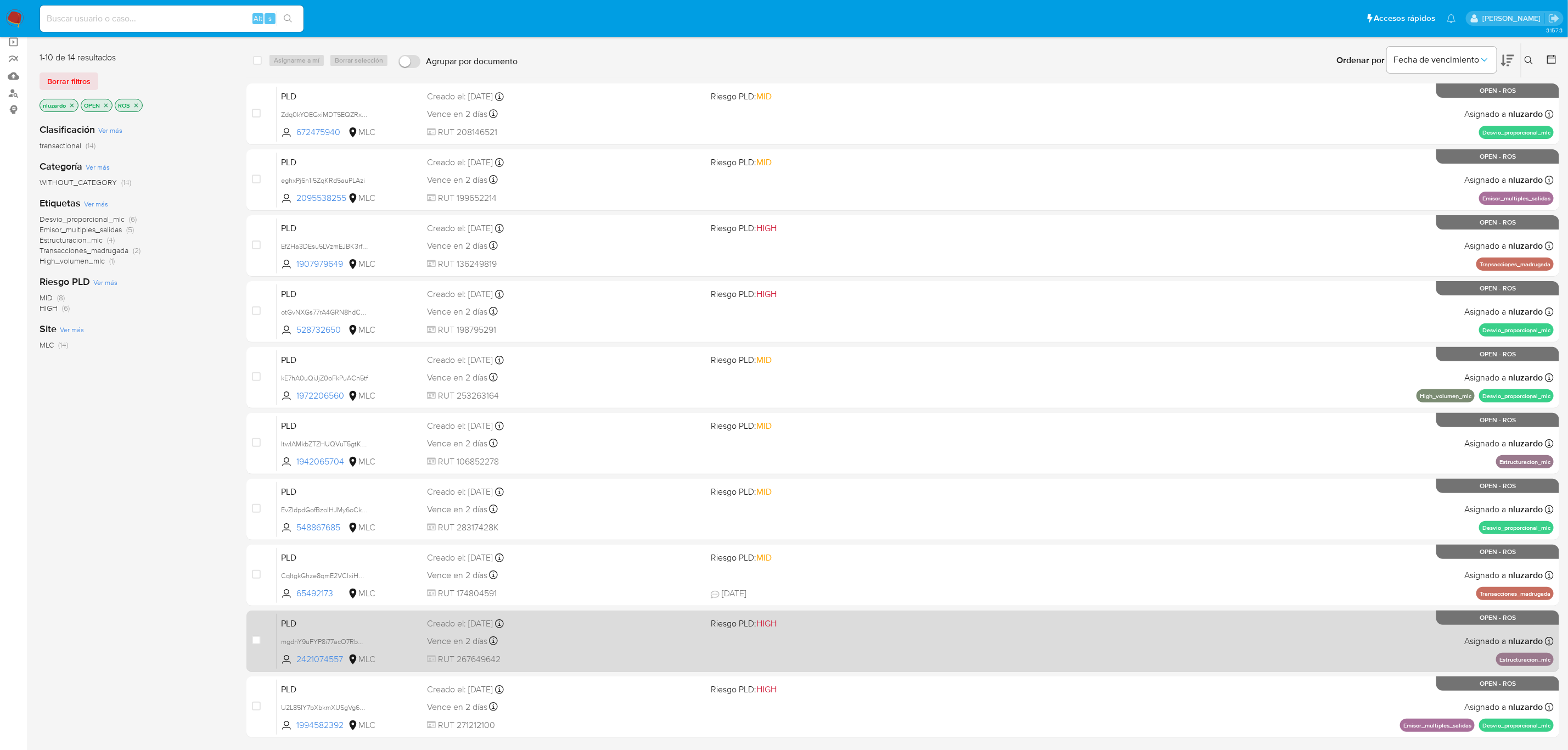
click at [762, 626] on span "HIGH" at bounding box center [766, 623] width 21 height 12
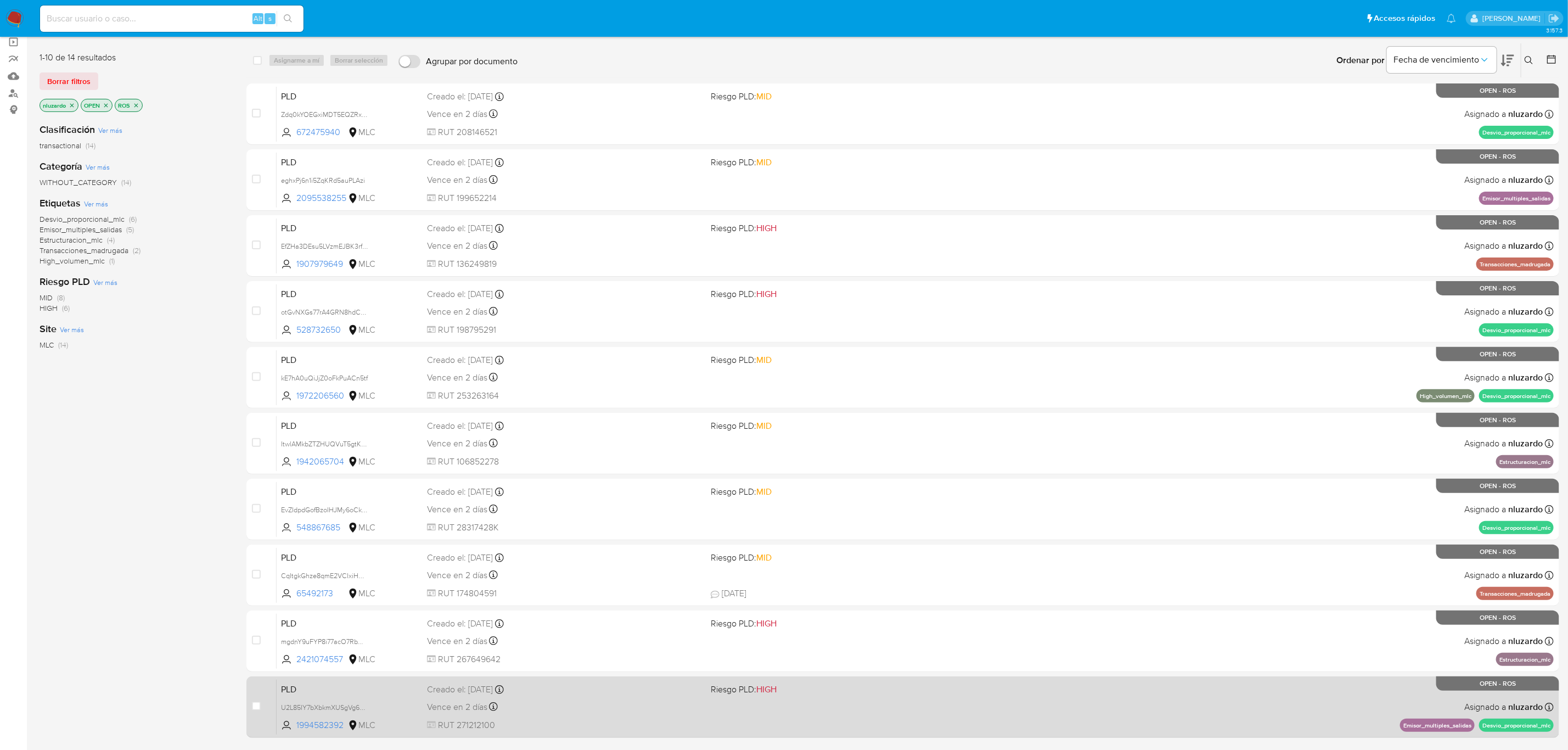
click at [749, 692] on span "Riesgo PLD: HIGH" at bounding box center [744, 689] width 66 height 12
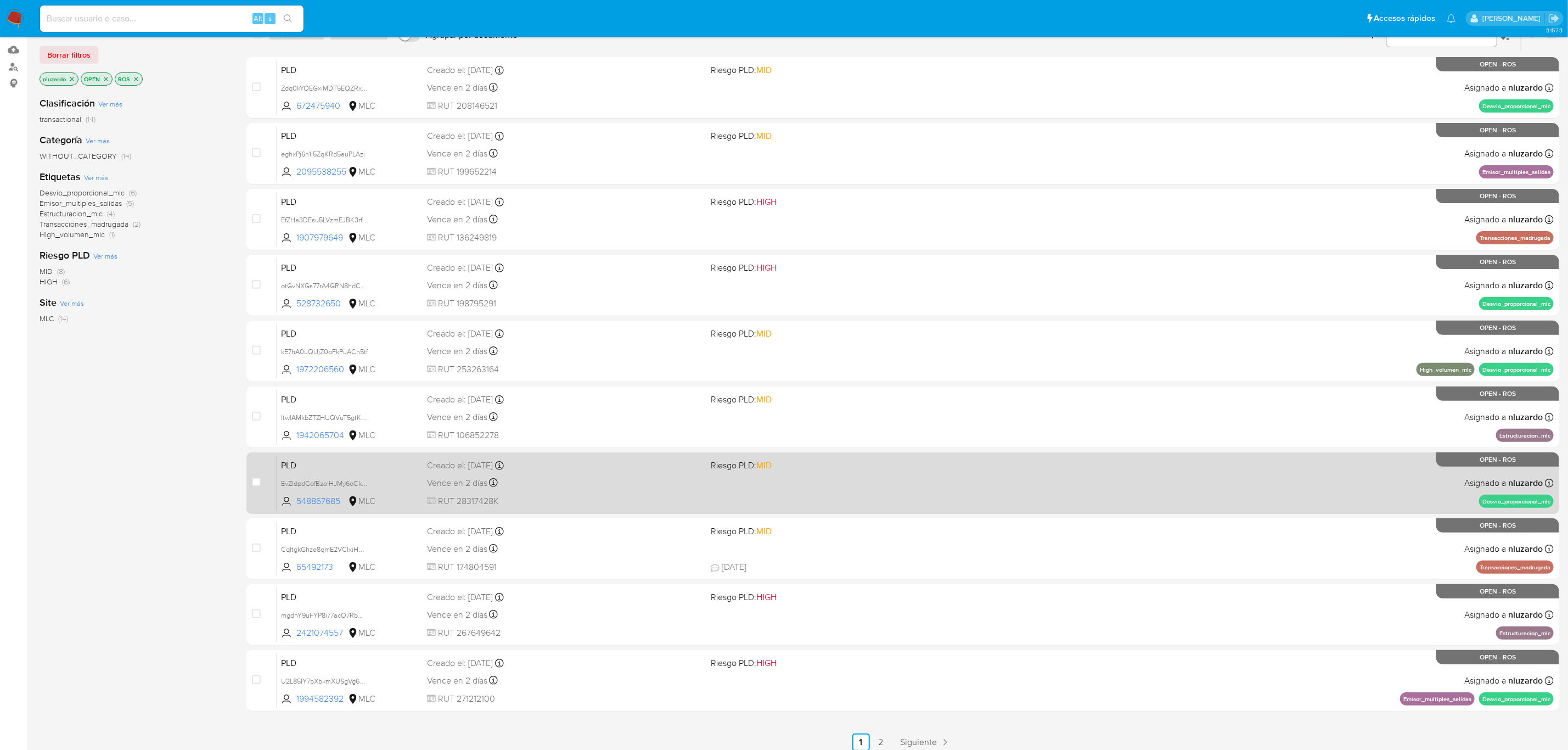
scroll to position [116, 0]
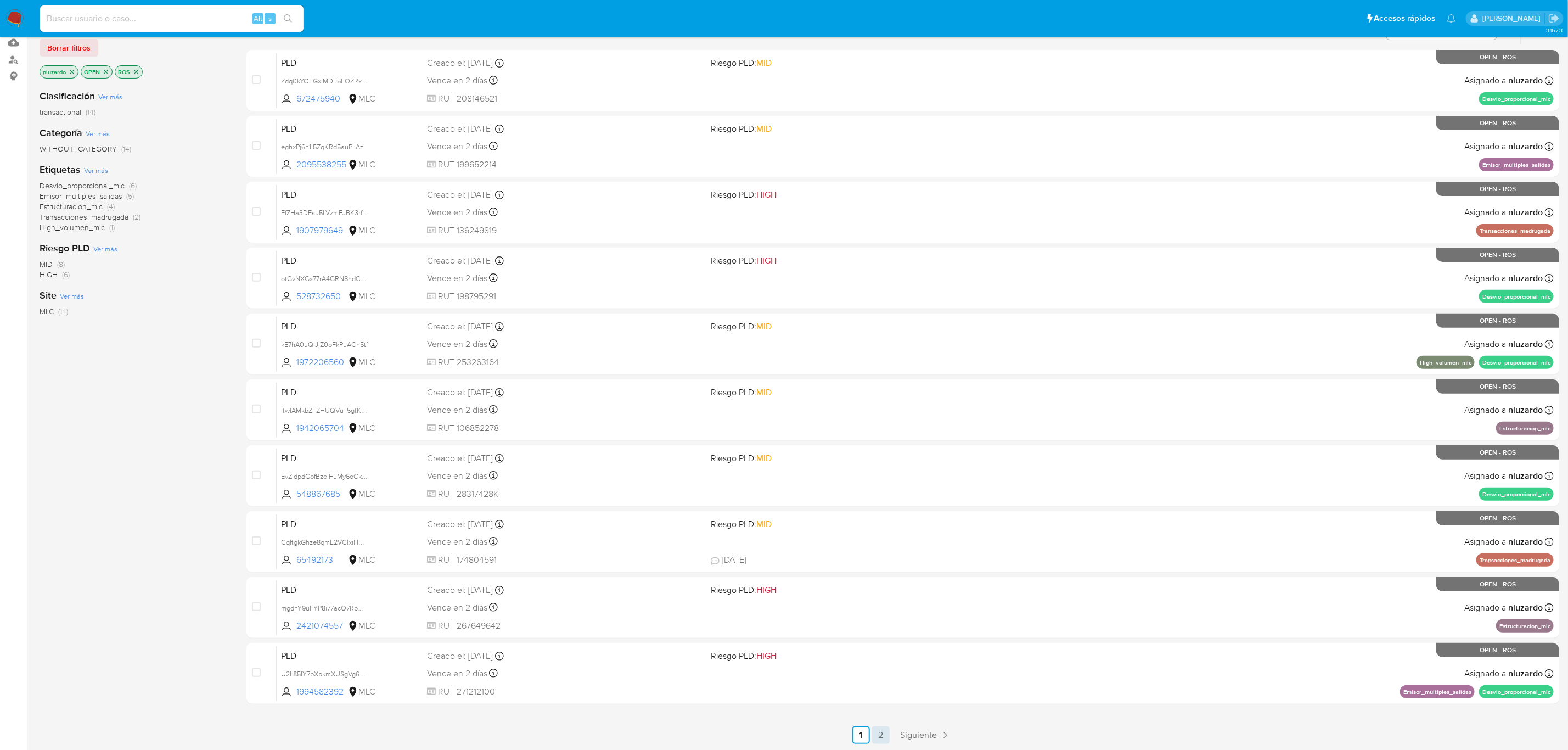
click at [881, 723] on link "2" at bounding box center [881, 735] width 18 height 18
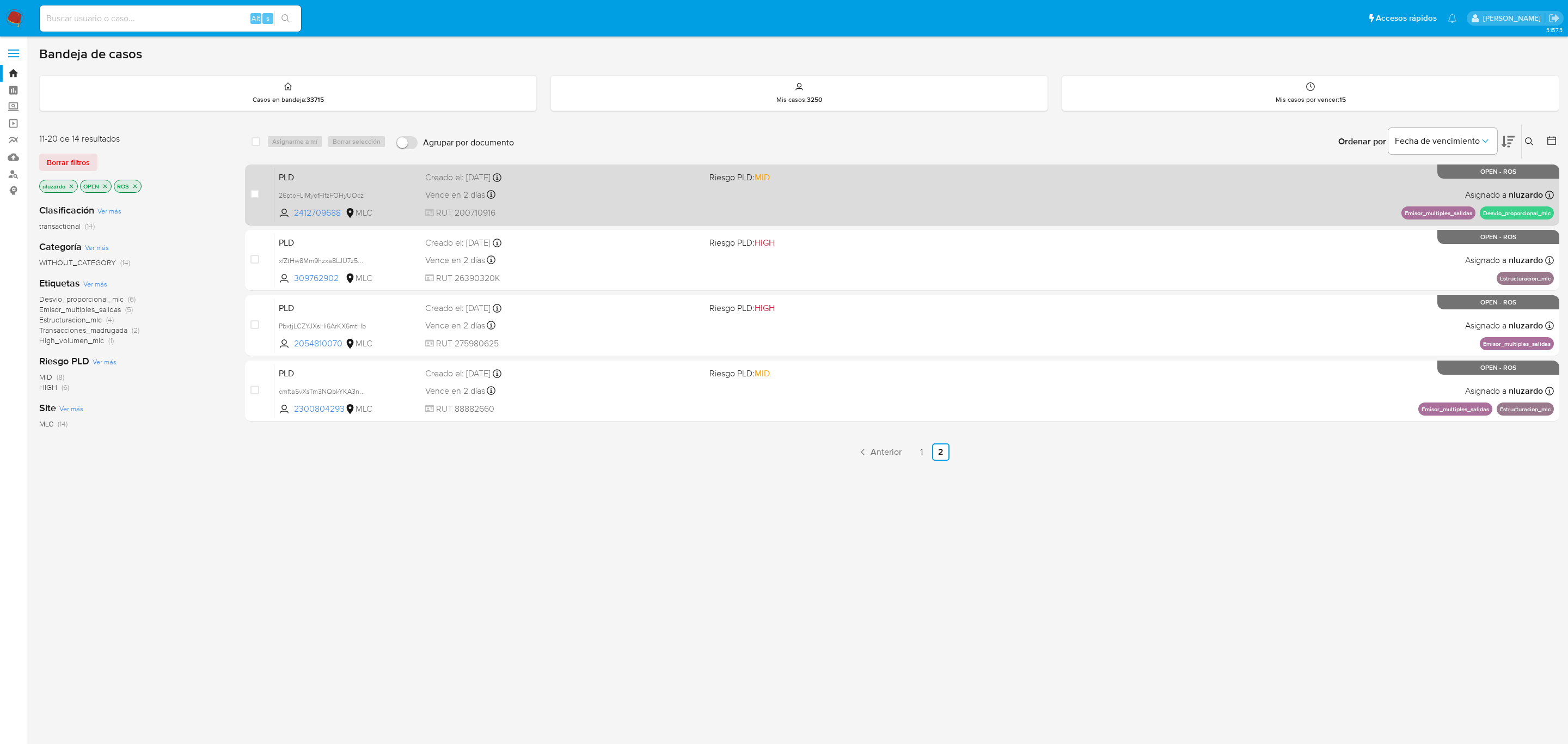
click at [603, 211] on span "RUT 200710916" at bounding box center [563, 213] width 276 height 12
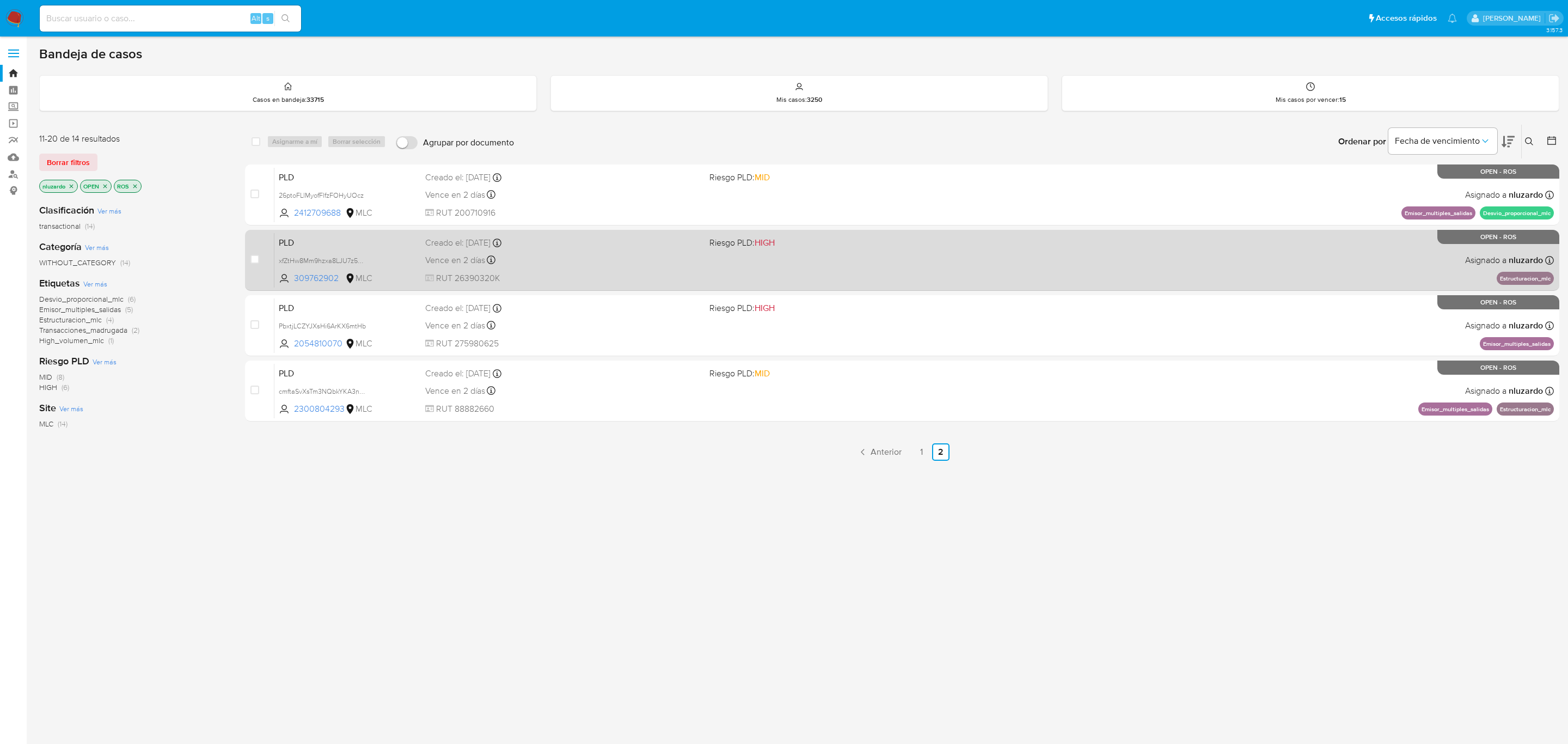
click at [600, 257] on div "Vence en 2 días Vence el 10/09/2025 06:03:56" at bounding box center [563, 260] width 276 height 15
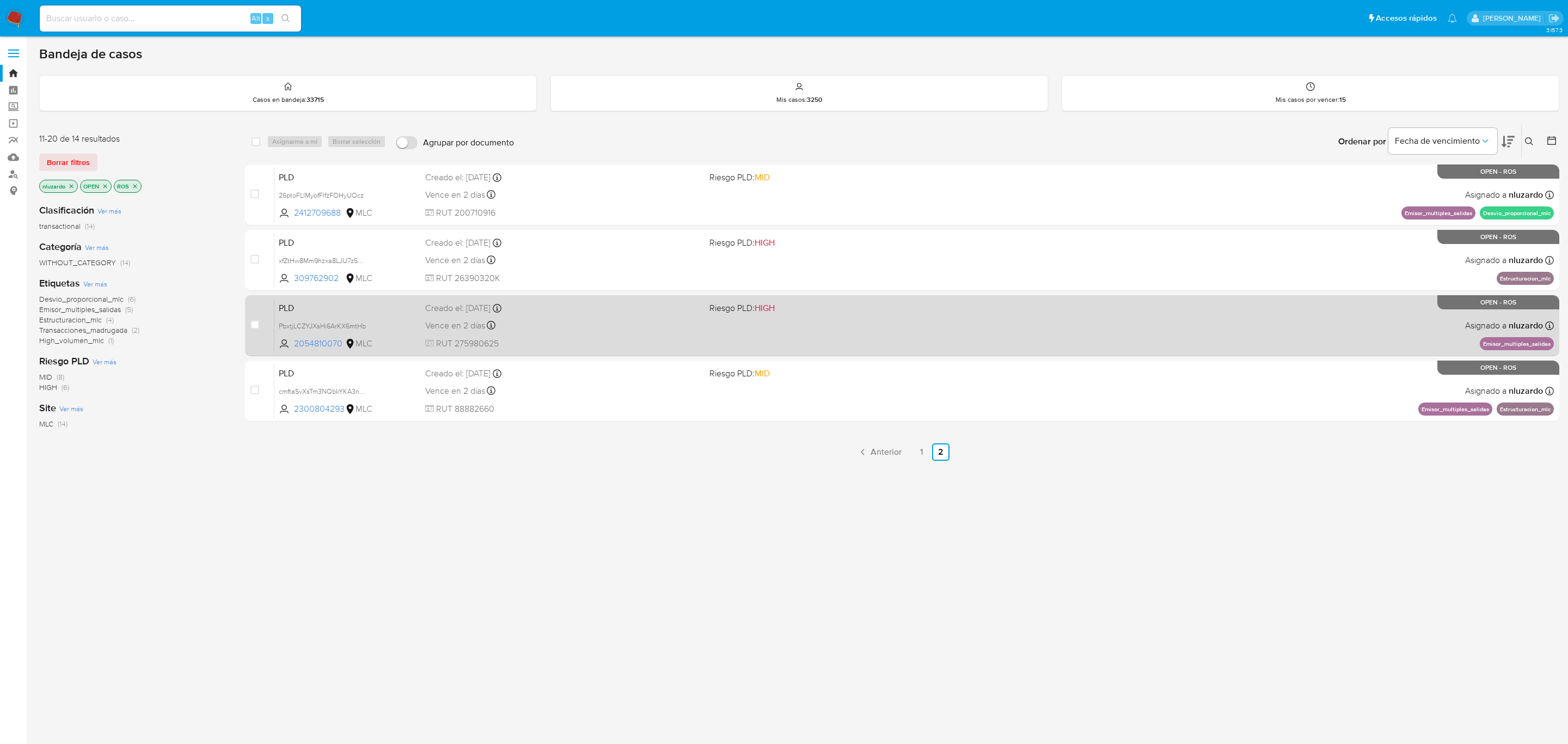
click at [593, 319] on div "Vence en 2 días Vence el 10/09/2025 06:03:42" at bounding box center [563, 325] width 276 height 15
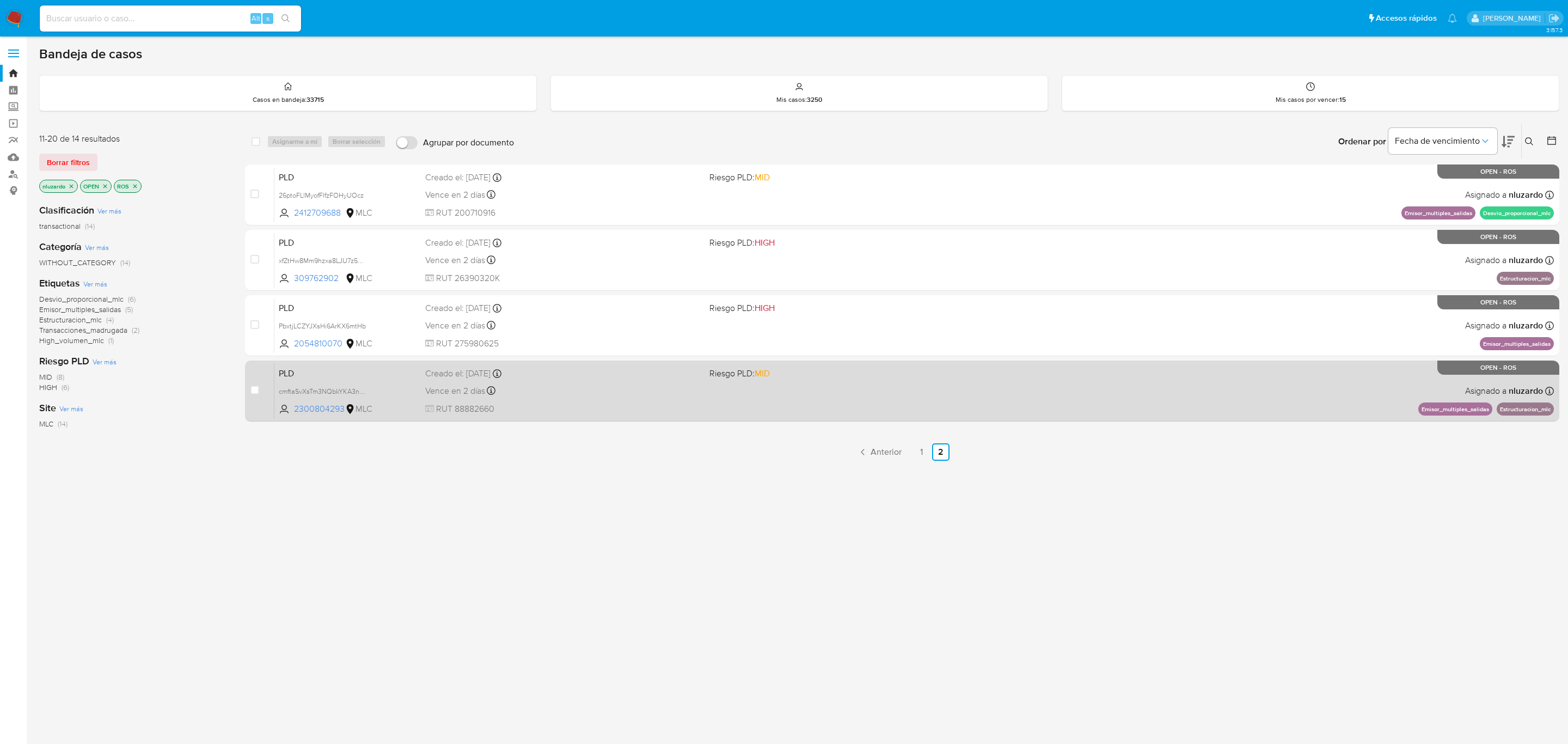
click at [562, 373] on div "Creado el: 12/06/2025 Creado el: 12/06/2025 06:03:14" at bounding box center [563, 374] width 276 height 12
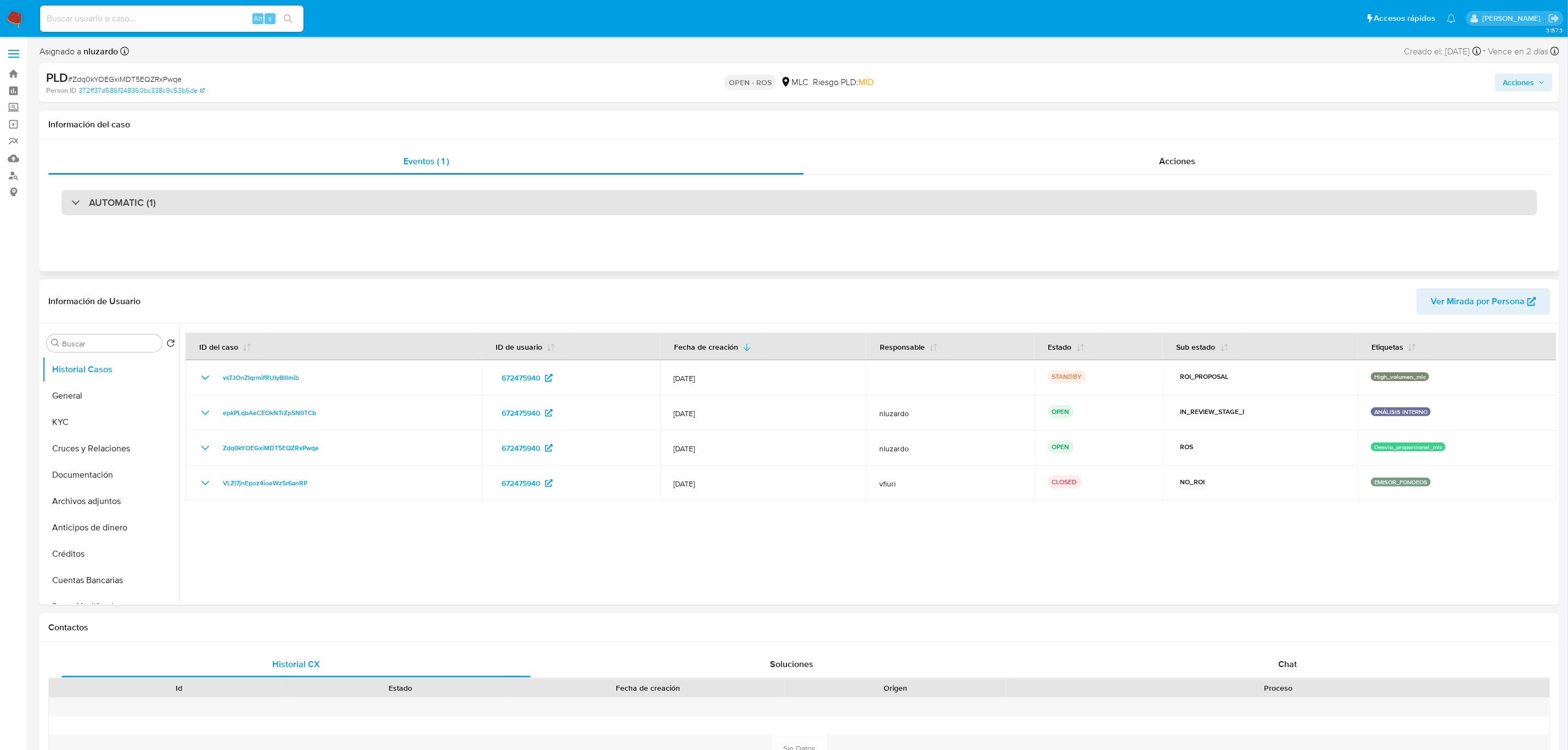
select select "10"
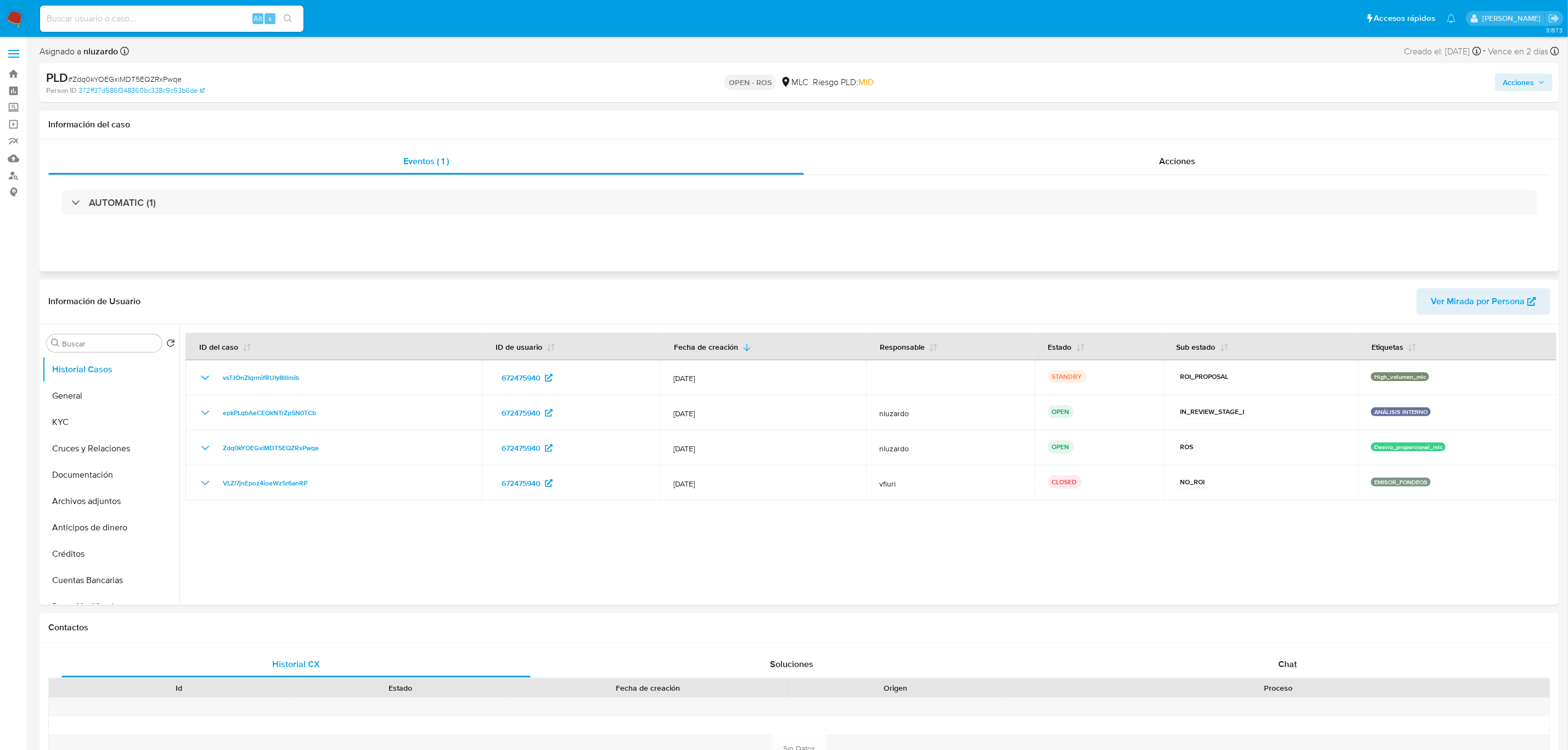
click at [1045, 142] on div "Eventos ( 1 ) Acciones AUTOMATIC (1)" at bounding box center [799, 205] width 1519 height 132
click at [1045, 159] on div "Acciones" at bounding box center [1177, 161] width 746 height 26
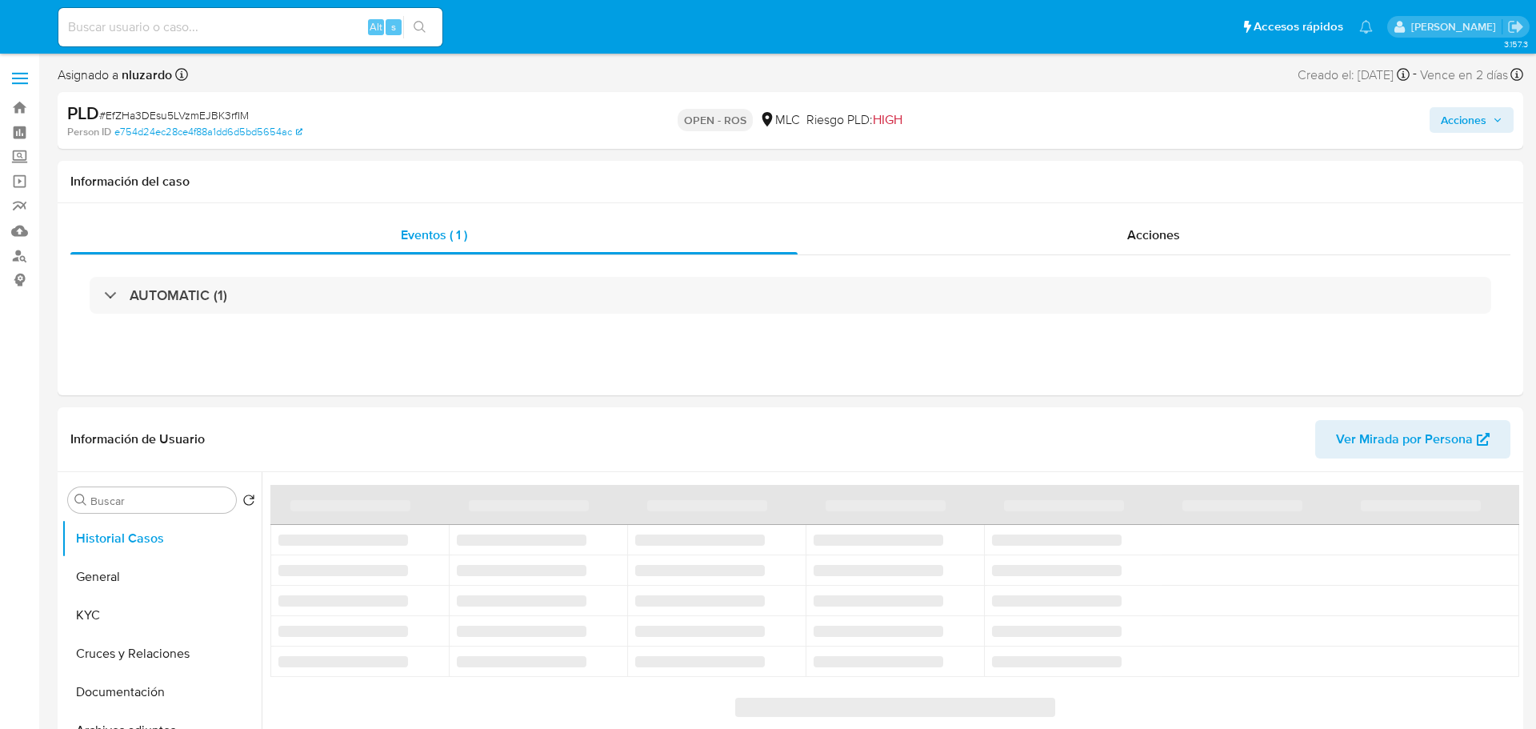
select select "10"
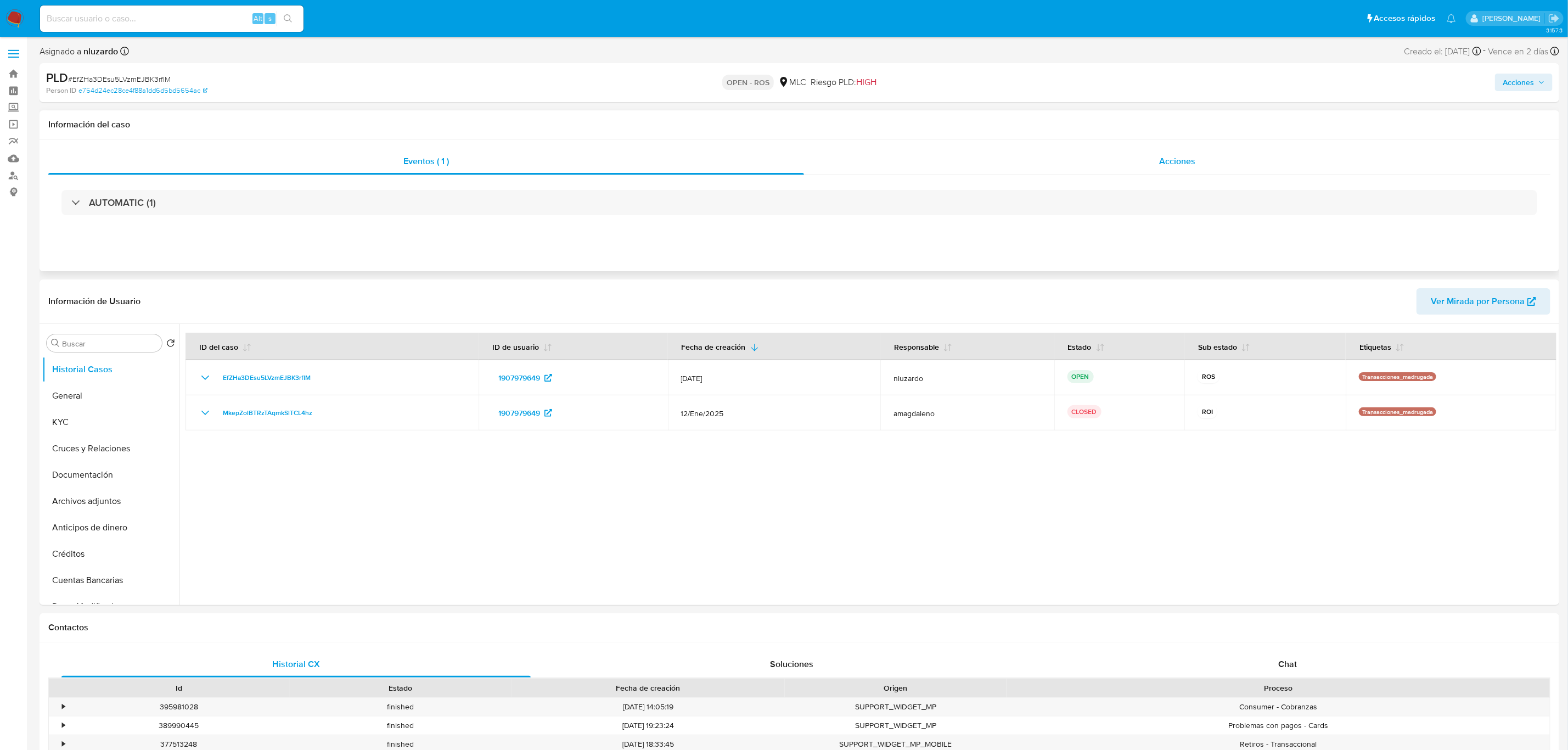
click at [1053, 163] on div "Acciones" at bounding box center [1177, 161] width 746 height 26
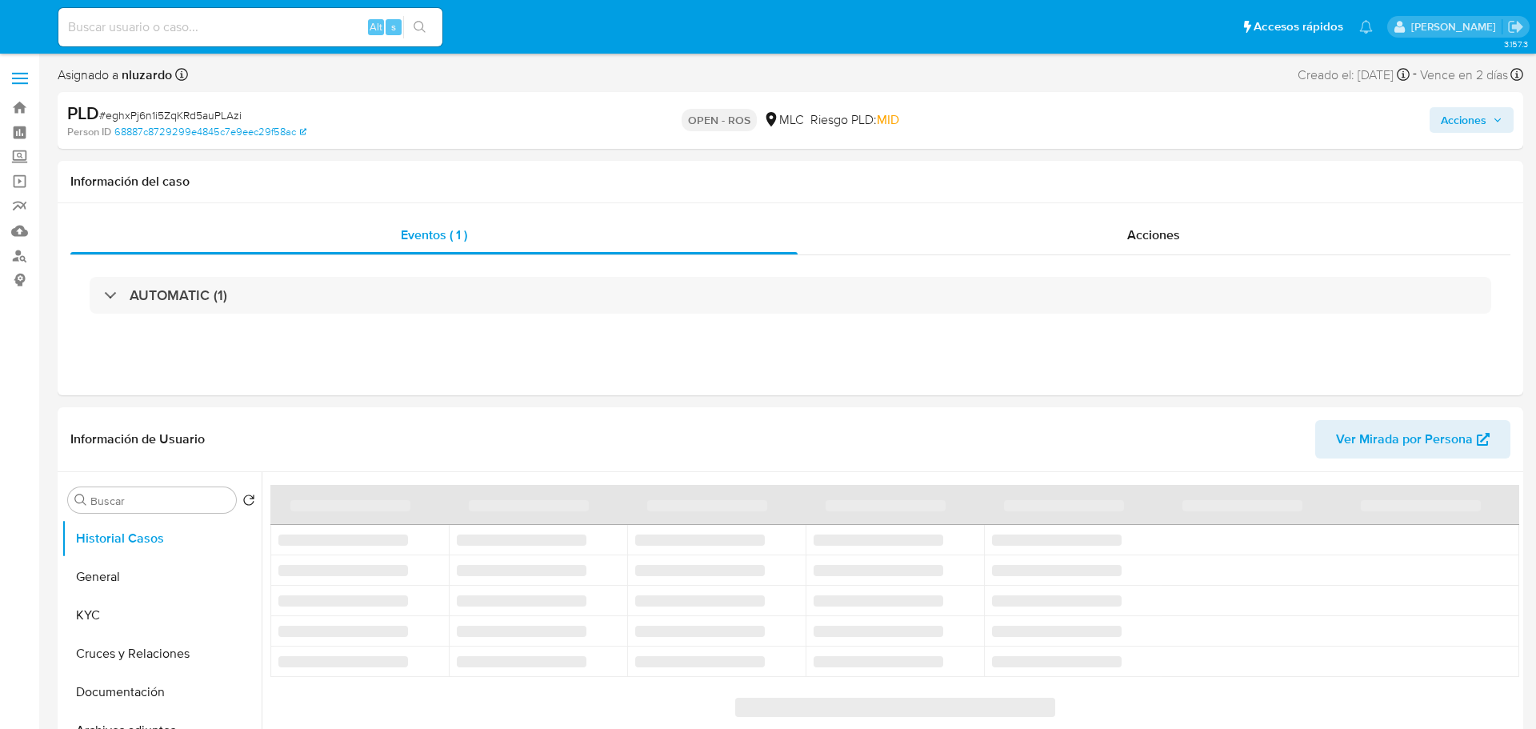
select select "10"
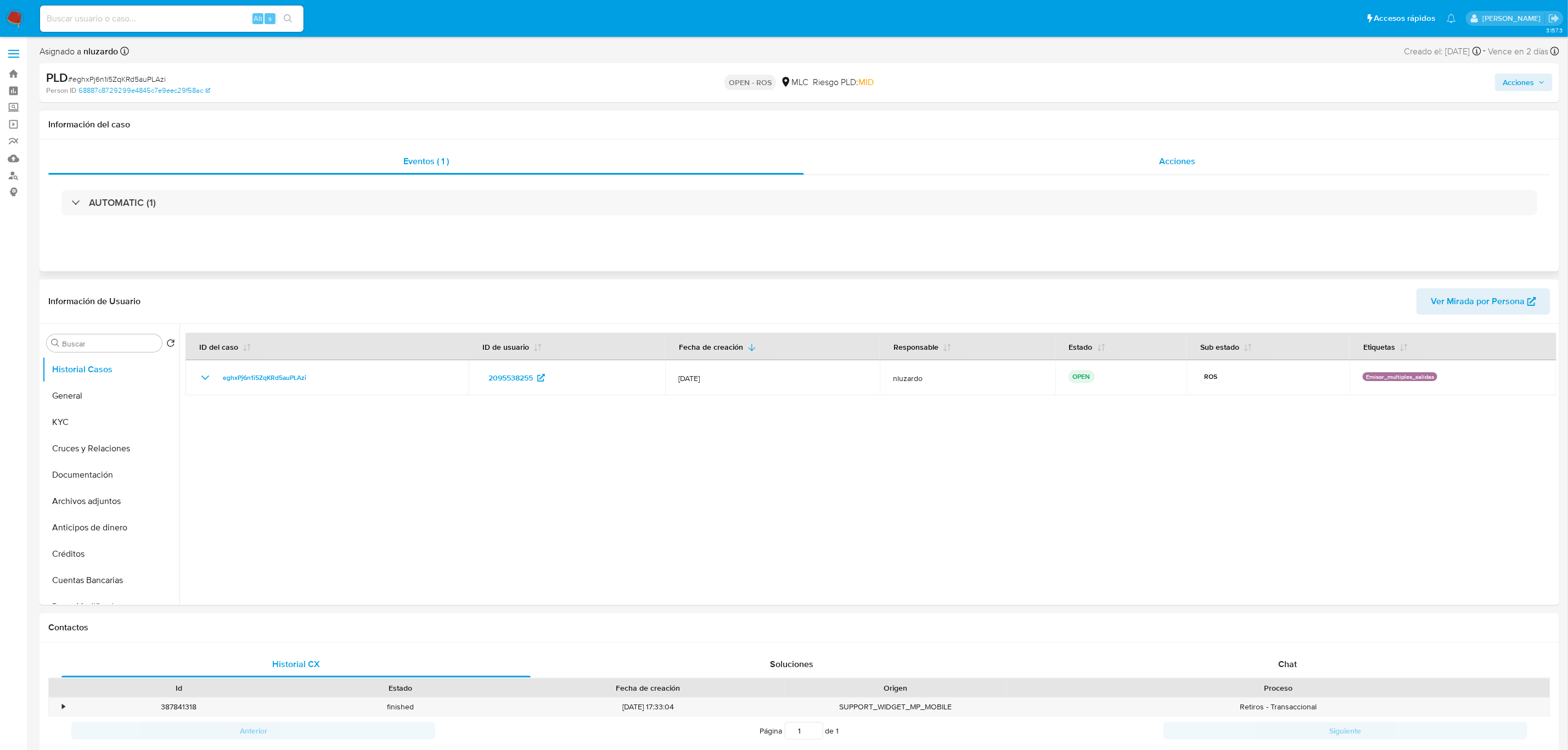
click at [1053, 169] on div "Acciones" at bounding box center [1177, 161] width 746 height 26
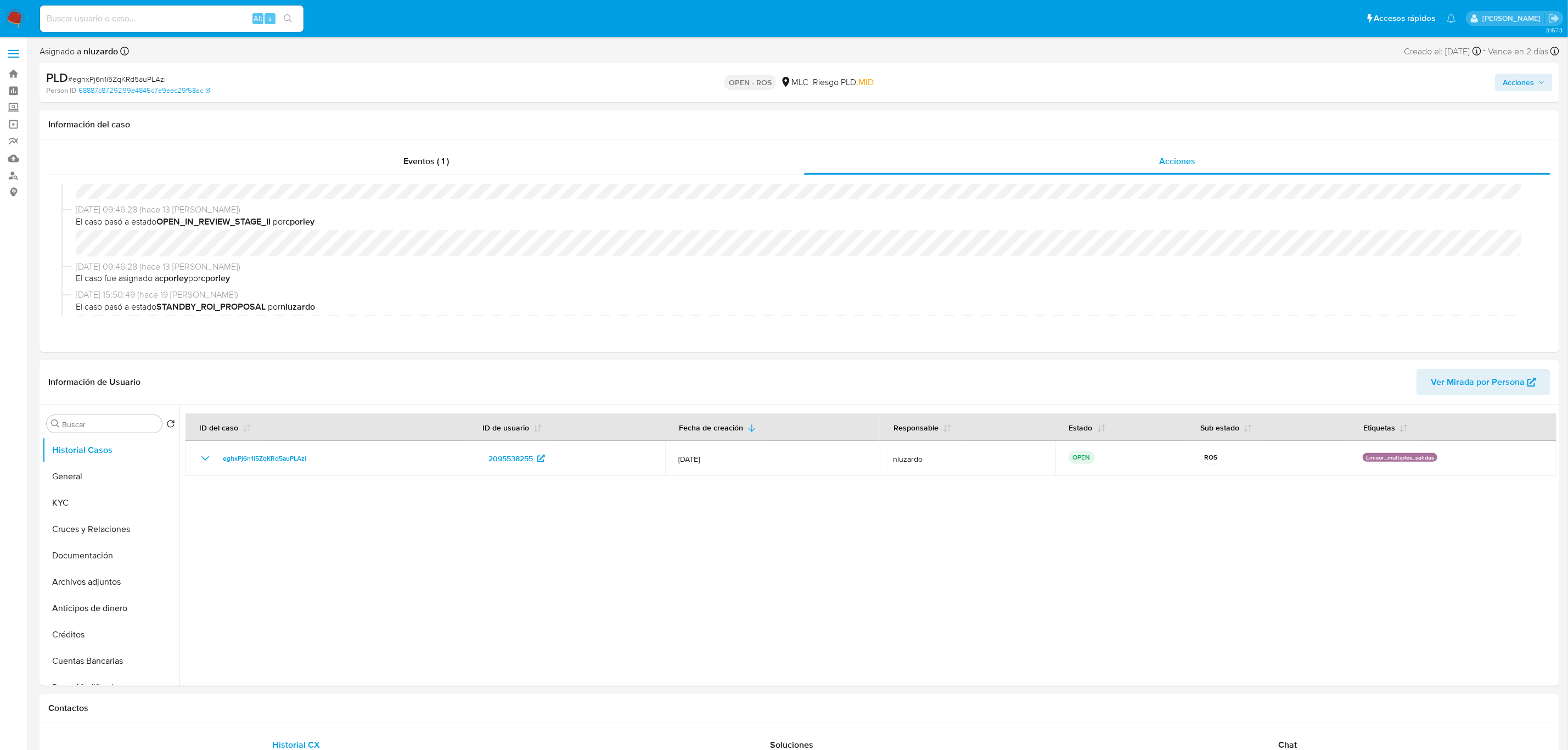
scroll to position [247, 0]
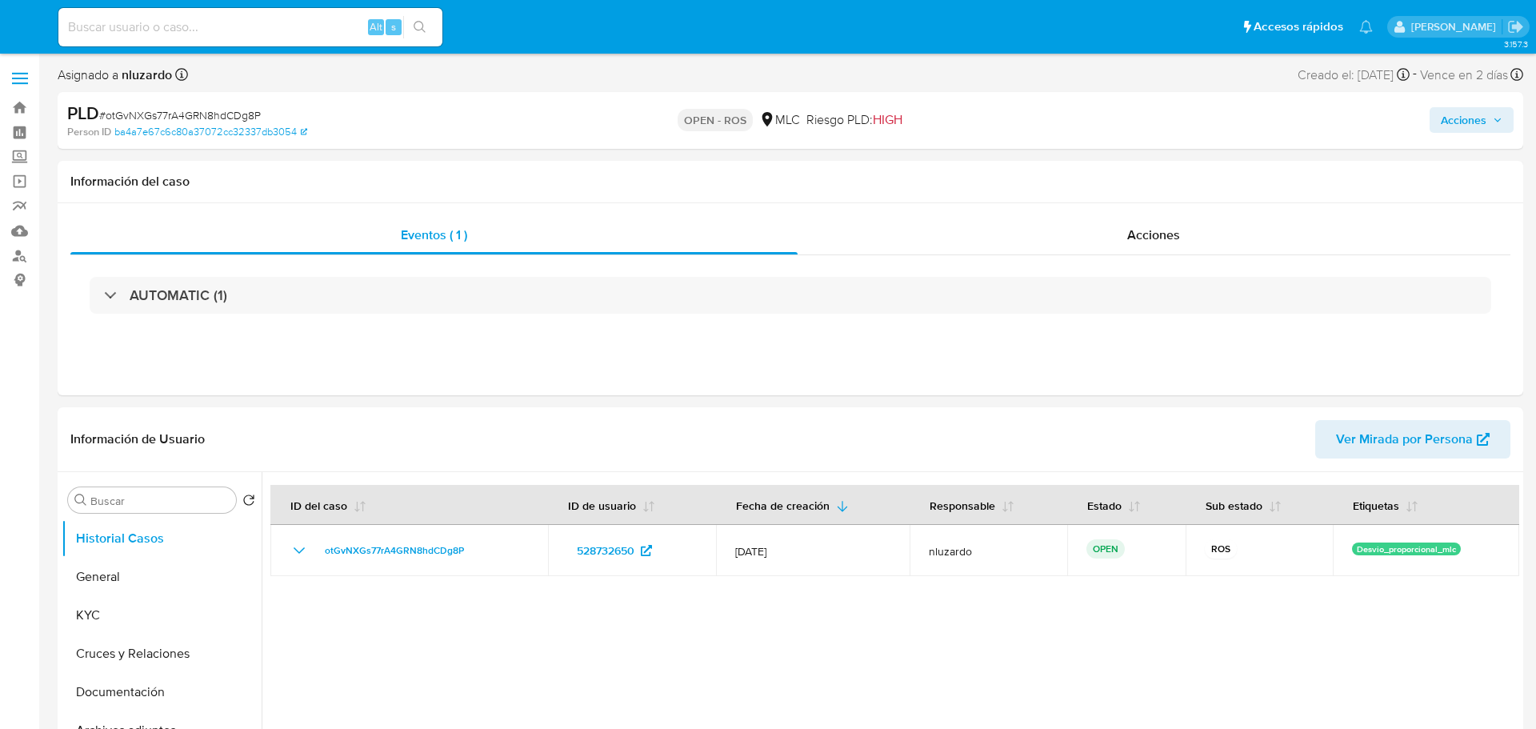
select select "10"
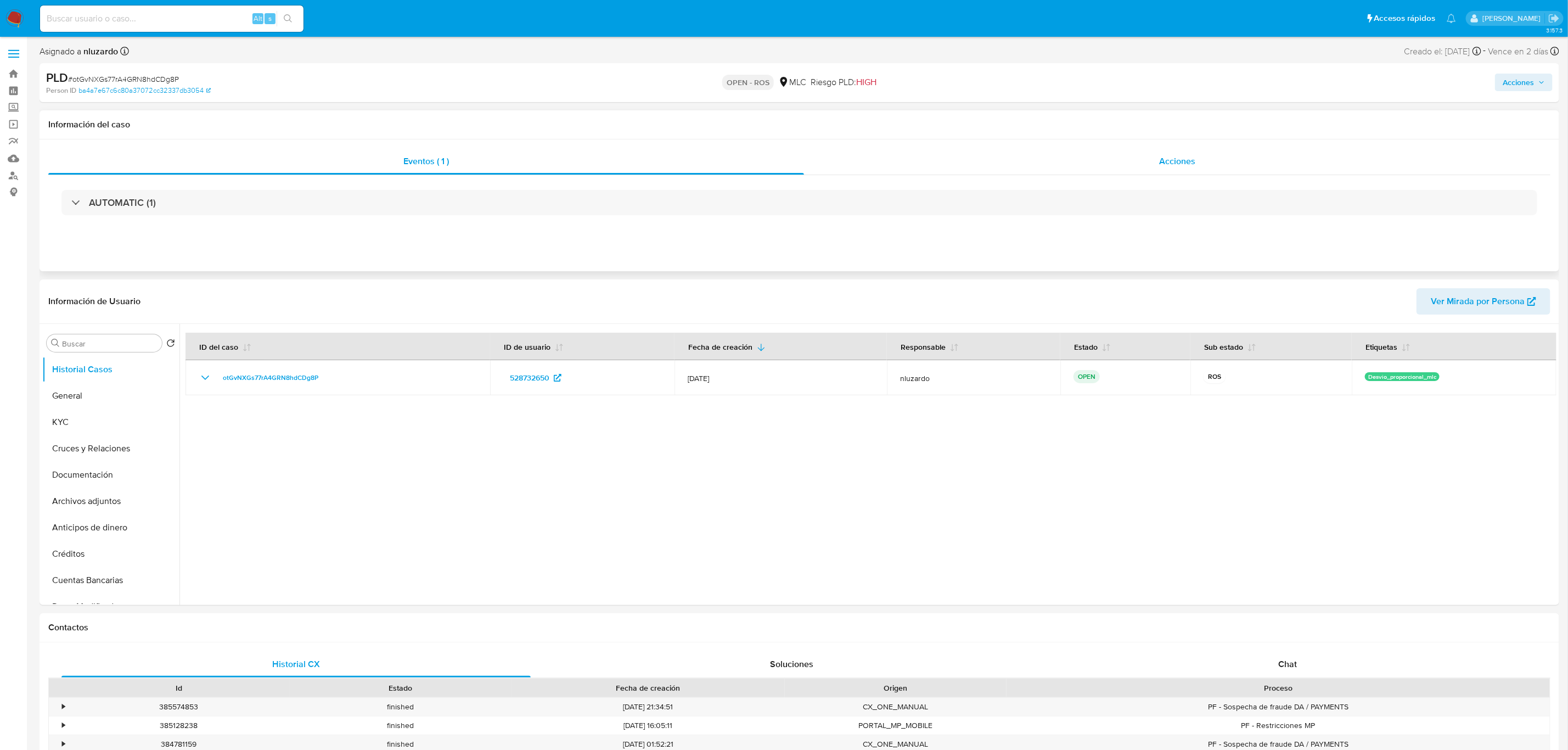
click at [1053, 169] on div "Acciones" at bounding box center [1177, 161] width 746 height 26
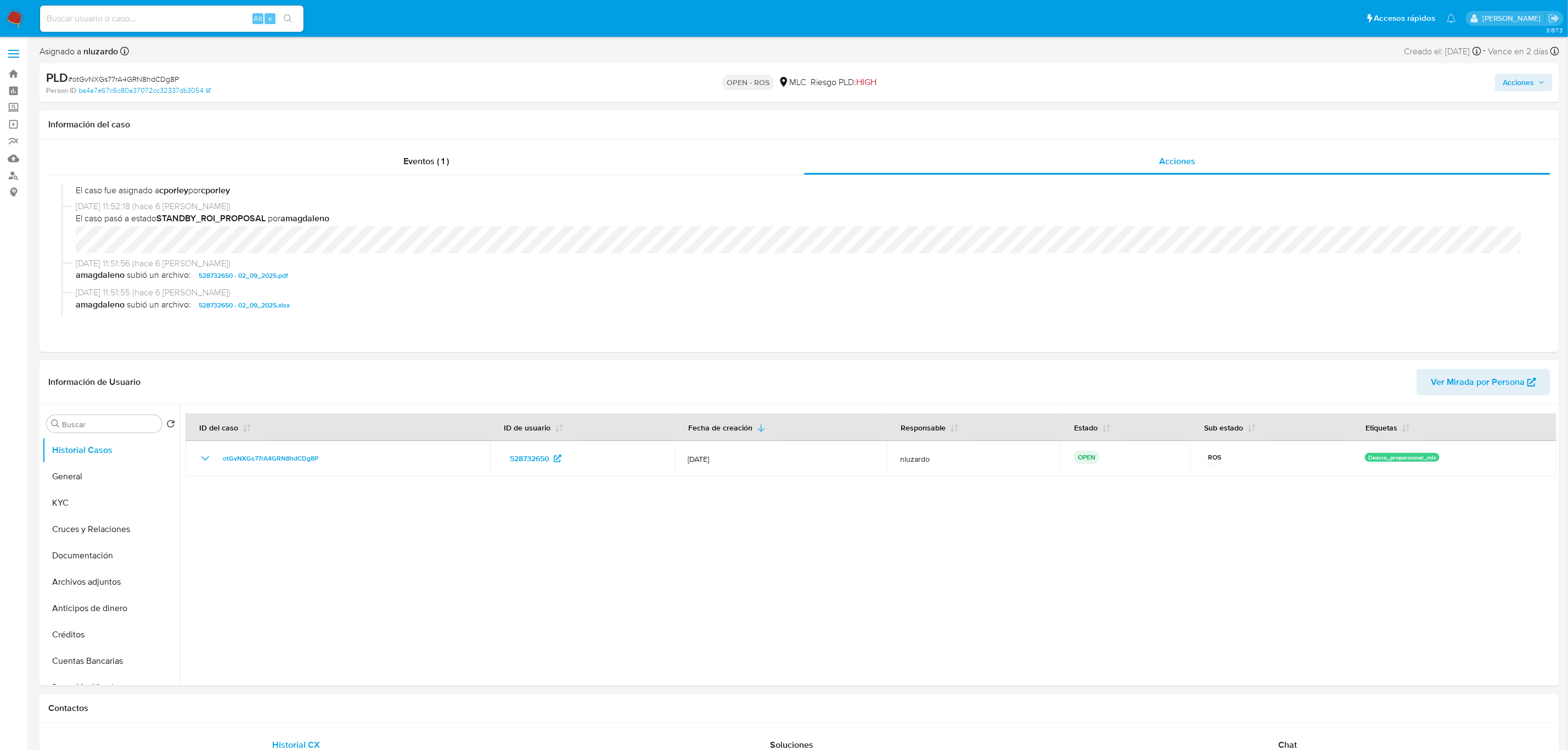
scroll to position [247, 0]
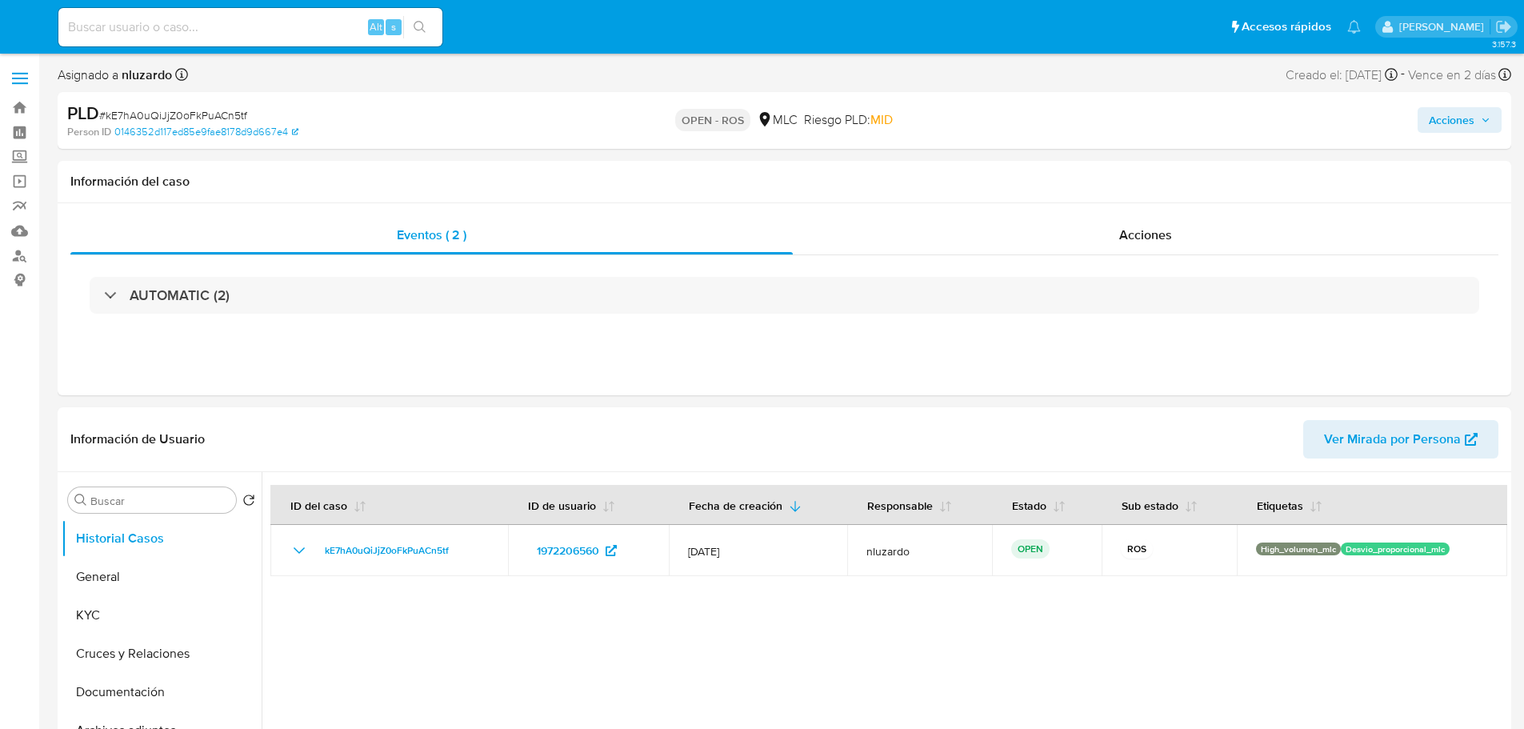
select select "10"
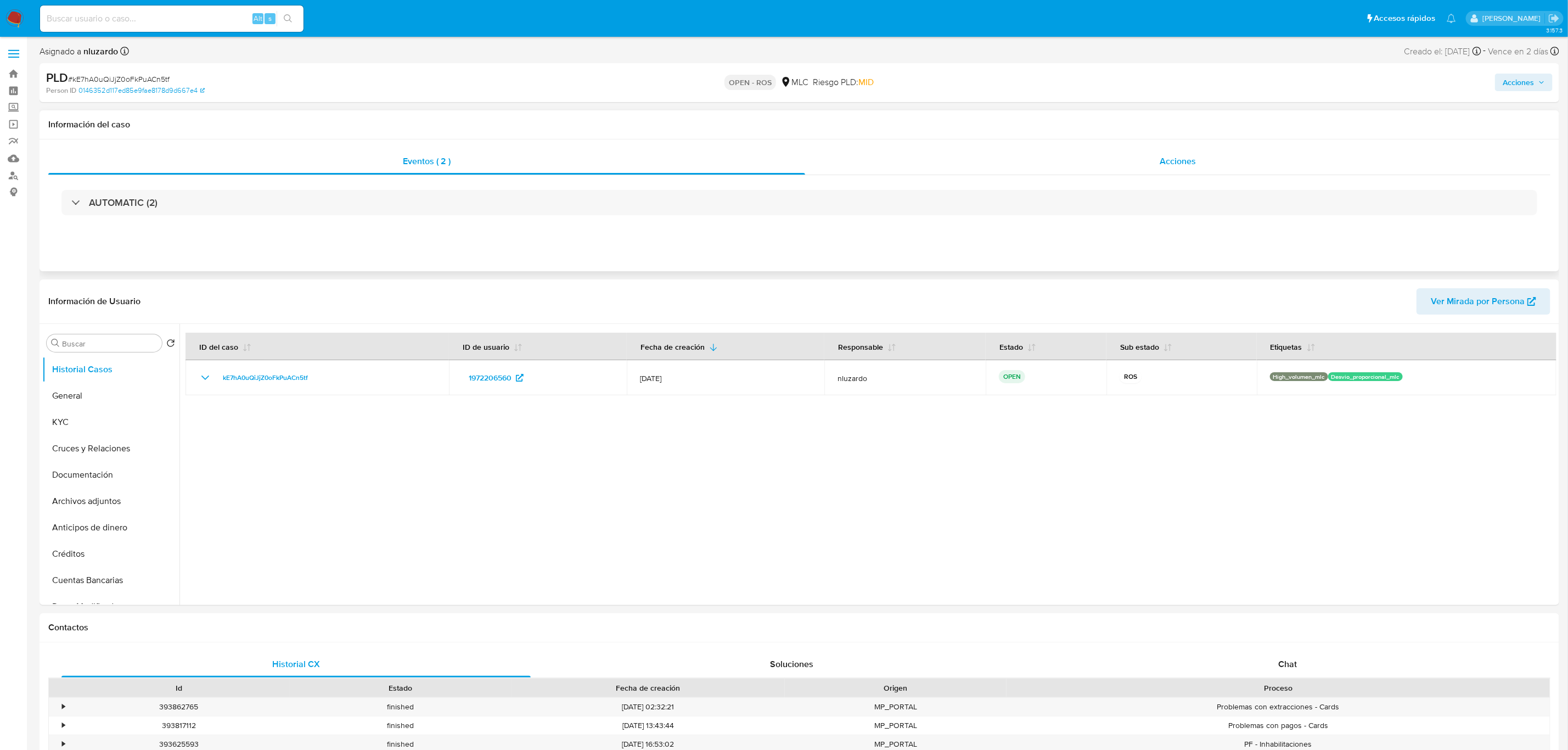
click at [1045, 169] on div "Acciones" at bounding box center [1178, 161] width 745 height 26
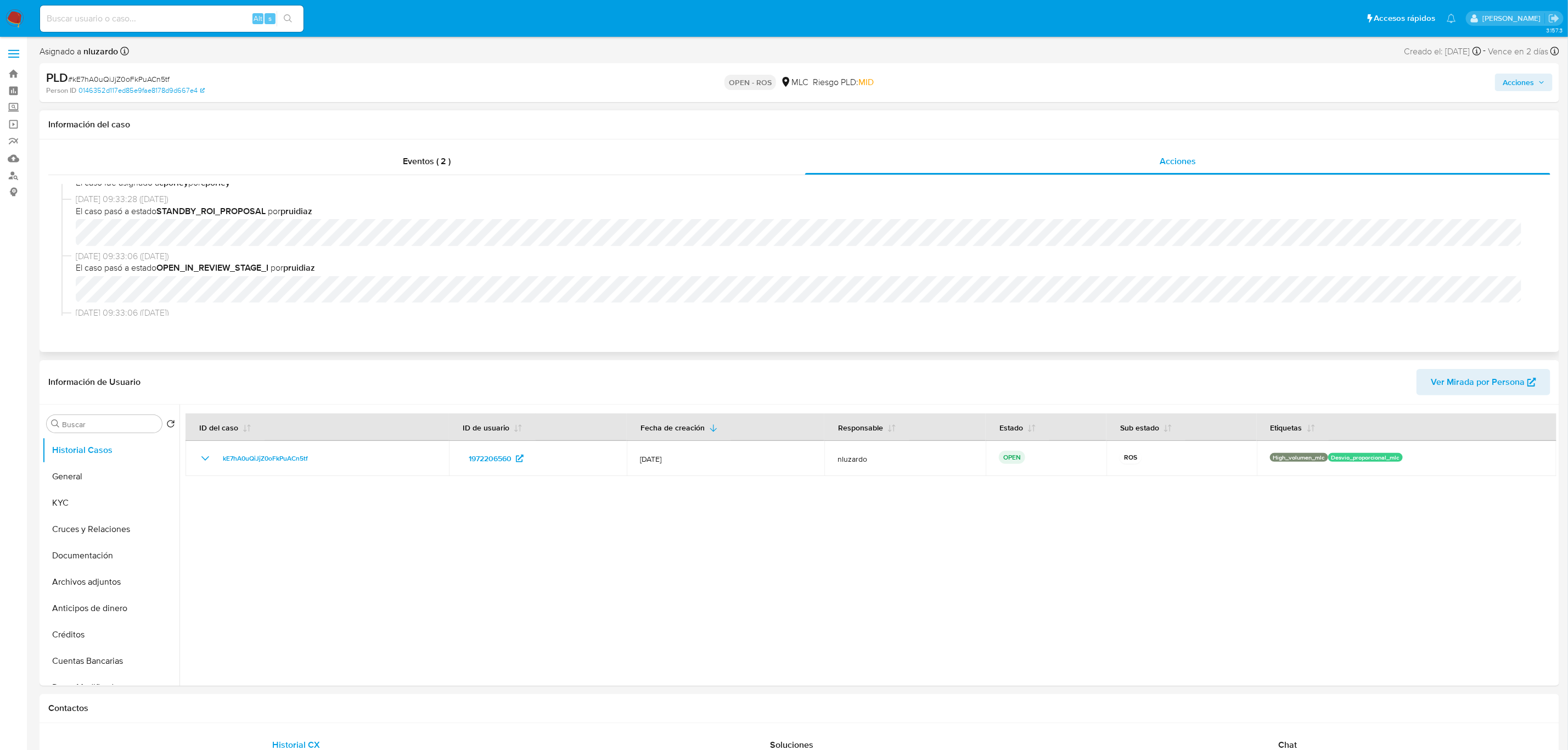
scroll to position [329, 0]
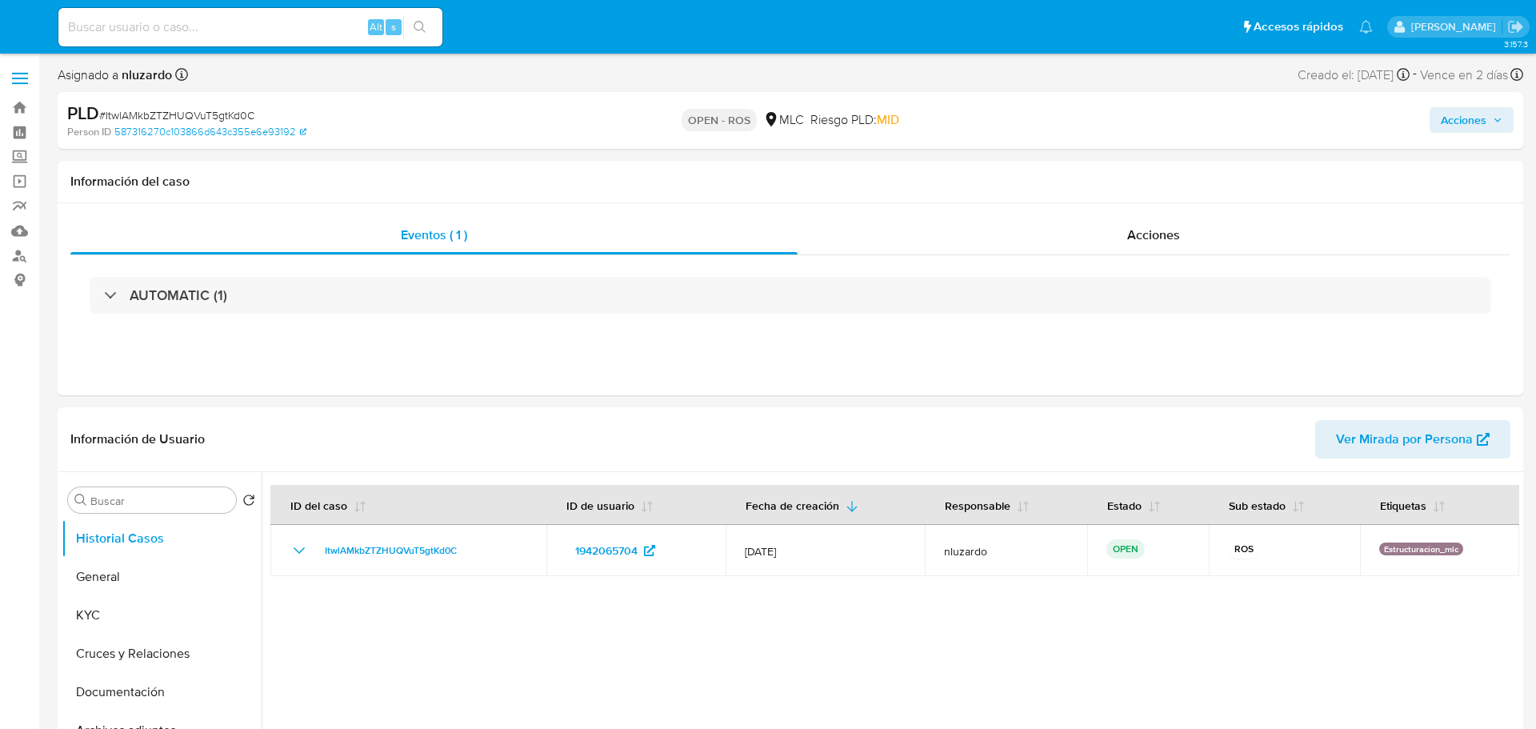
select select "10"
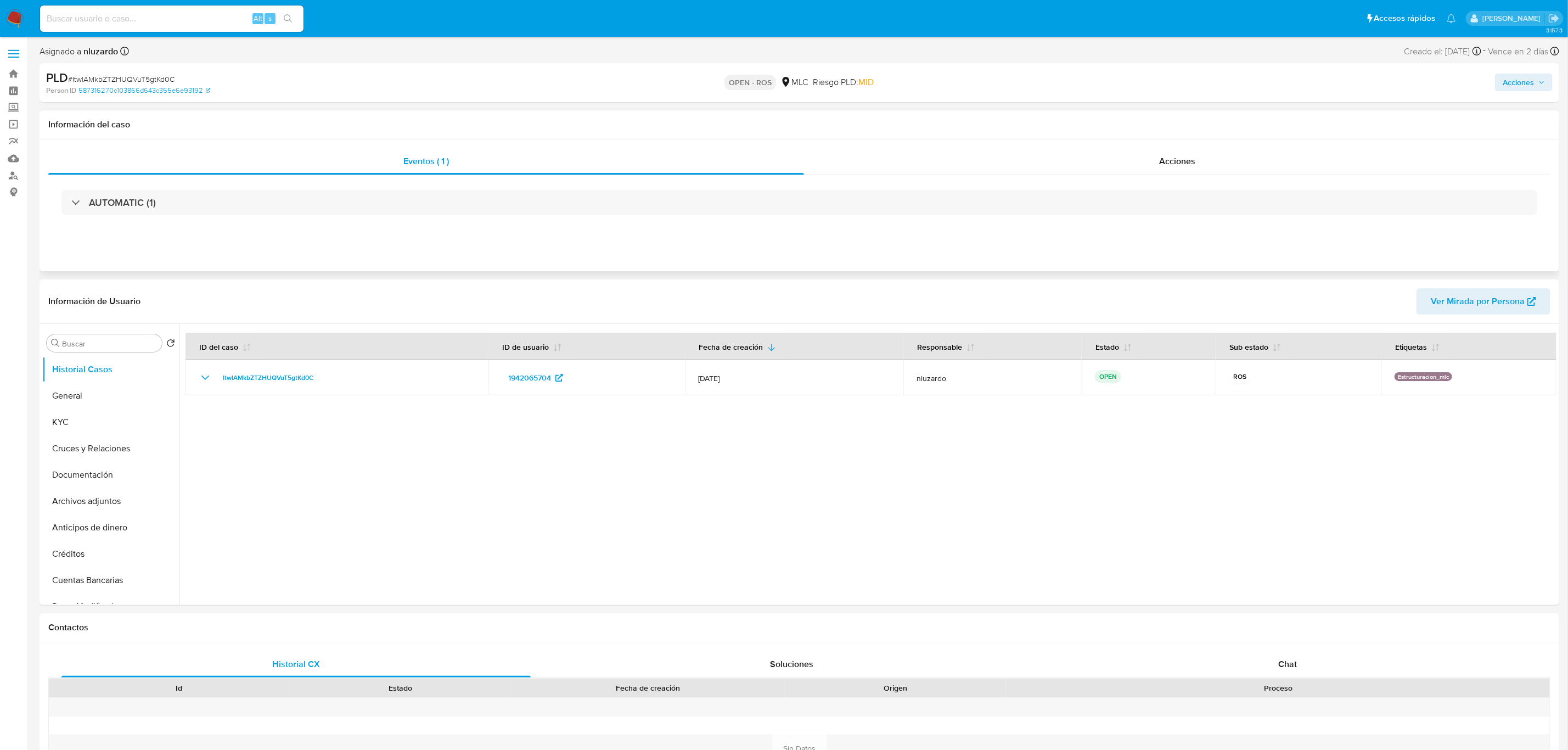
click at [1053, 187] on div "AUTOMATIC (1)" at bounding box center [799, 202] width 1502 height 55
click at [1053, 172] on div "Acciones" at bounding box center [1177, 161] width 746 height 26
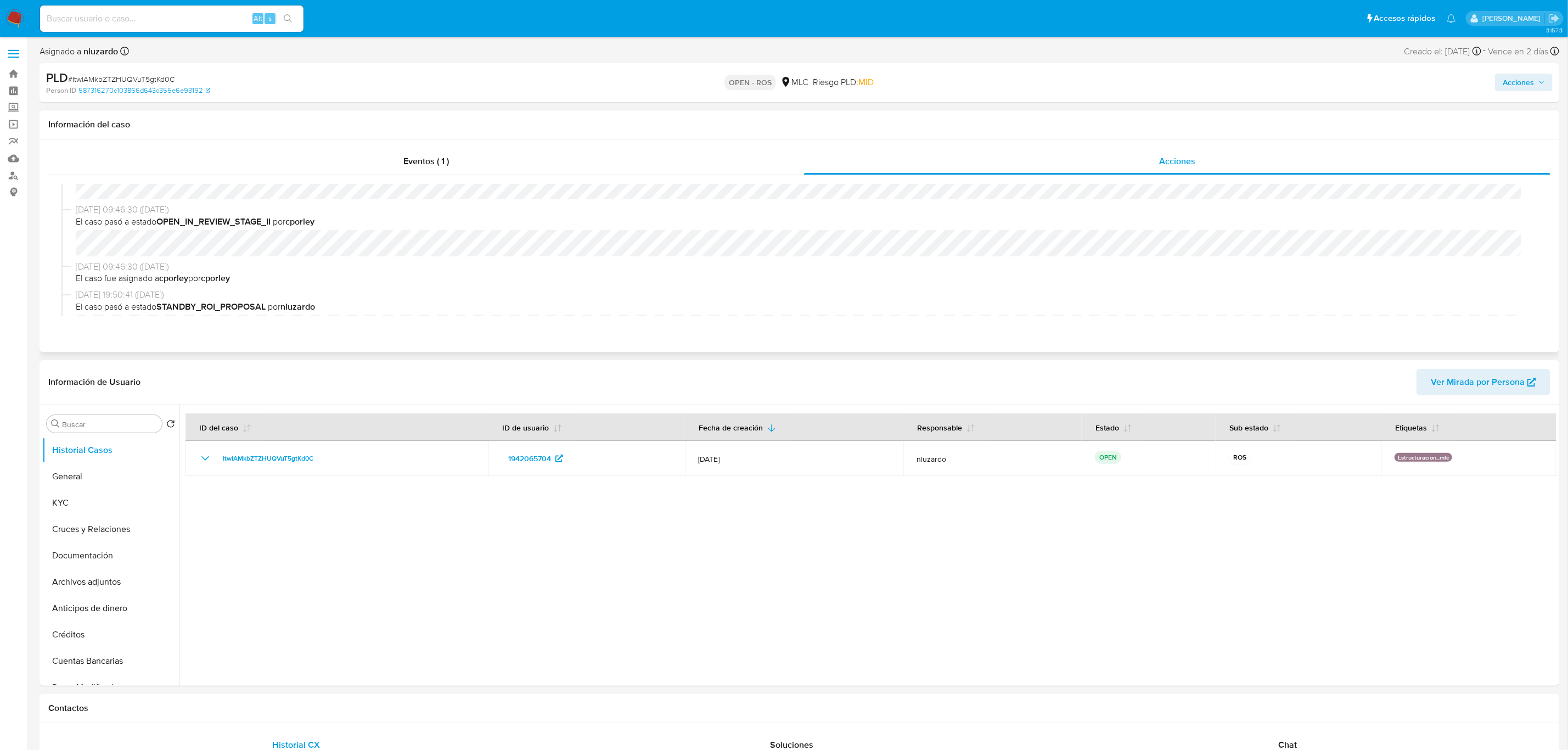
scroll to position [247, 0]
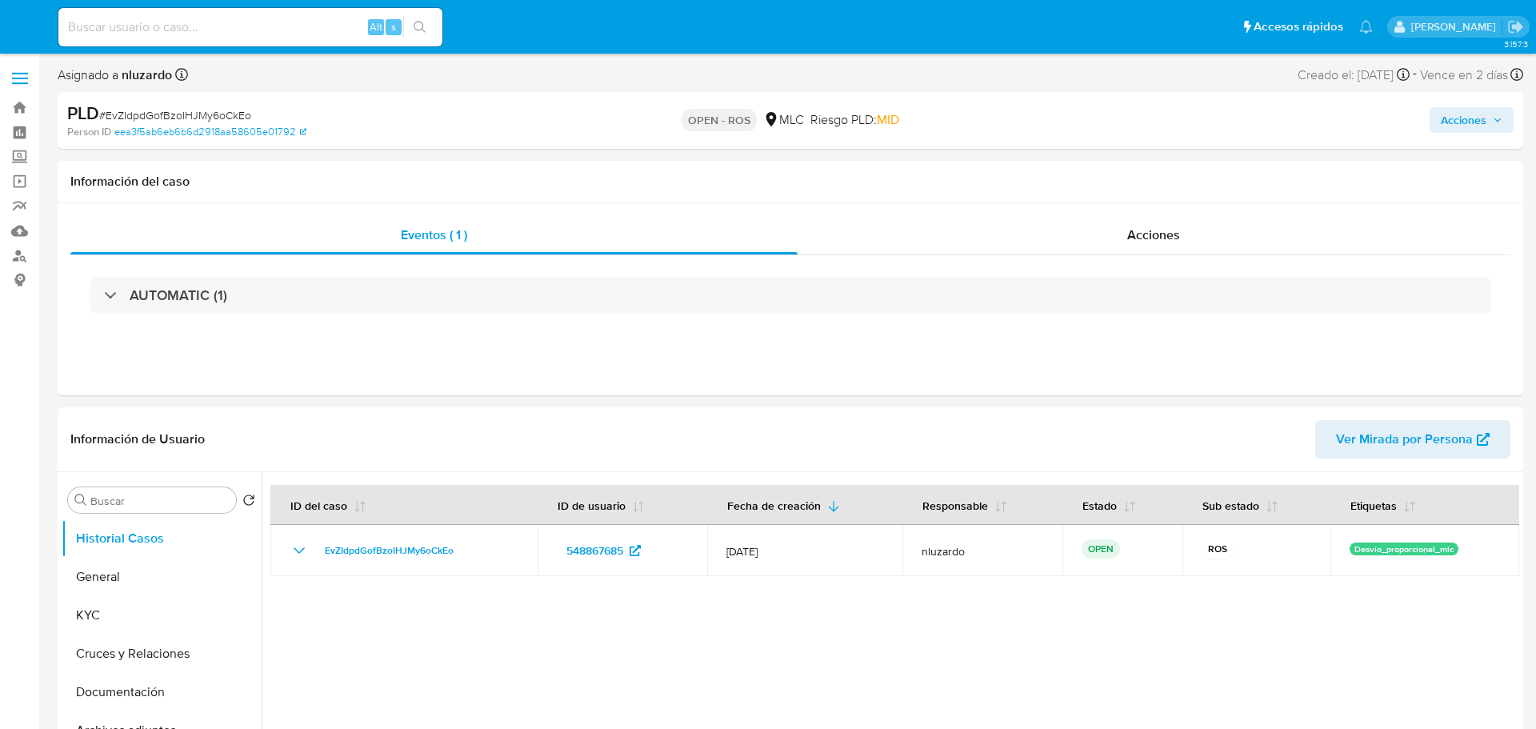
select select "10"
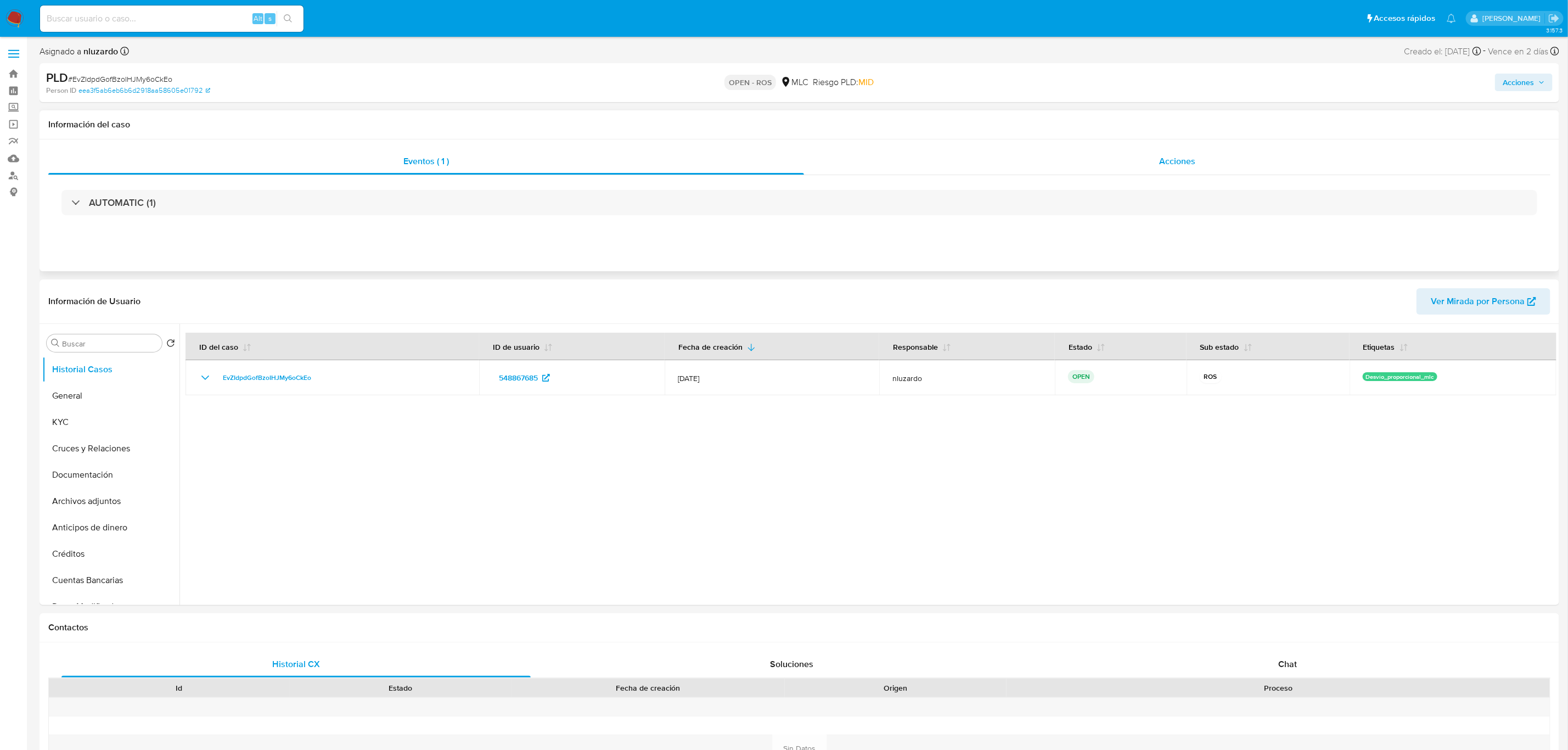
click at [1053, 172] on div "Acciones" at bounding box center [1177, 161] width 746 height 26
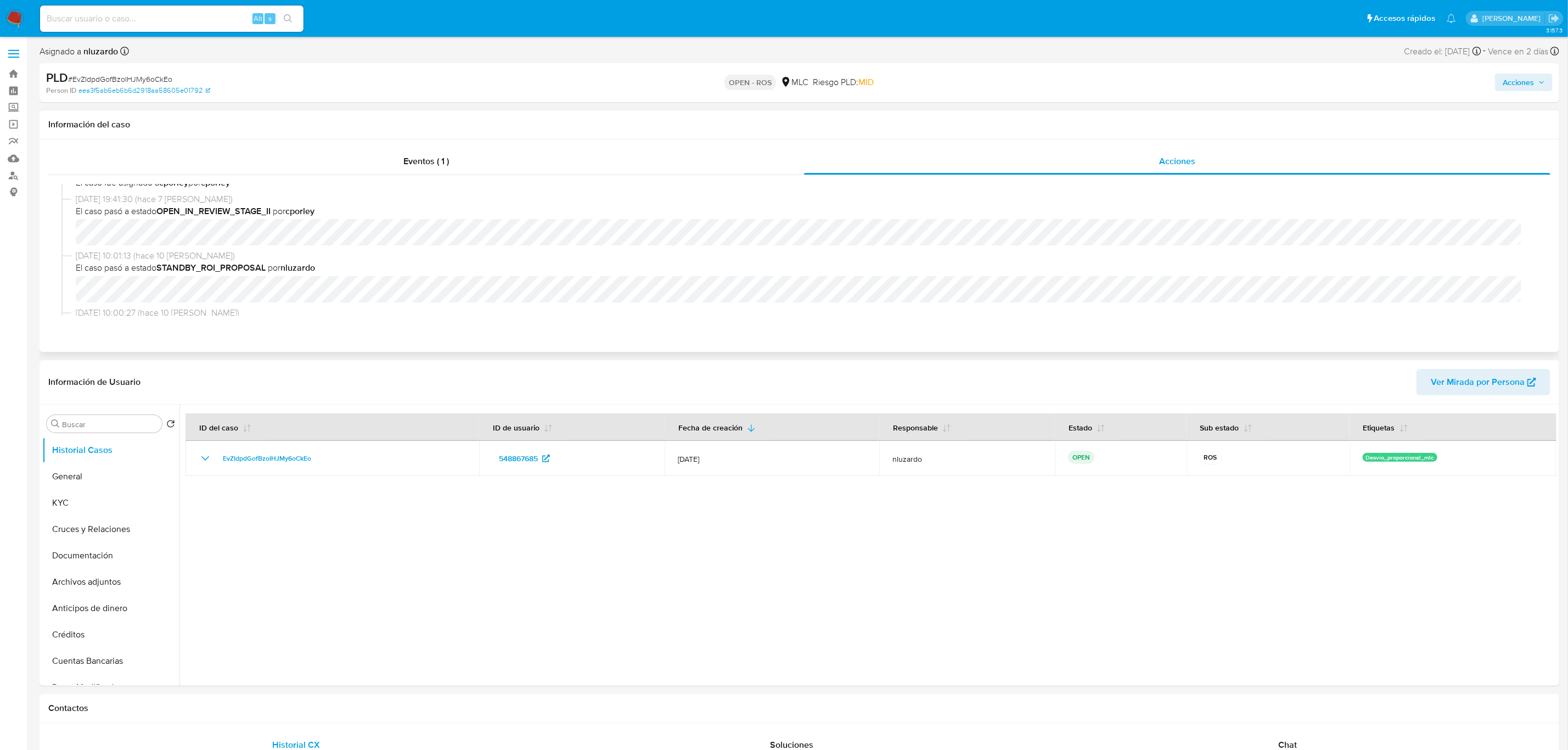
scroll to position [247, 0]
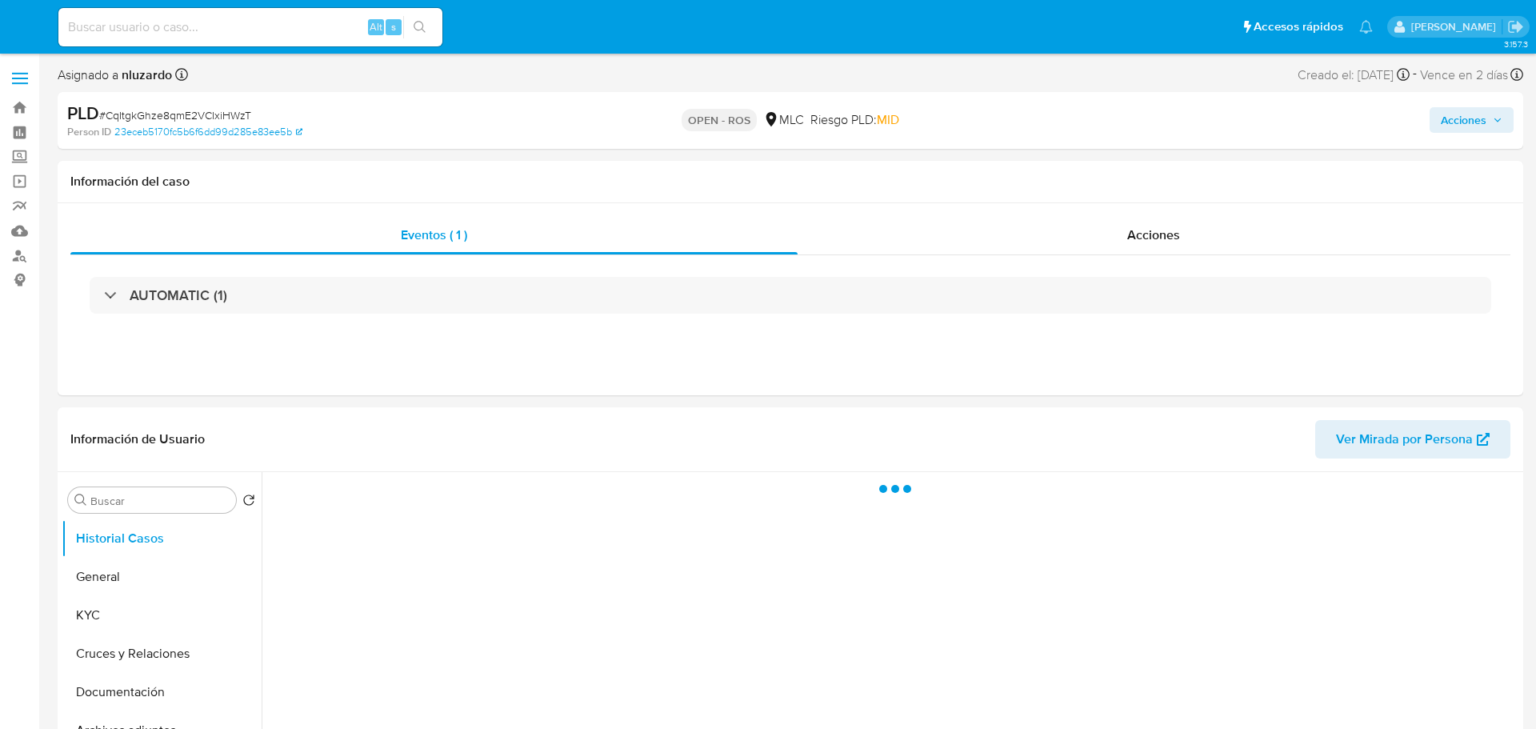
select select "10"
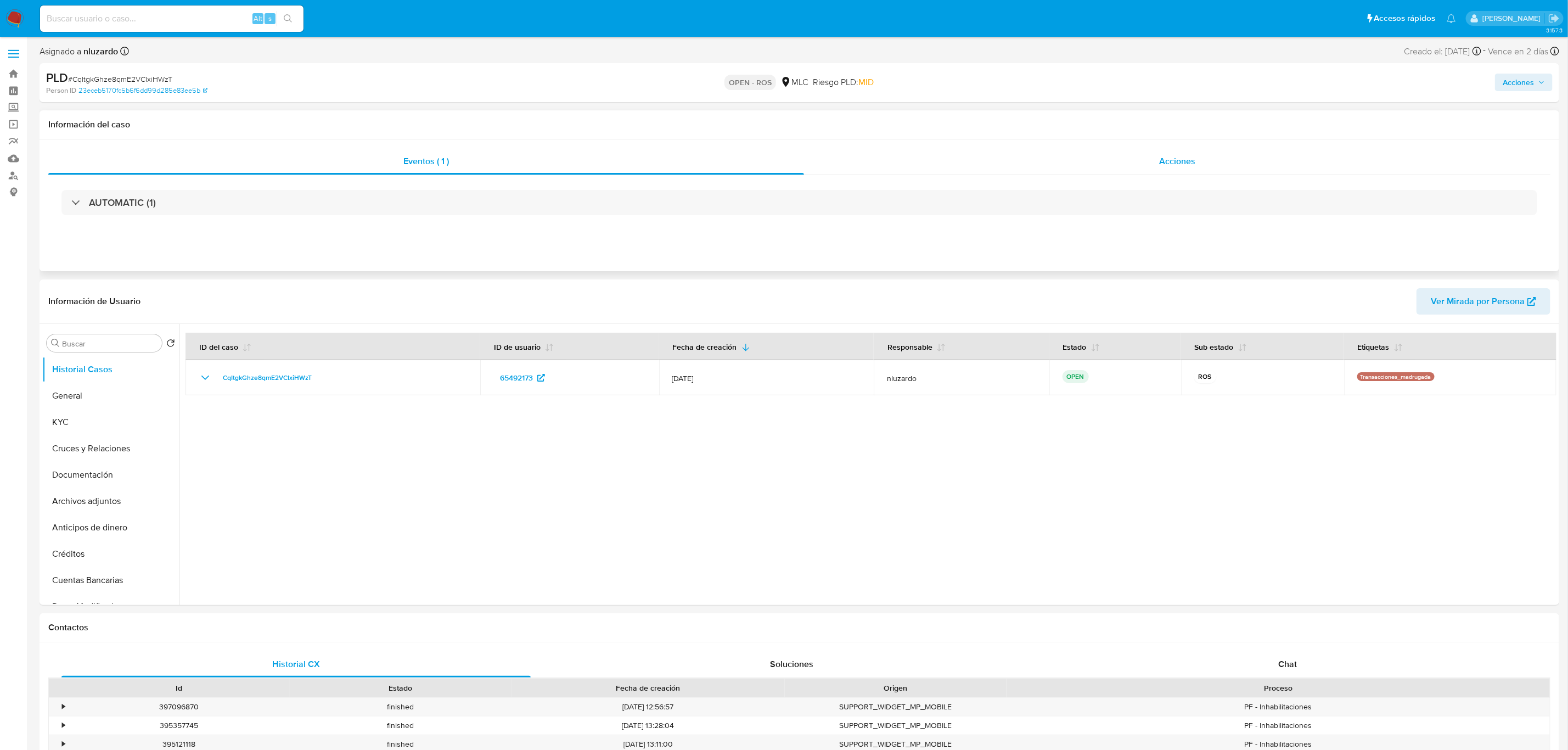
click at [1053, 157] on div "Acciones" at bounding box center [1177, 161] width 746 height 26
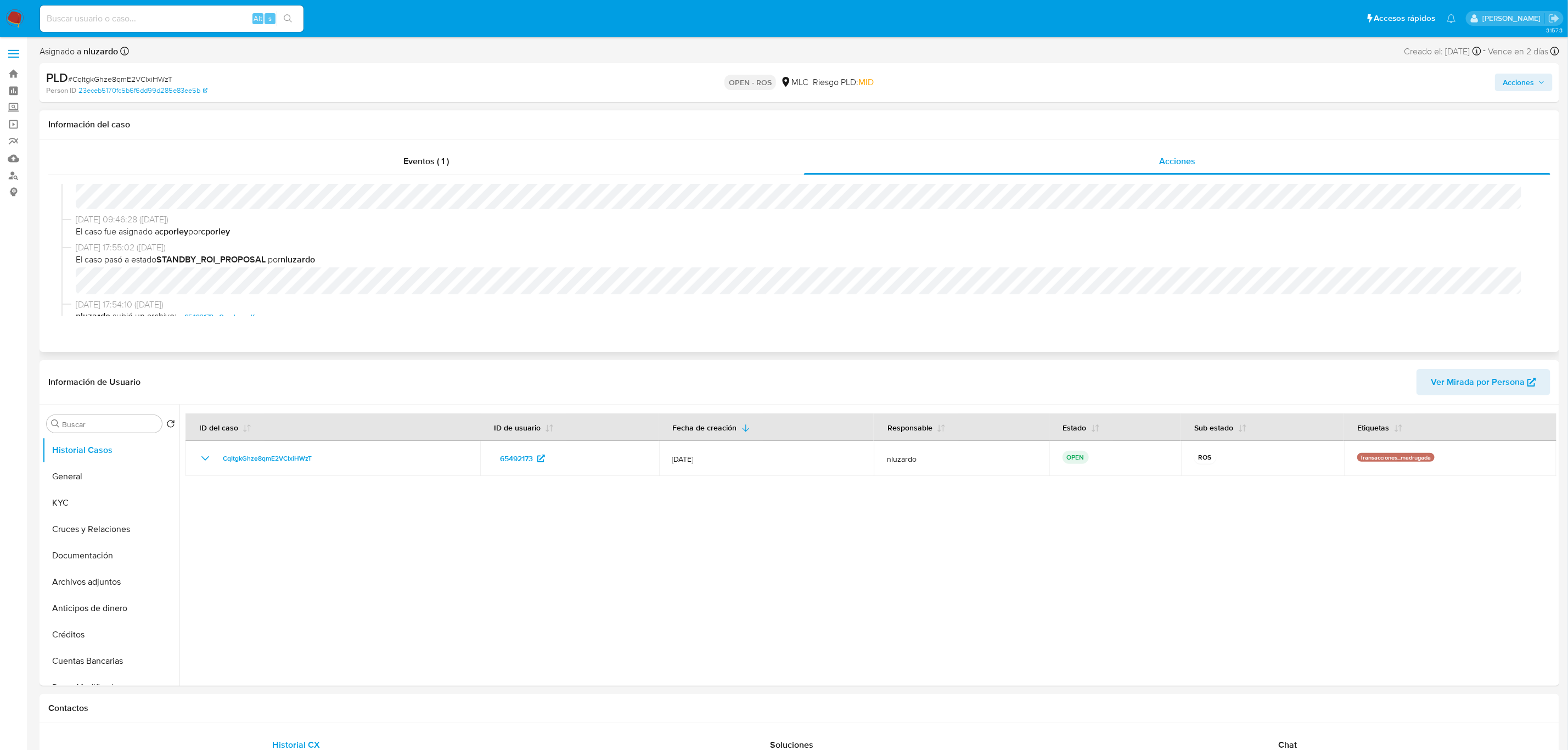
scroll to position [247, 0]
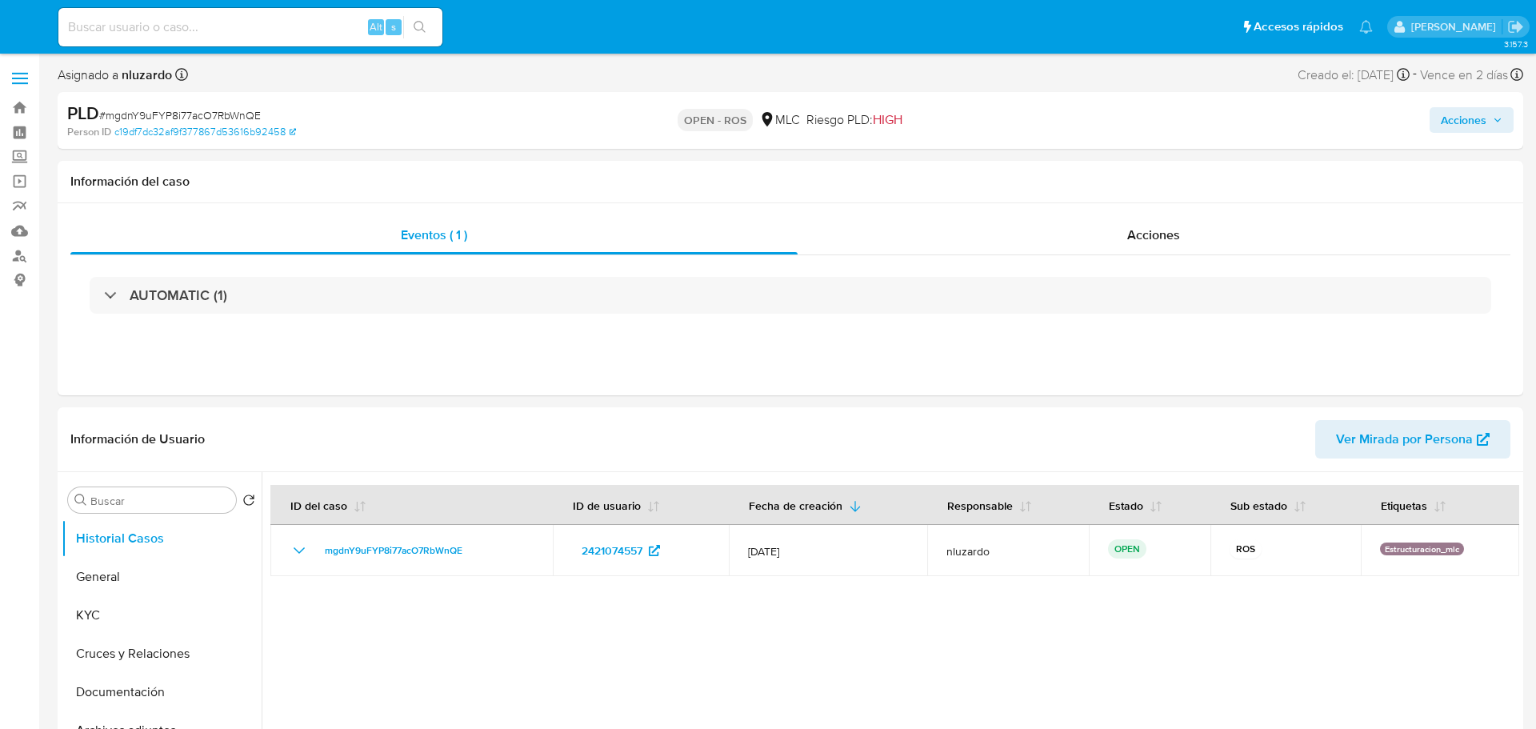
select select "10"
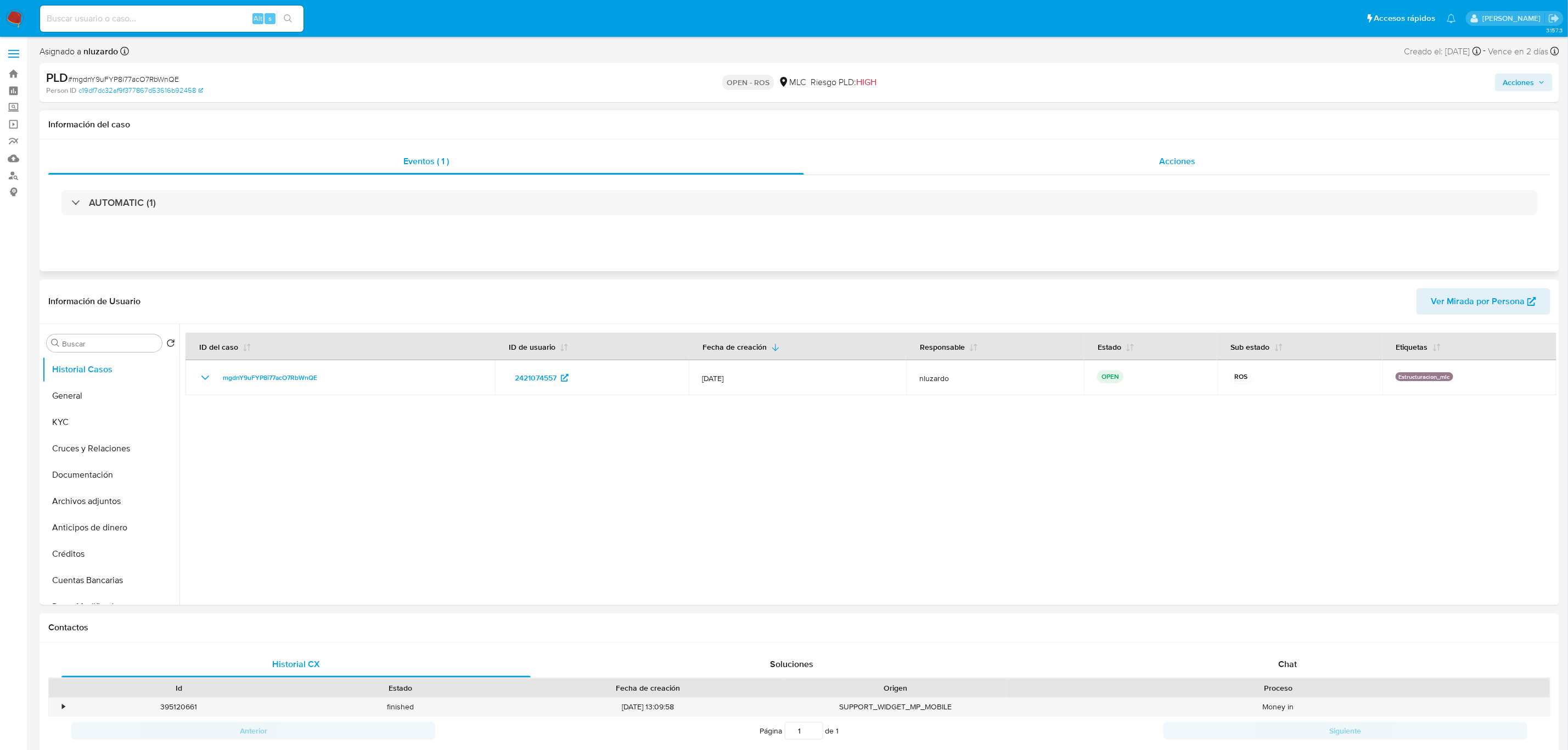
click at [1053, 163] on span "Acciones" at bounding box center [1177, 161] width 36 height 12
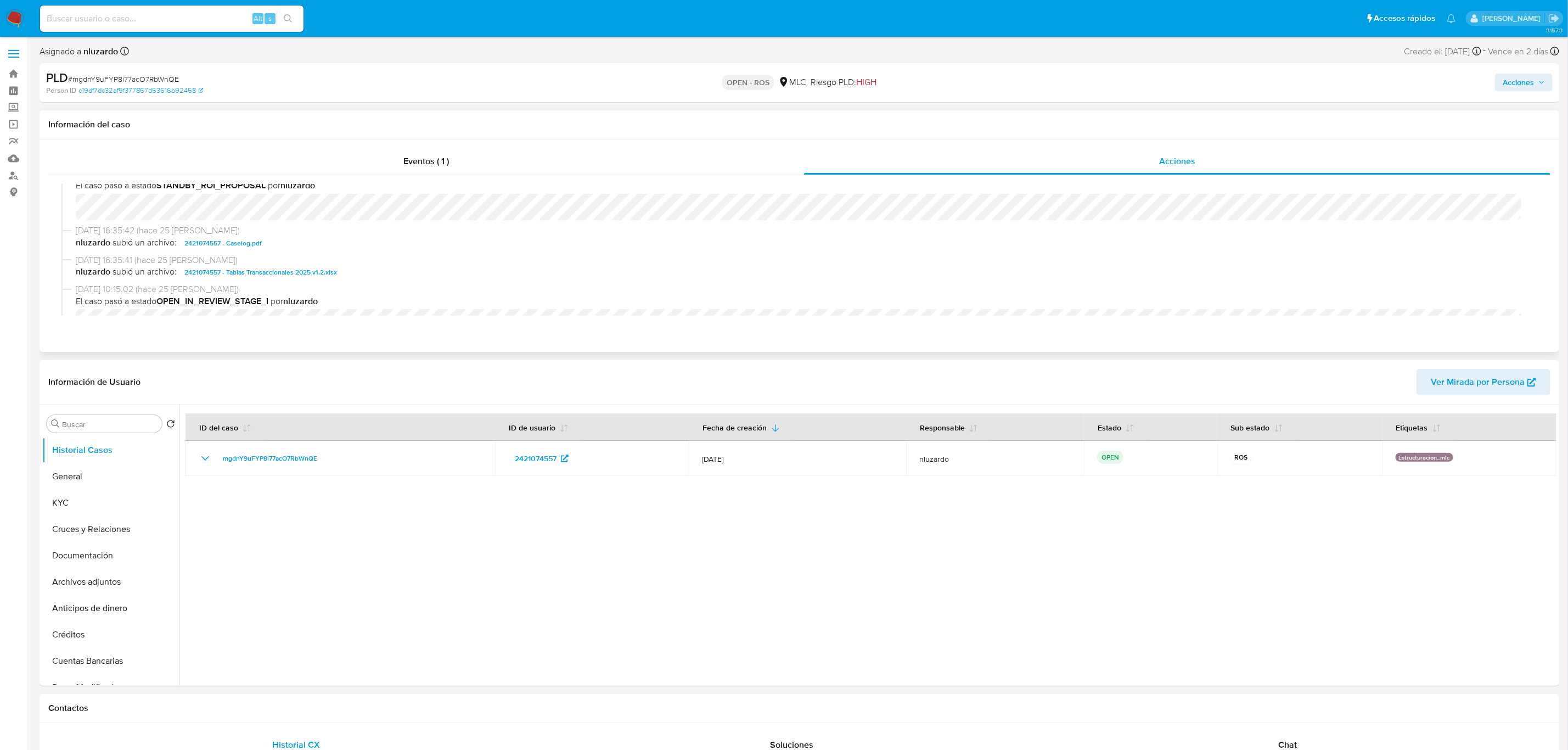
scroll to position [329, 0]
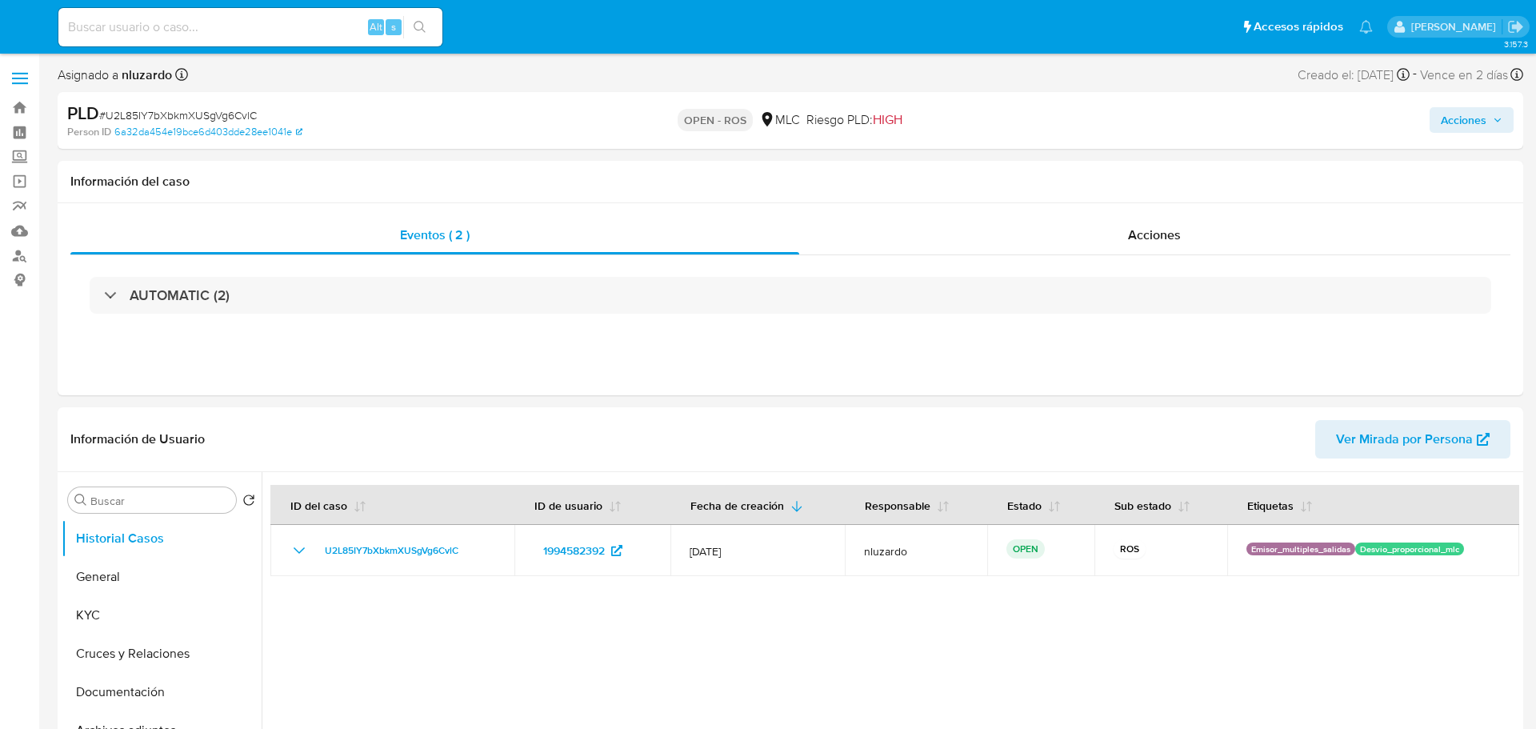
select select "10"
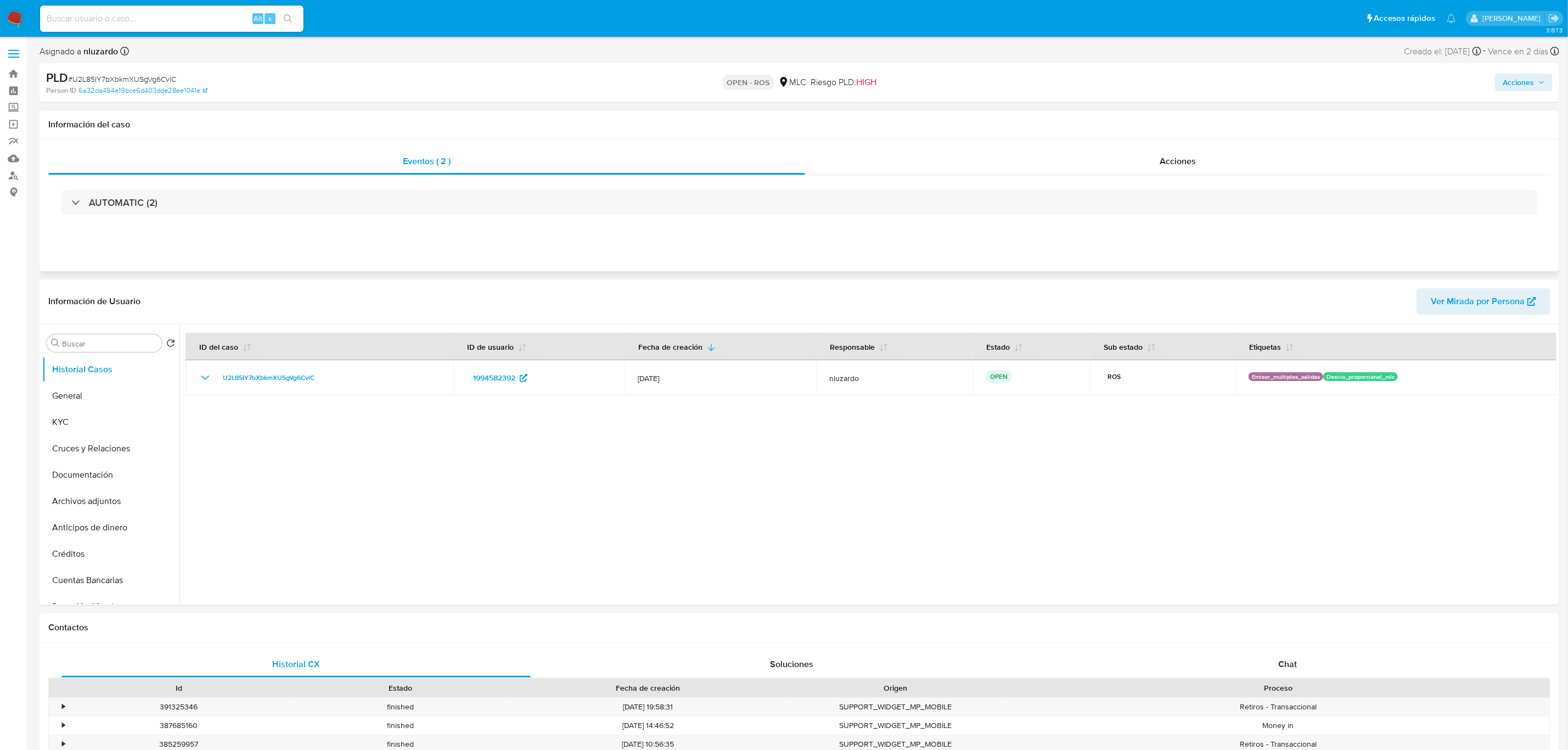
click at [1053, 177] on div "AUTOMATIC (2)" at bounding box center [799, 202] width 1502 height 55
click at [1053, 160] on div "Acciones" at bounding box center [1178, 161] width 745 height 26
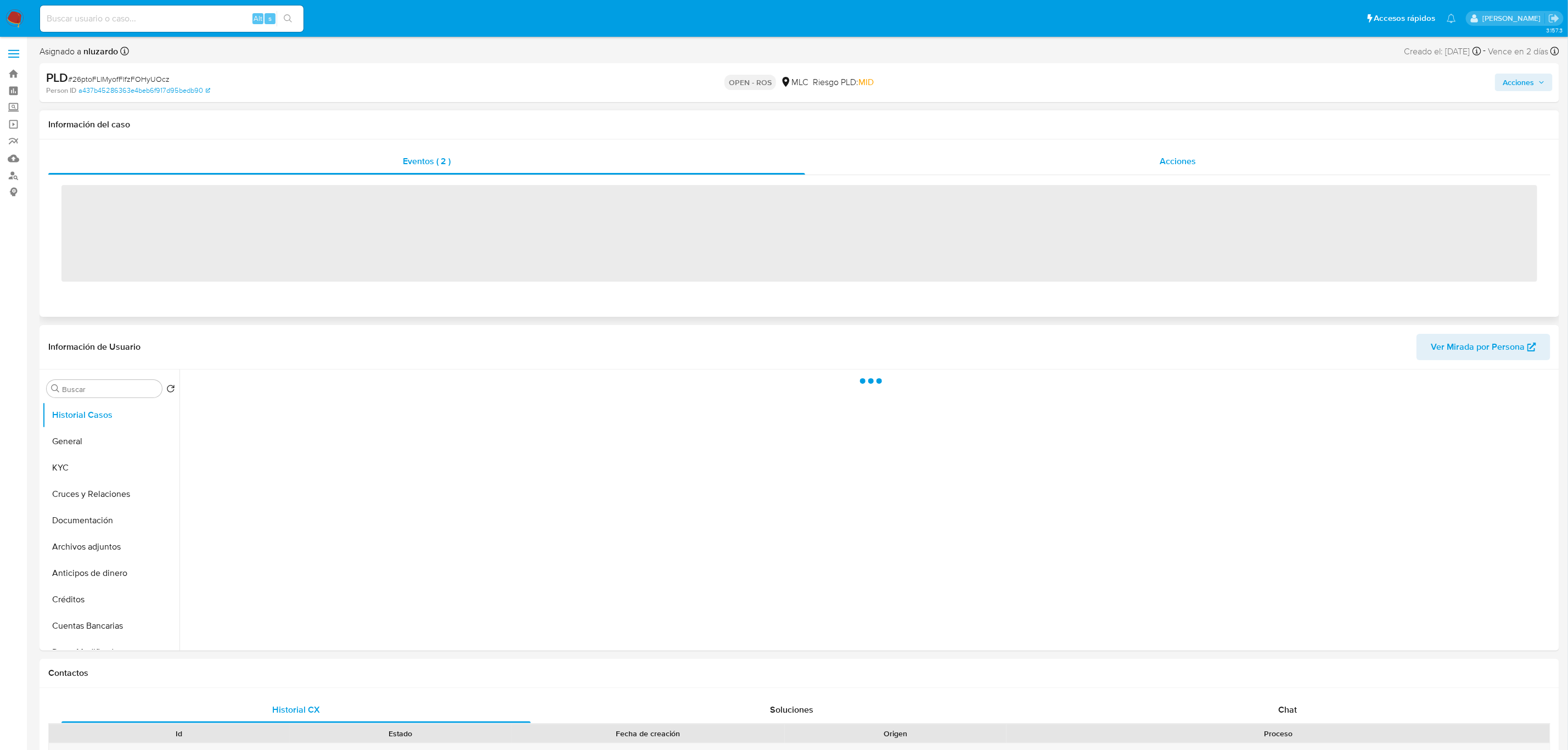
click at [1107, 157] on div "Acciones" at bounding box center [1178, 161] width 745 height 26
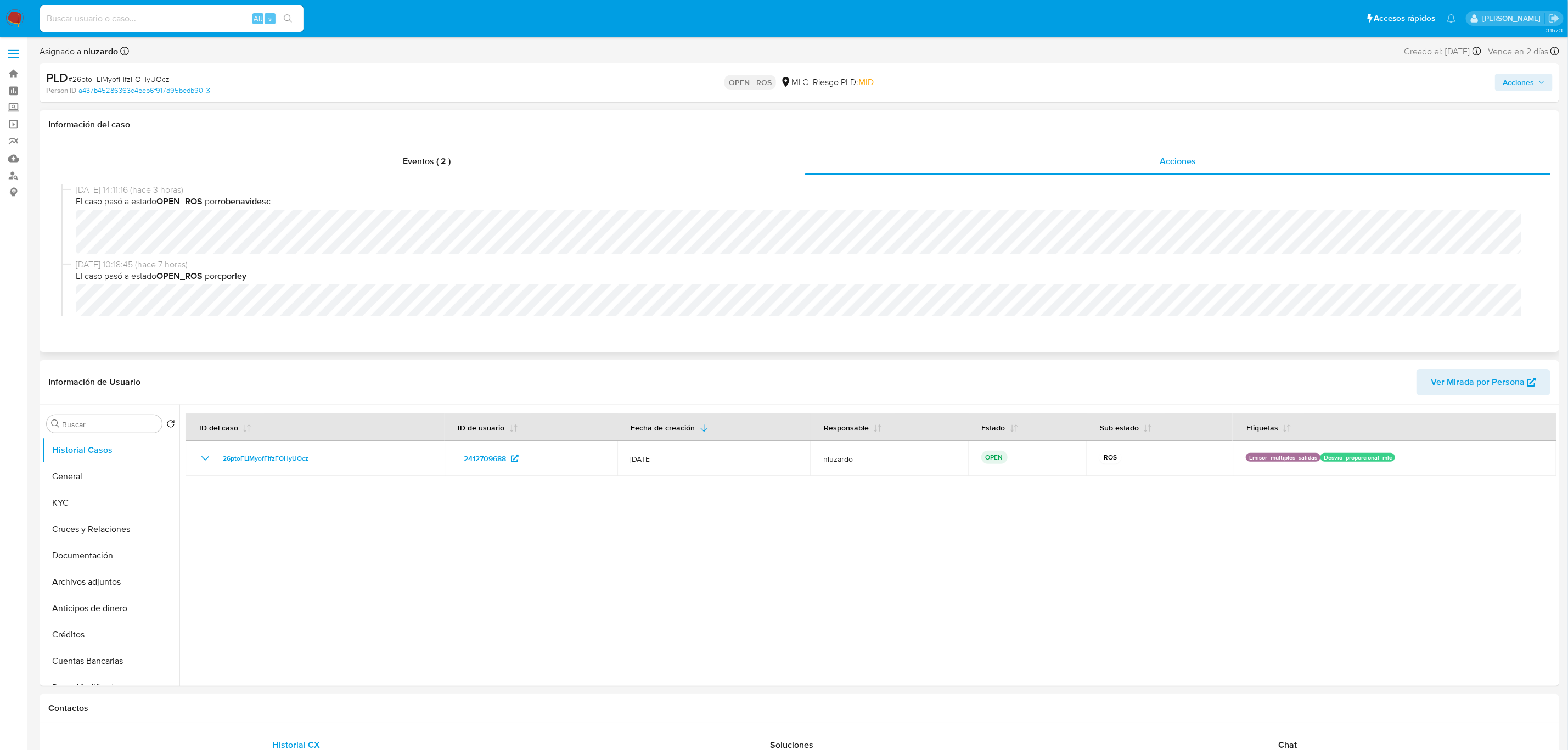
select select "10"
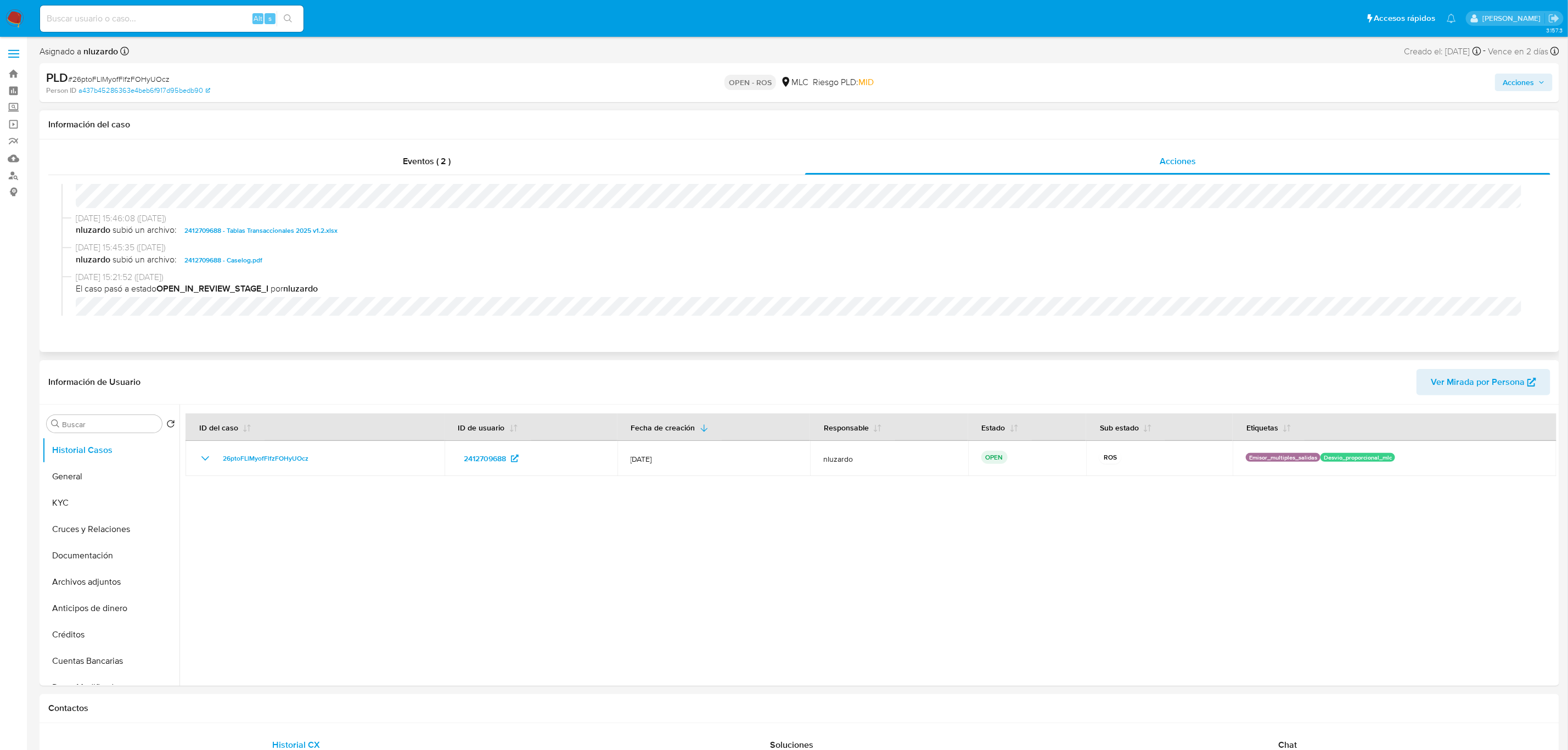
scroll to position [313, 0]
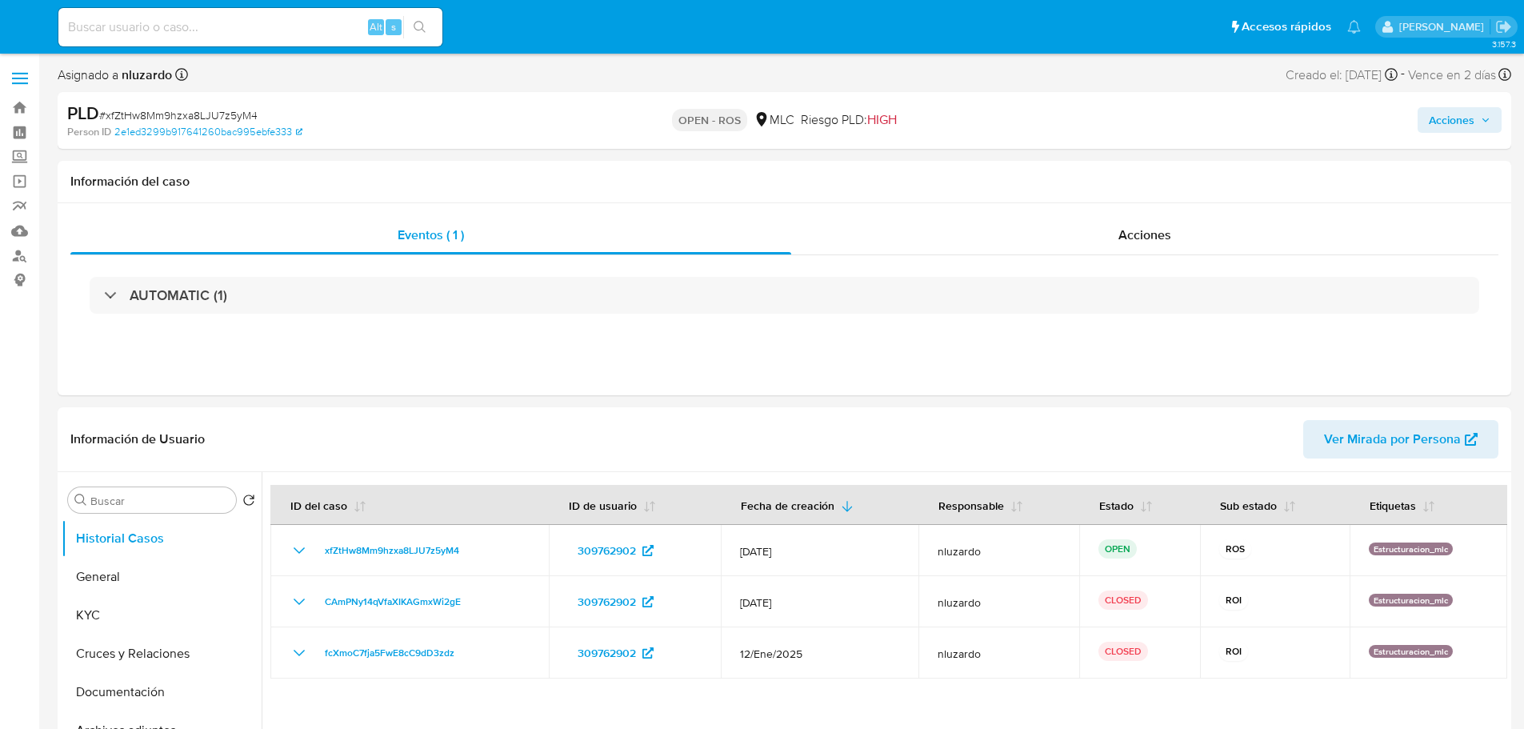
select select "10"
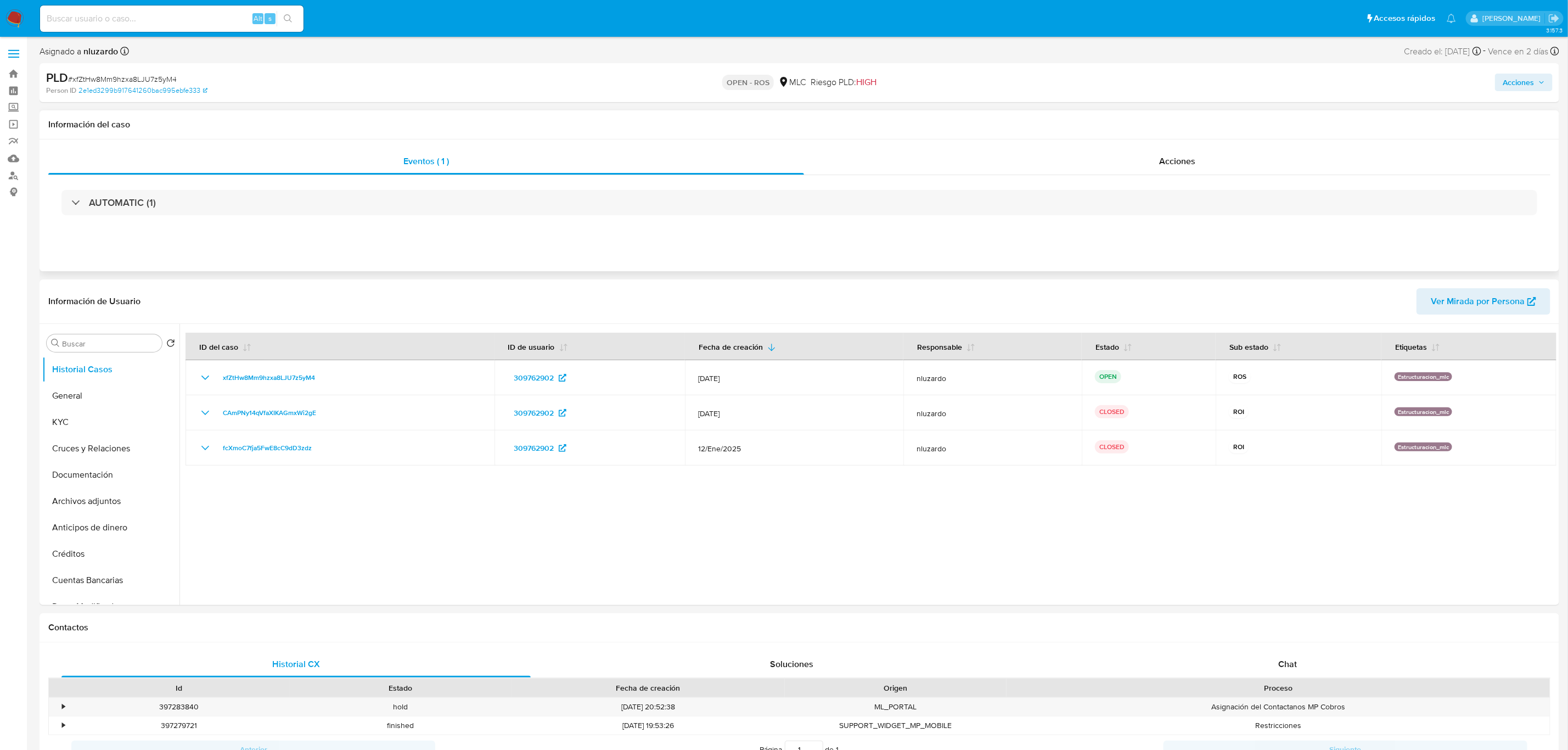
click at [1045, 147] on div "Eventos ( 1 ) Acciones AUTOMATIC (1)" at bounding box center [799, 205] width 1519 height 132
click at [1045, 134] on div "Información del caso" at bounding box center [799, 125] width 1519 height 29
click at [1045, 159] on div "Acciones" at bounding box center [1177, 161] width 746 height 26
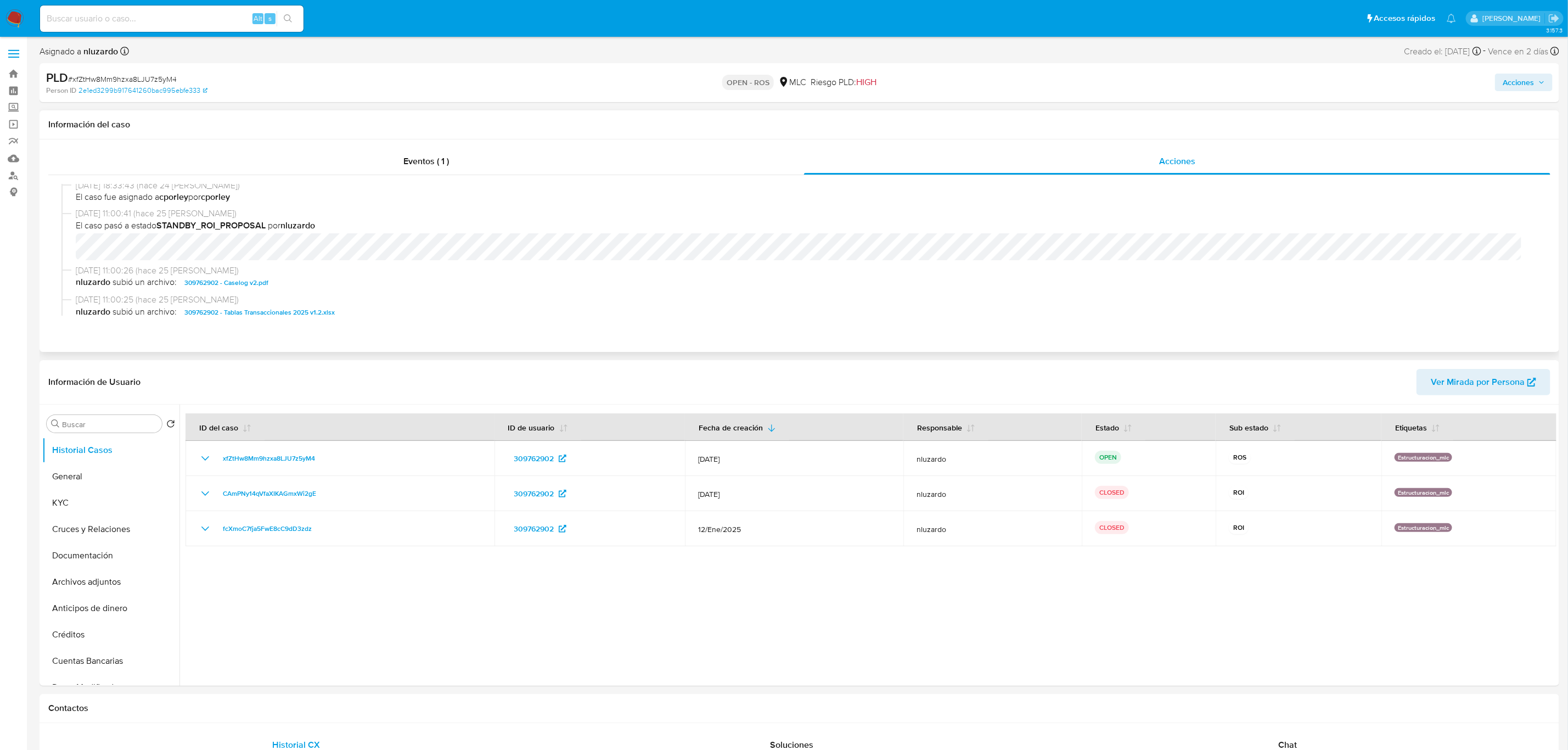
scroll to position [247, 0]
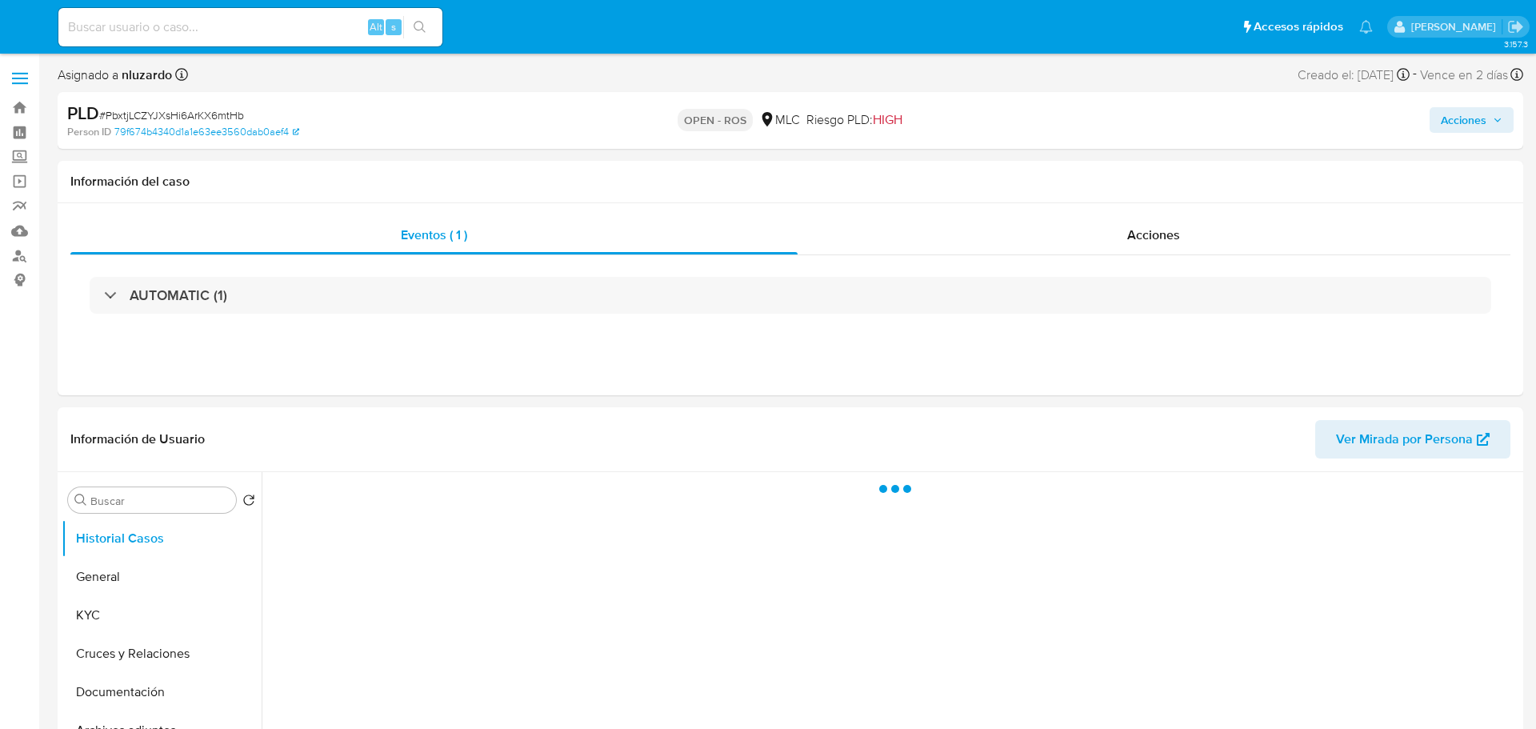
select select "10"
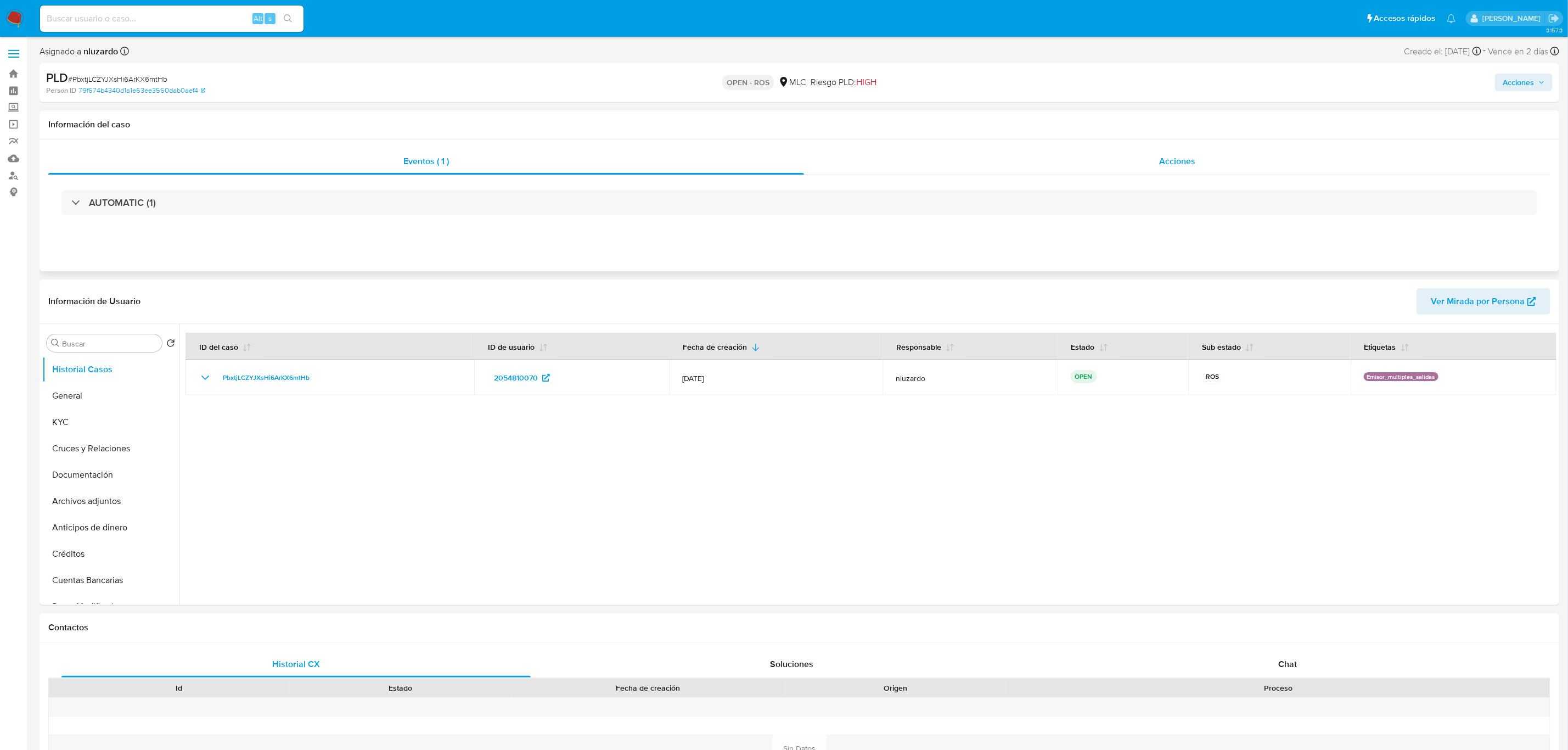
click at [1053, 152] on div "Acciones" at bounding box center [1177, 161] width 746 height 26
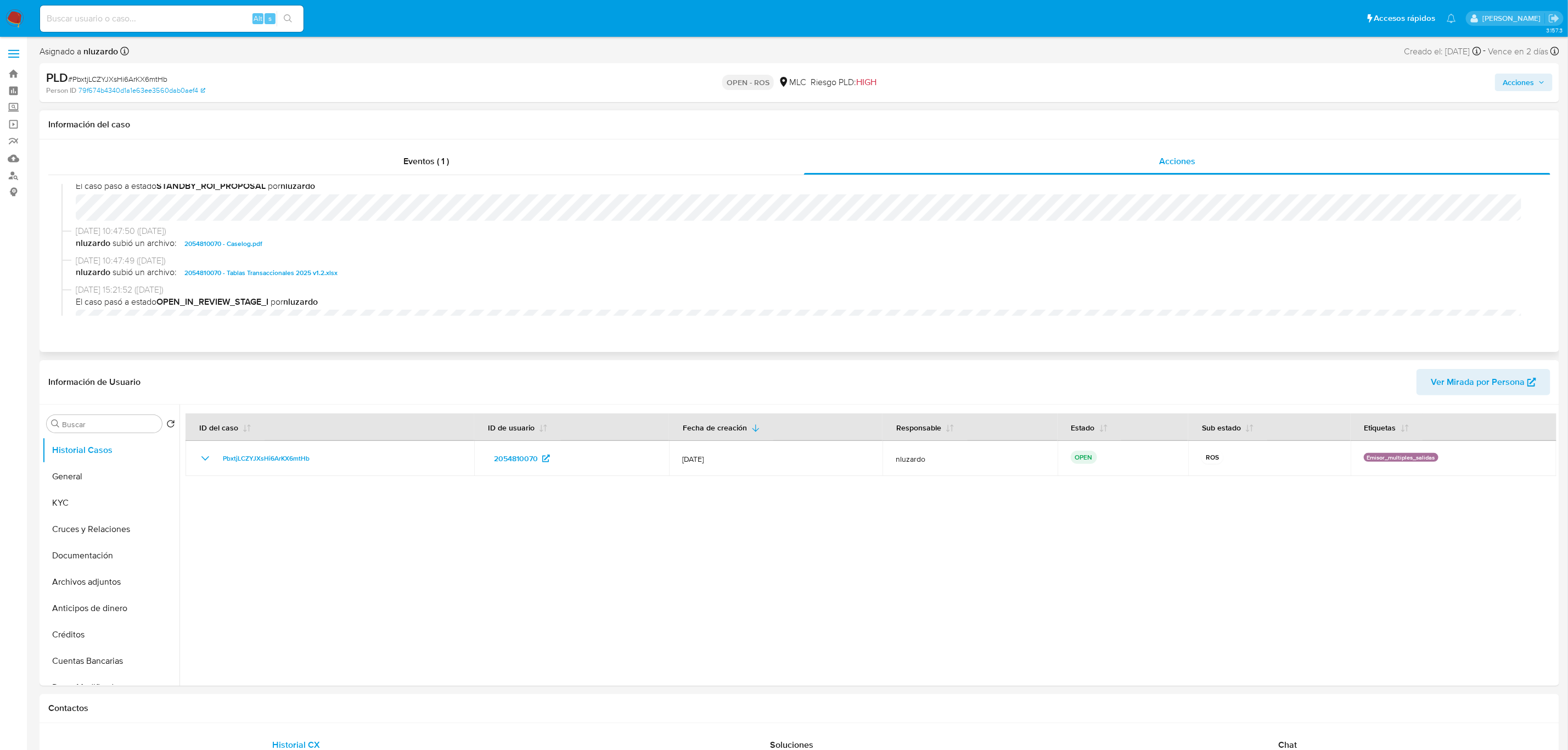
scroll to position [329, 0]
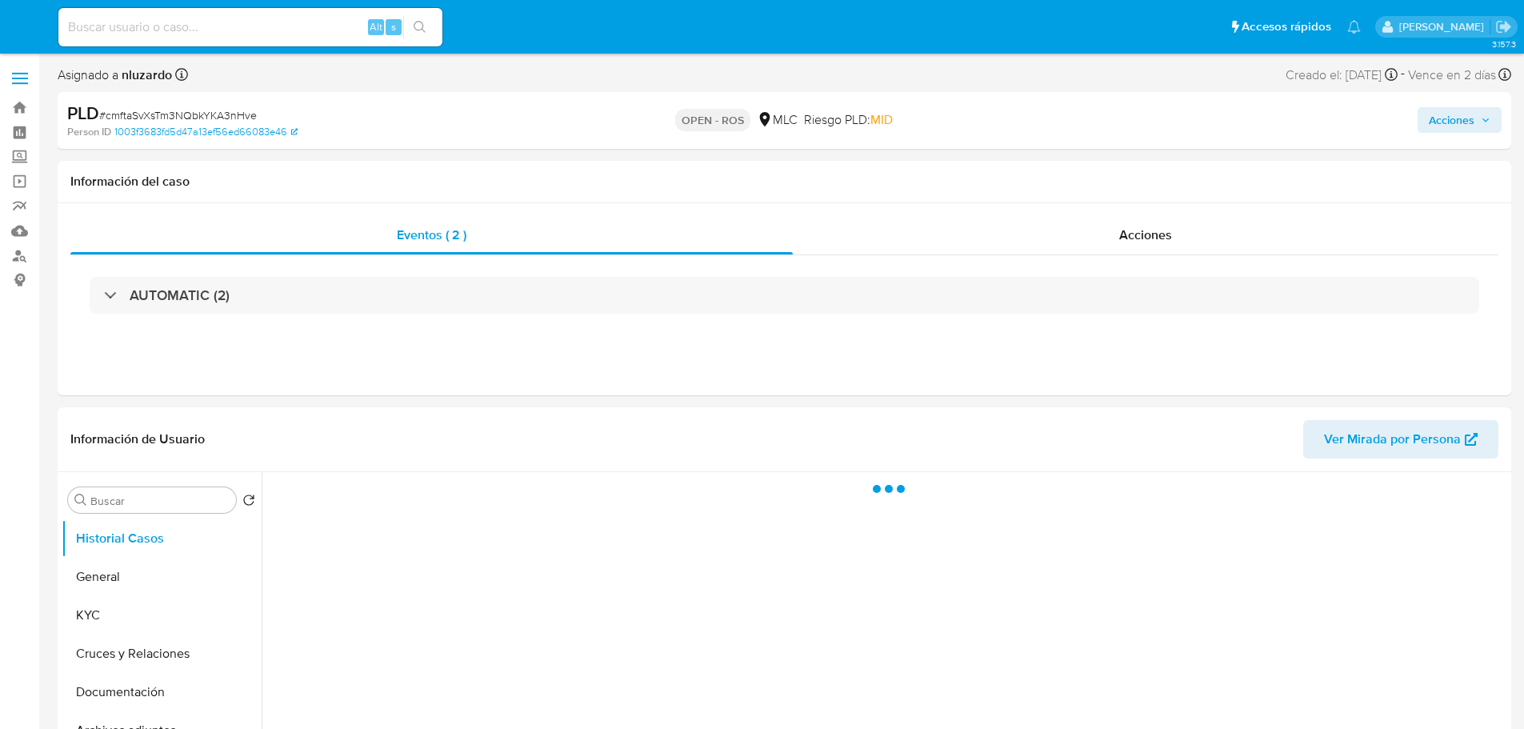
select select "10"
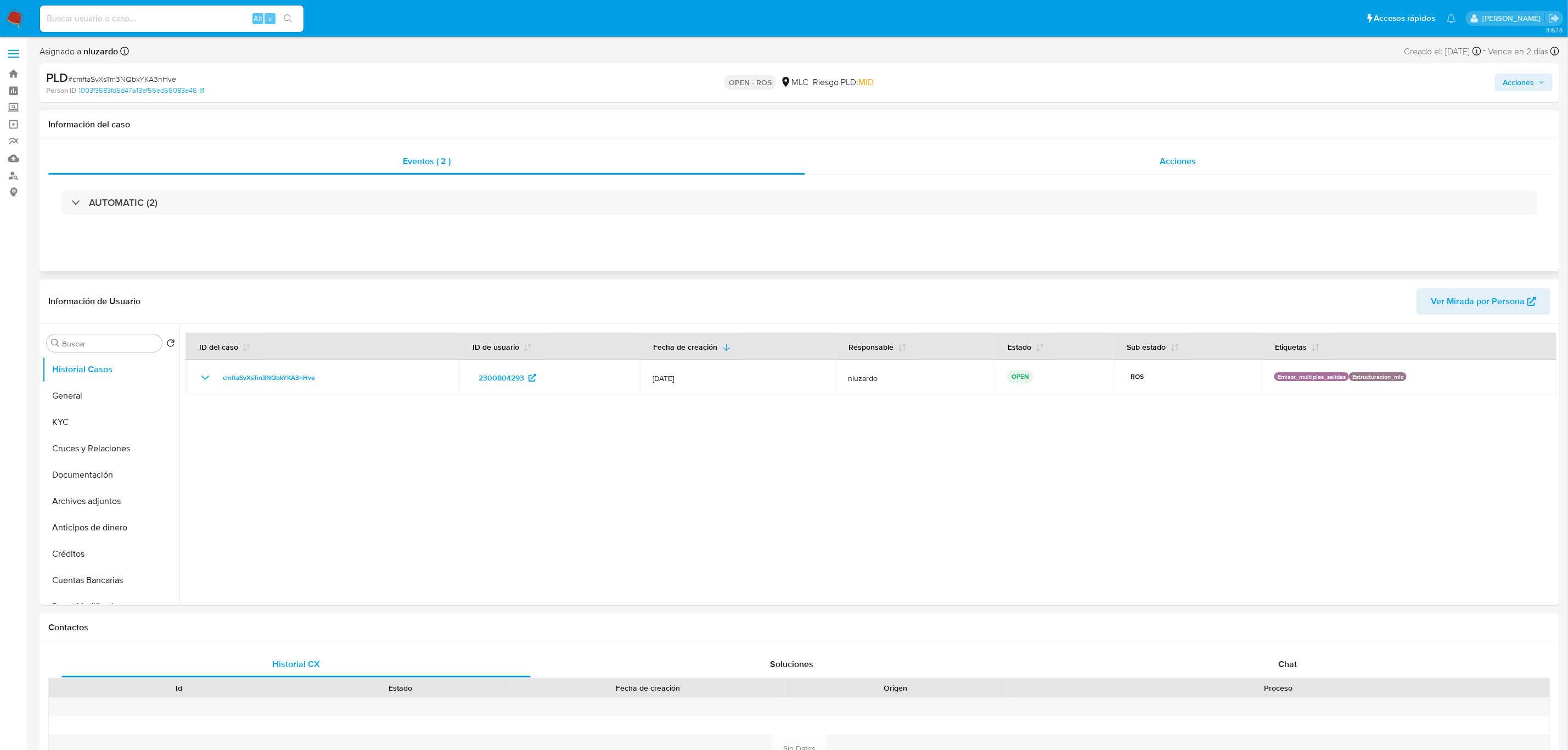
click at [1019, 155] on div "Acciones" at bounding box center [1178, 161] width 745 height 26
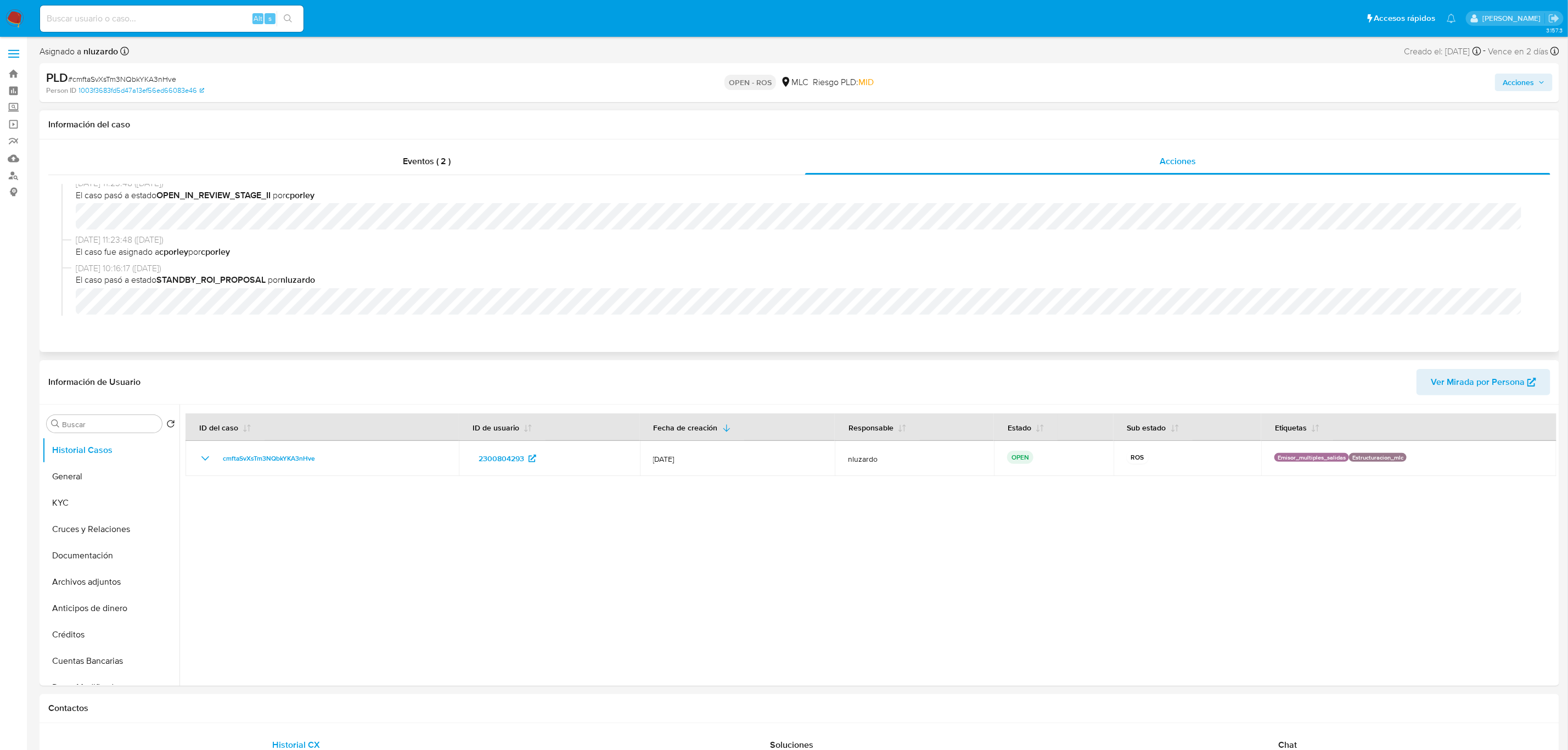
scroll to position [247, 0]
